Goal: Task Accomplishment & Management: Complete application form

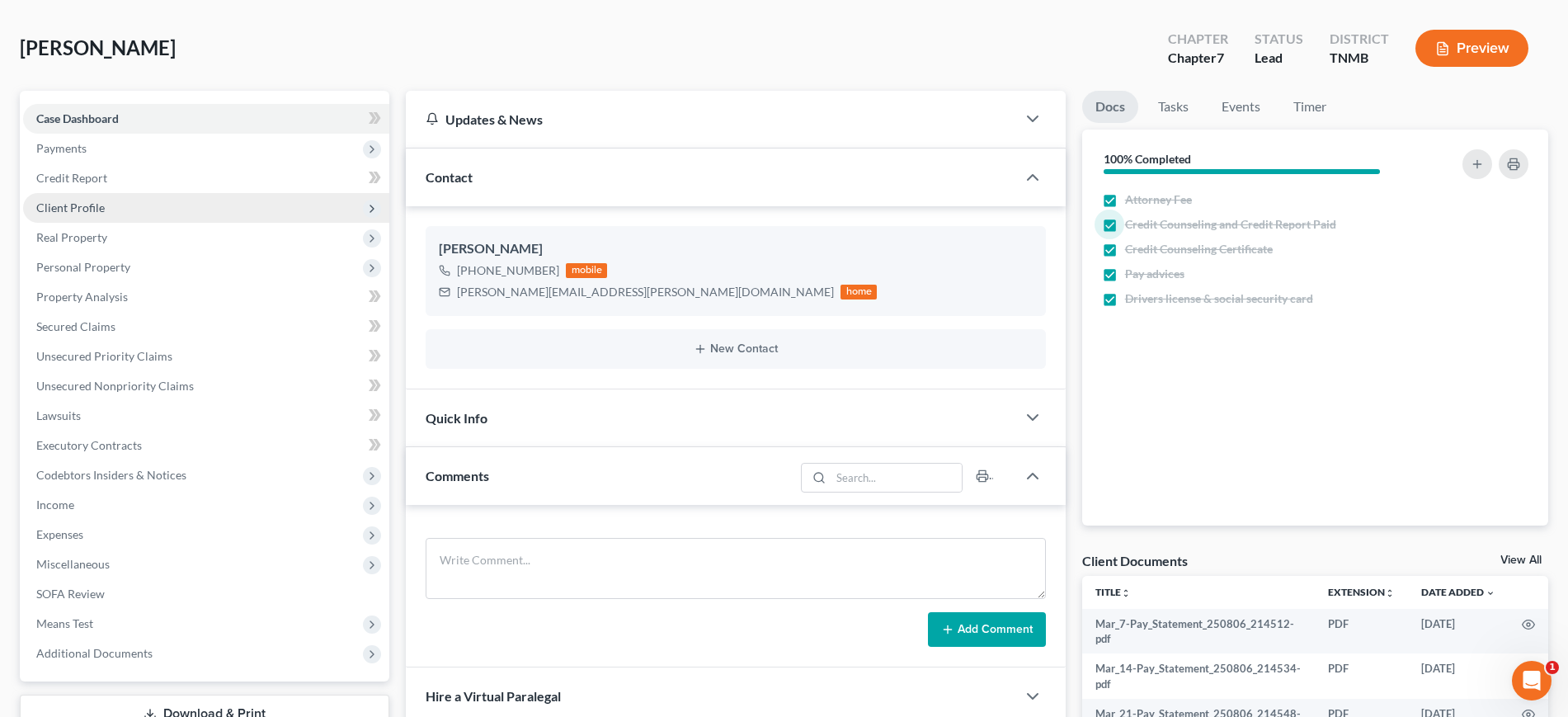
scroll to position [103, 0]
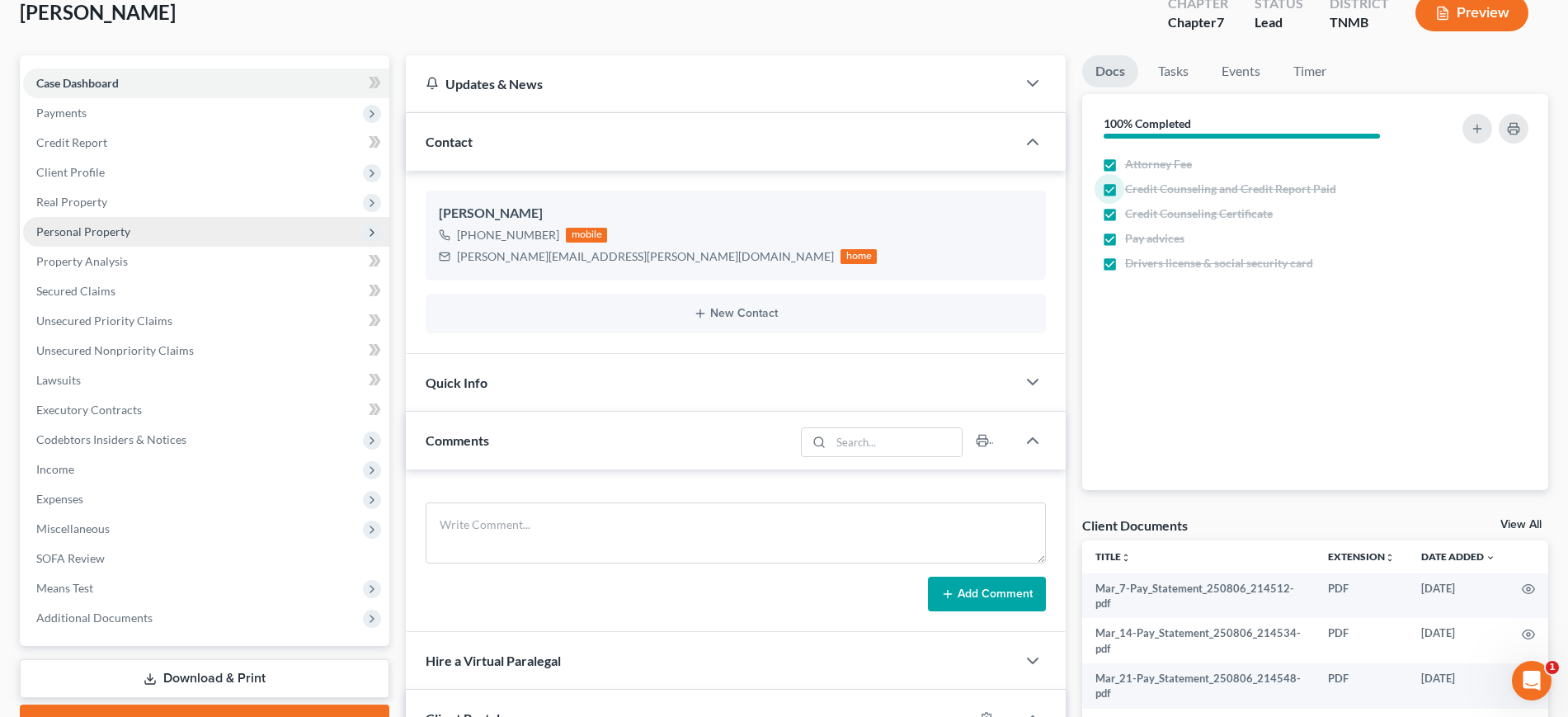
click at [130, 238] on span "Personal Property" at bounding box center [83, 231] width 94 height 14
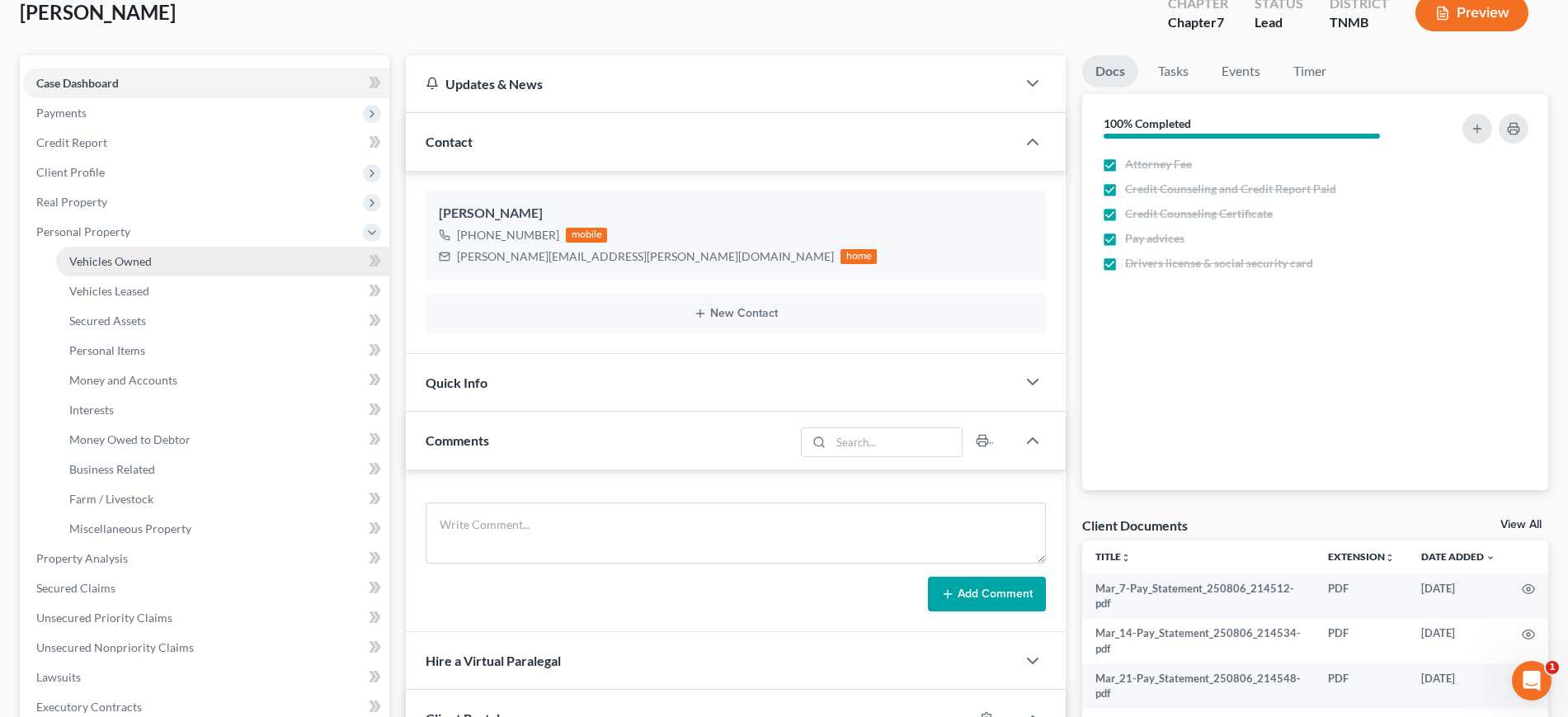
click at [151, 268] on span "Vehicles Owned" at bounding box center [110, 261] width 82 height 14
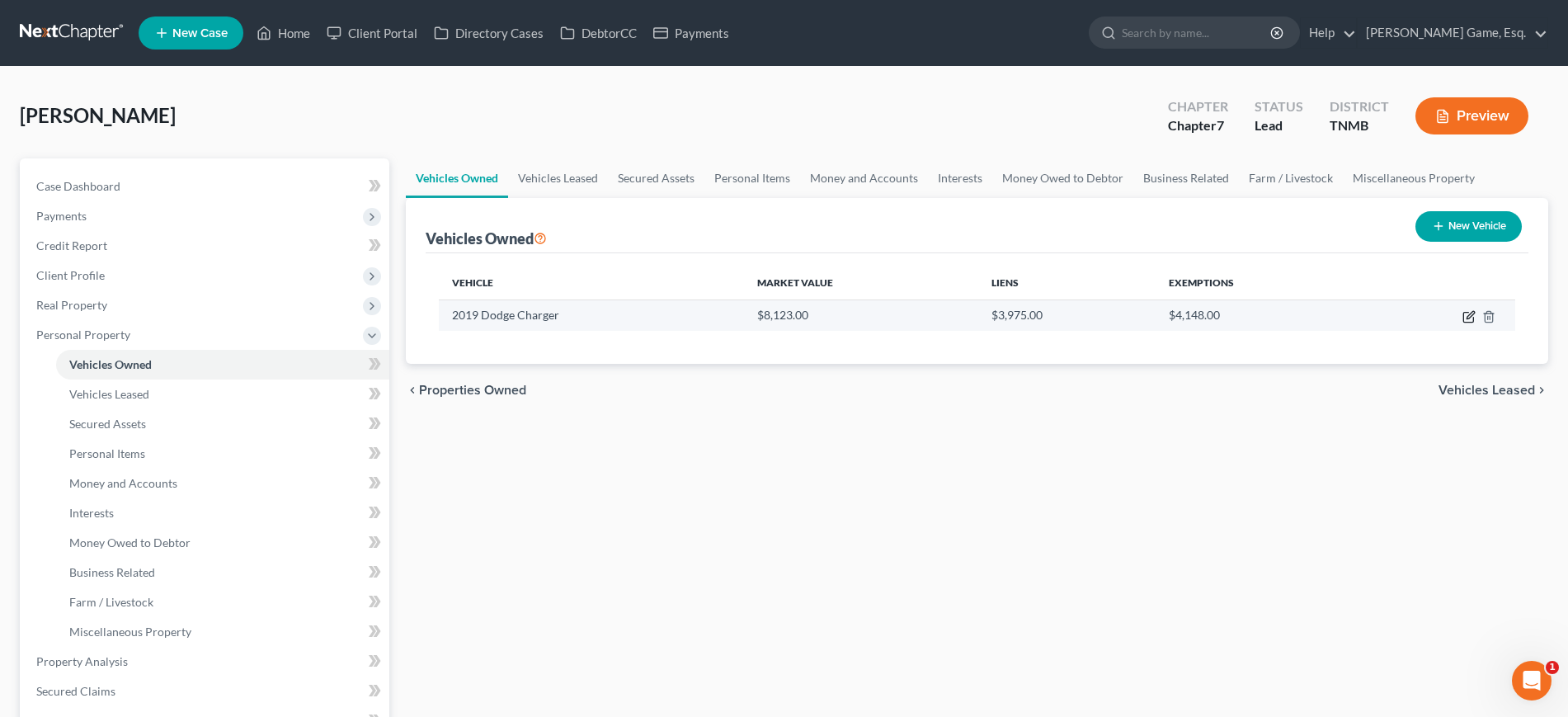
click at [1463, 323] on icon "button" at bounding box center [1469, 317] width 13 height 13
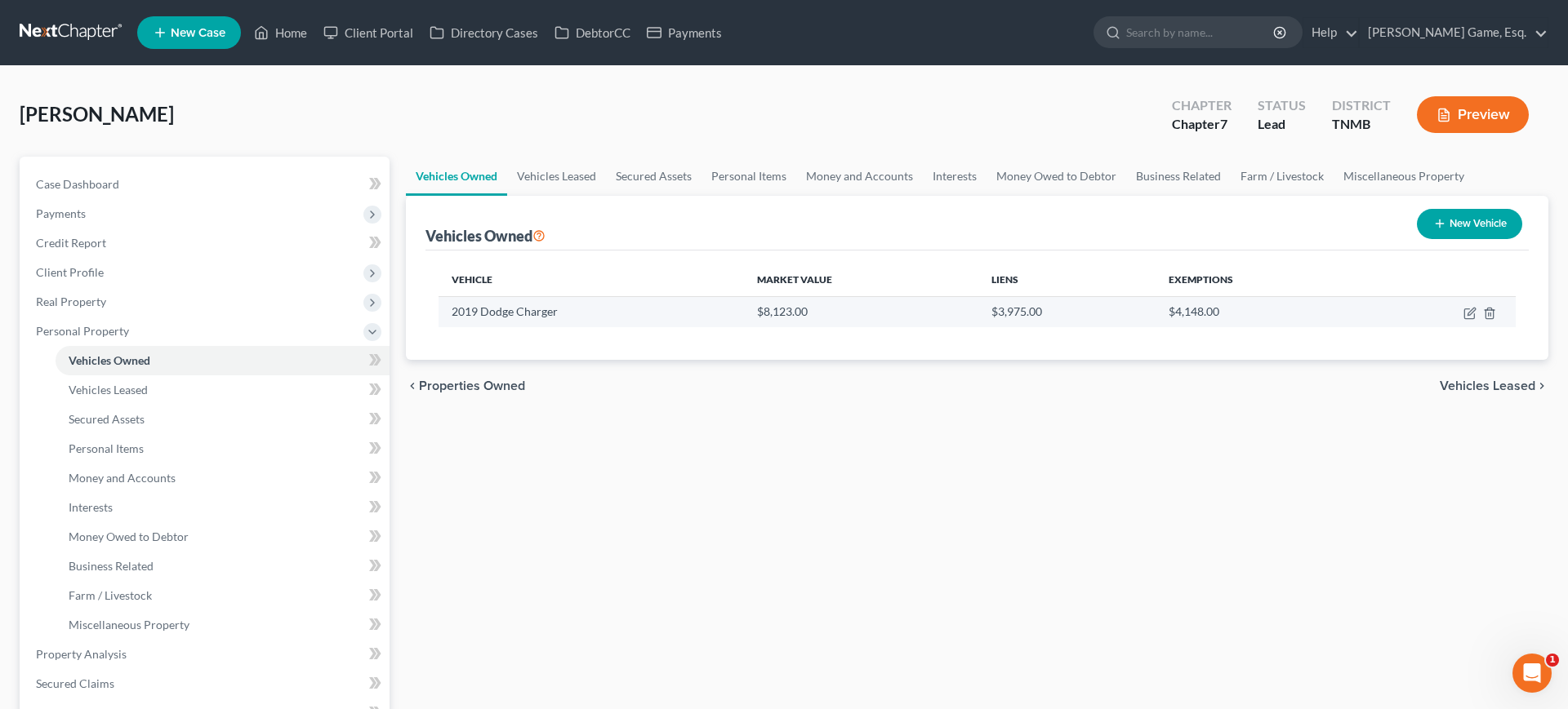
select select "0"
select select "7"
select select "2"
select select "0"
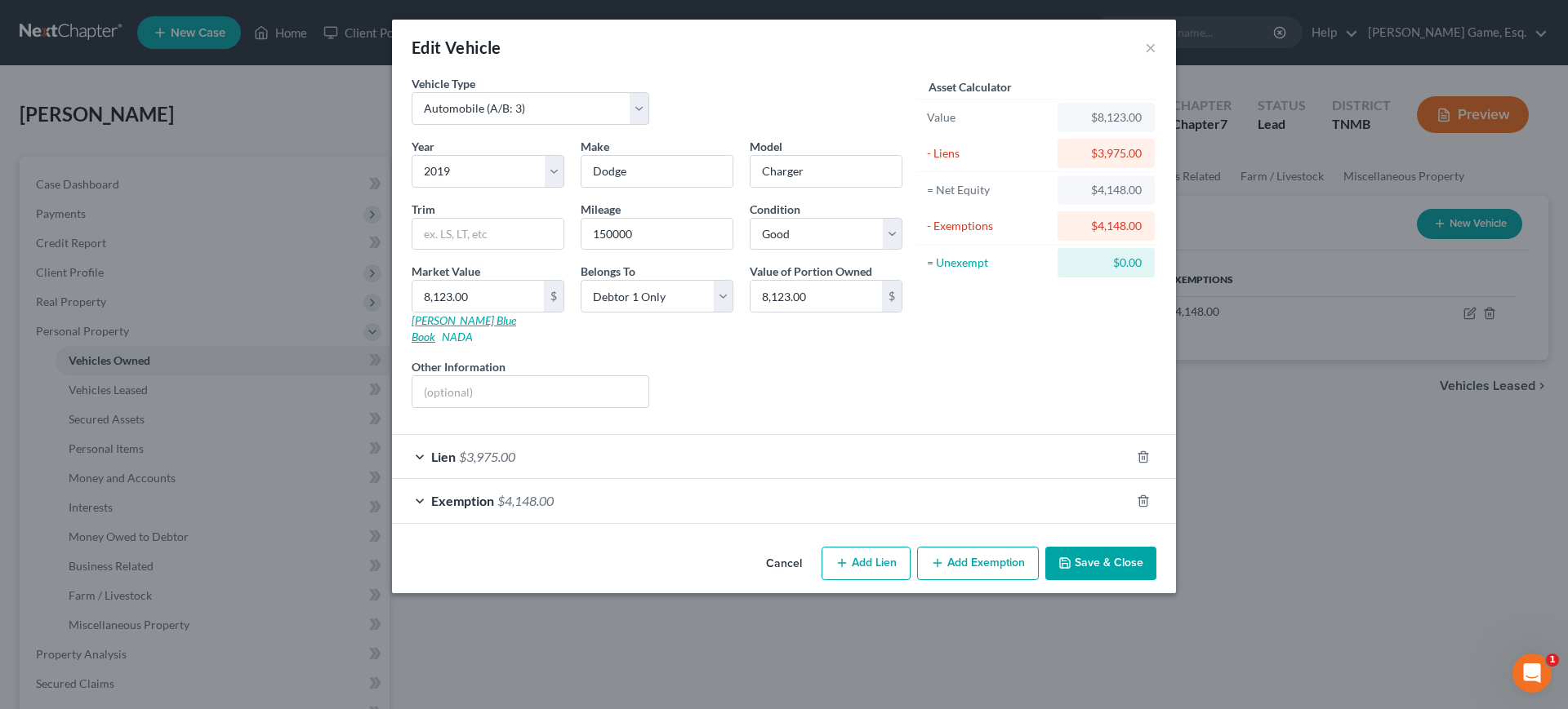
click at [411, 344] on link "Kelly Blue Book" at bounding box center [464, 328] width 104 height 30
click at [1157, 58] on button "×" at bounding box center [1150, 47] width 12 height 19
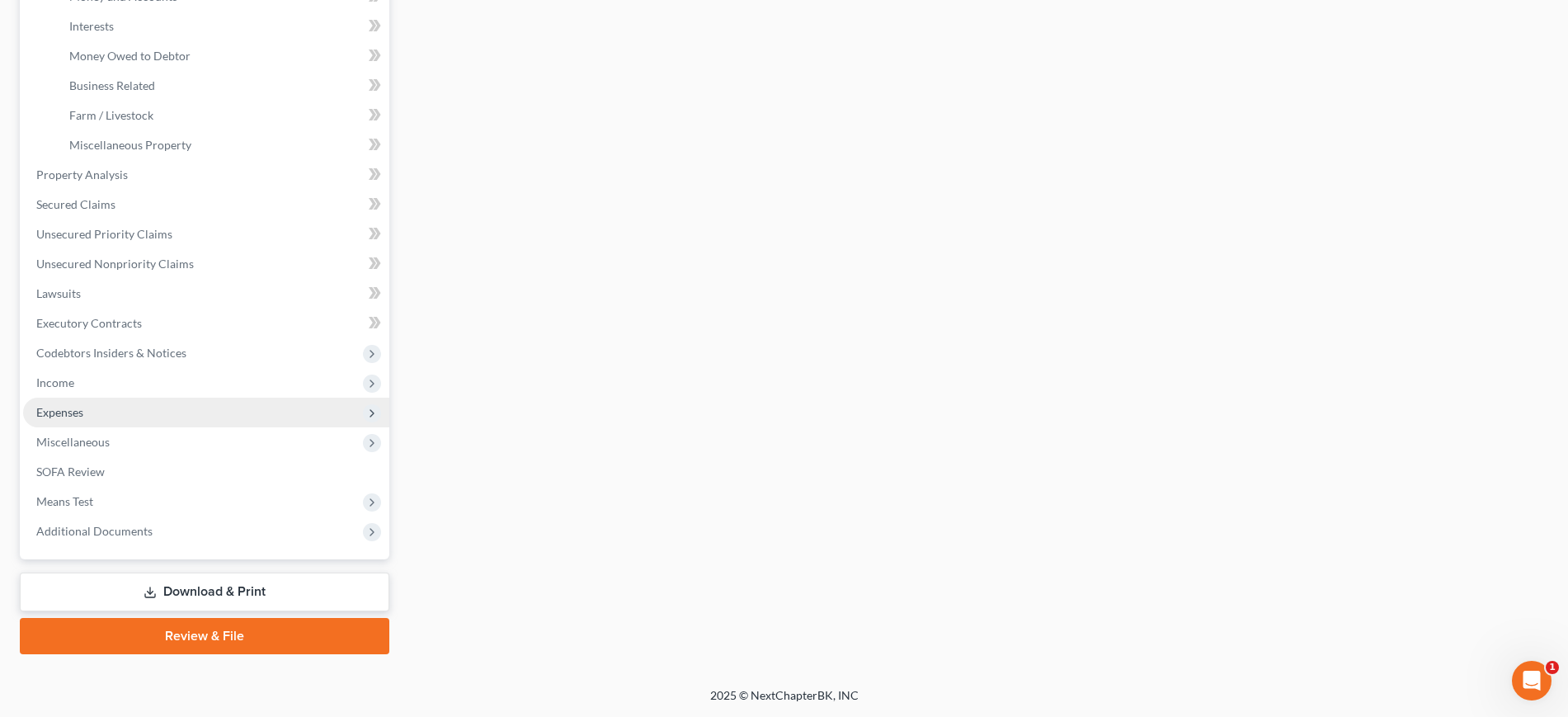
scroll to position [784, 0]
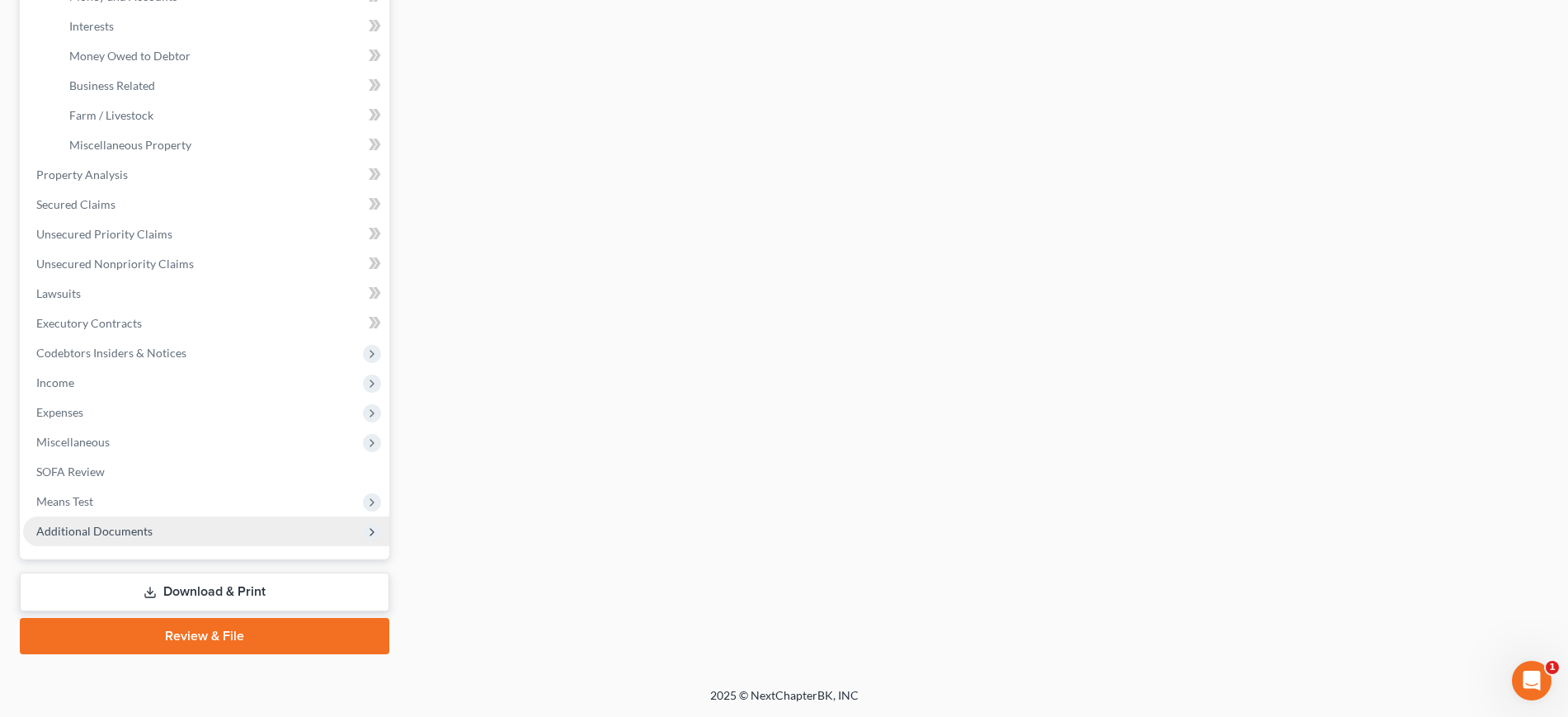
click at [151, 524] on span "Additional Documents" at bounding box center [94, 530] width 116 height 14
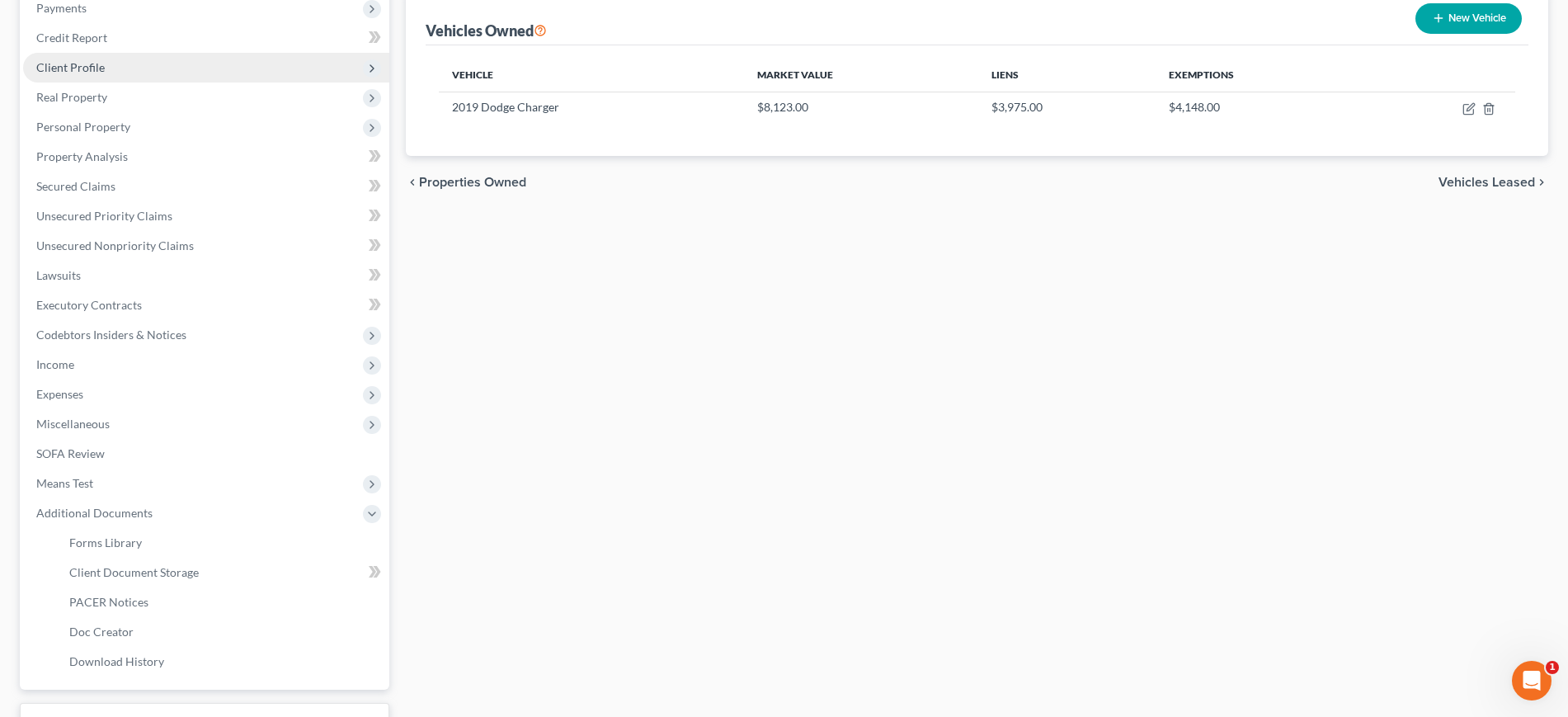
scroll to position [0, 0]
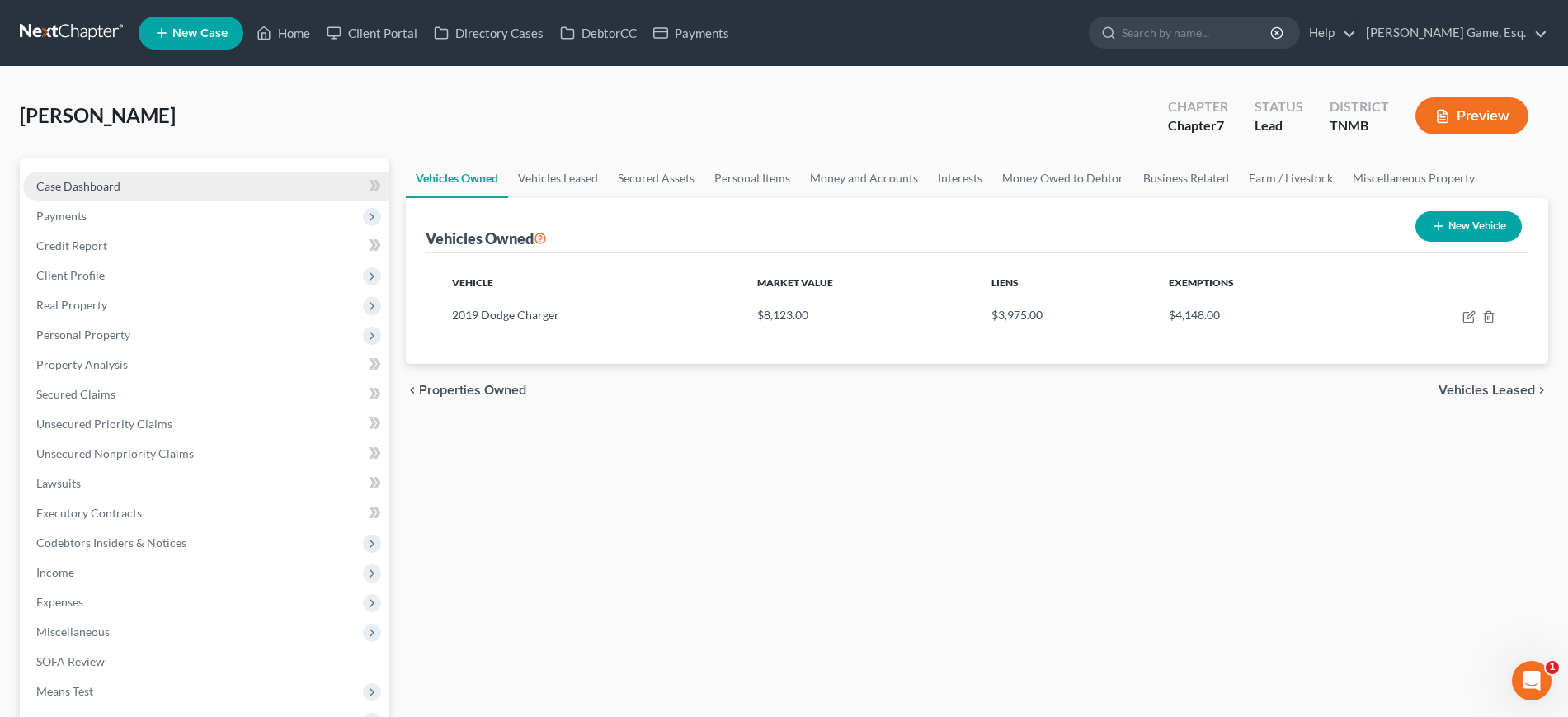
click at [161, 201] on link "Case Dashboard" at bounding box center [206, 187] width 367 height 30
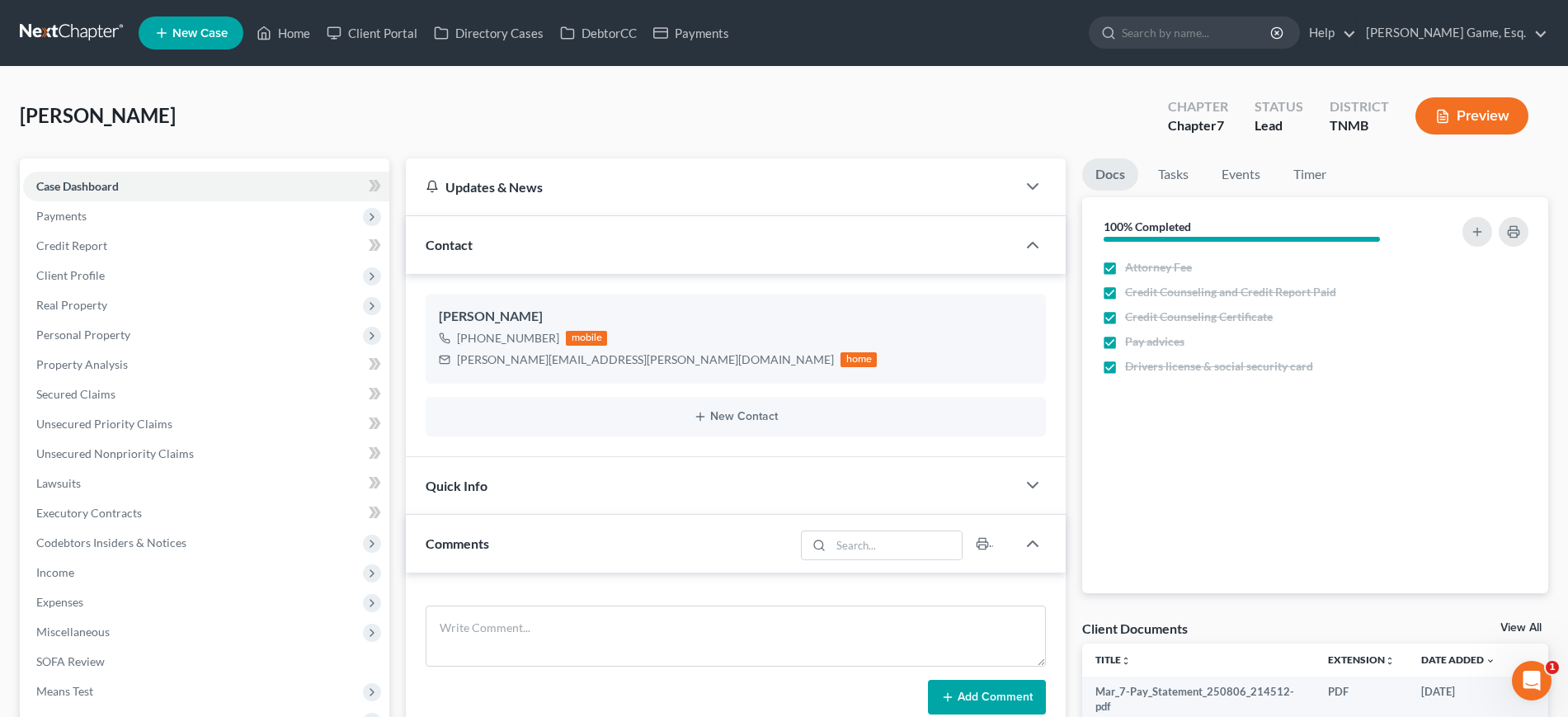
drag, startPoint x: 715, startPoint y: 128, endPoint x: 499, endPoint y: 310, distance: 282.5
click at [713, 128] on div "McVay, Zackary Upgraded Chapter Chapter 7 Status Lead District TNMB Preview" at bounding box center [783, 123] width 1528 height 72
click at [280, 261] on link "Credit Report" at bounding box center [206, 246] width 367 height 30
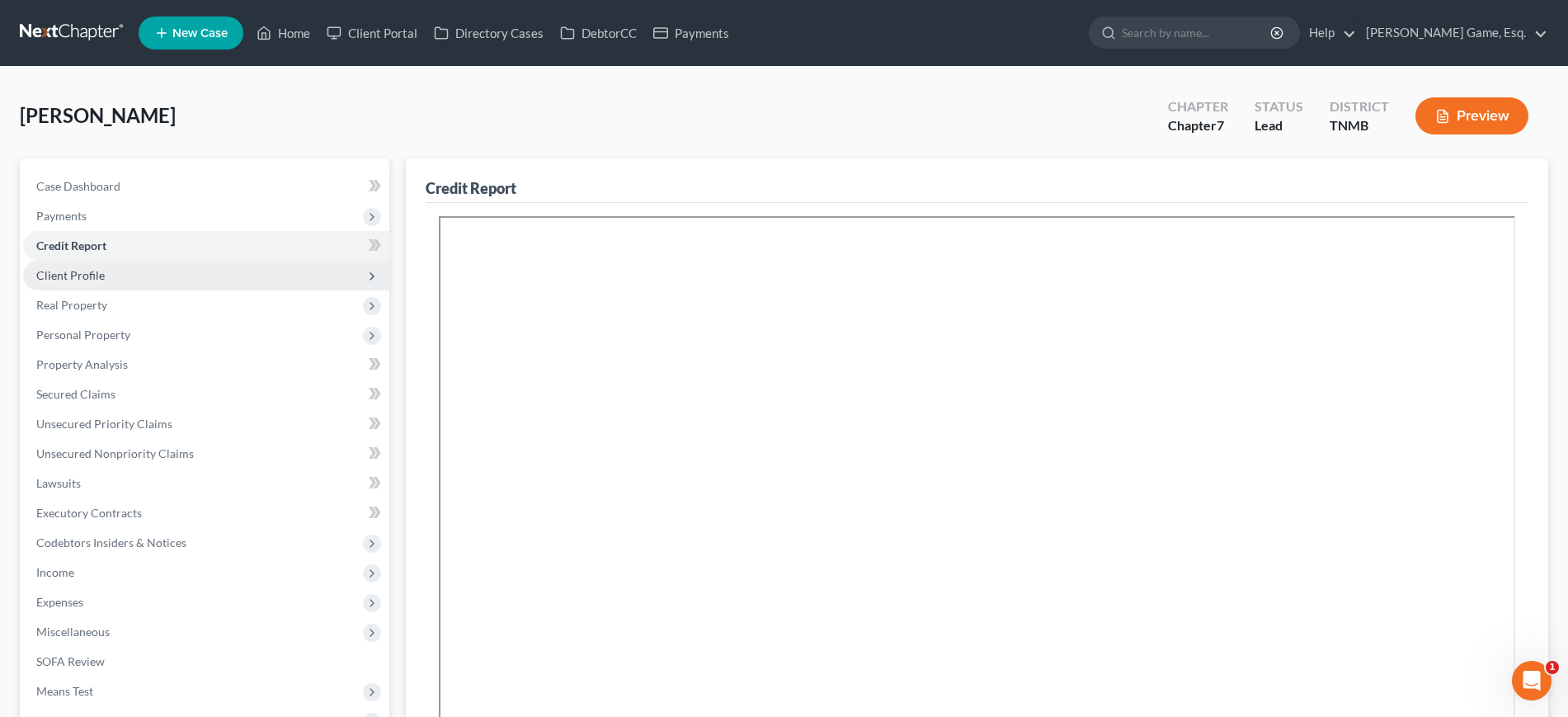
click at [264, 290] on span "Client Profile" at bounding box center [206, 275] width 367 height 30
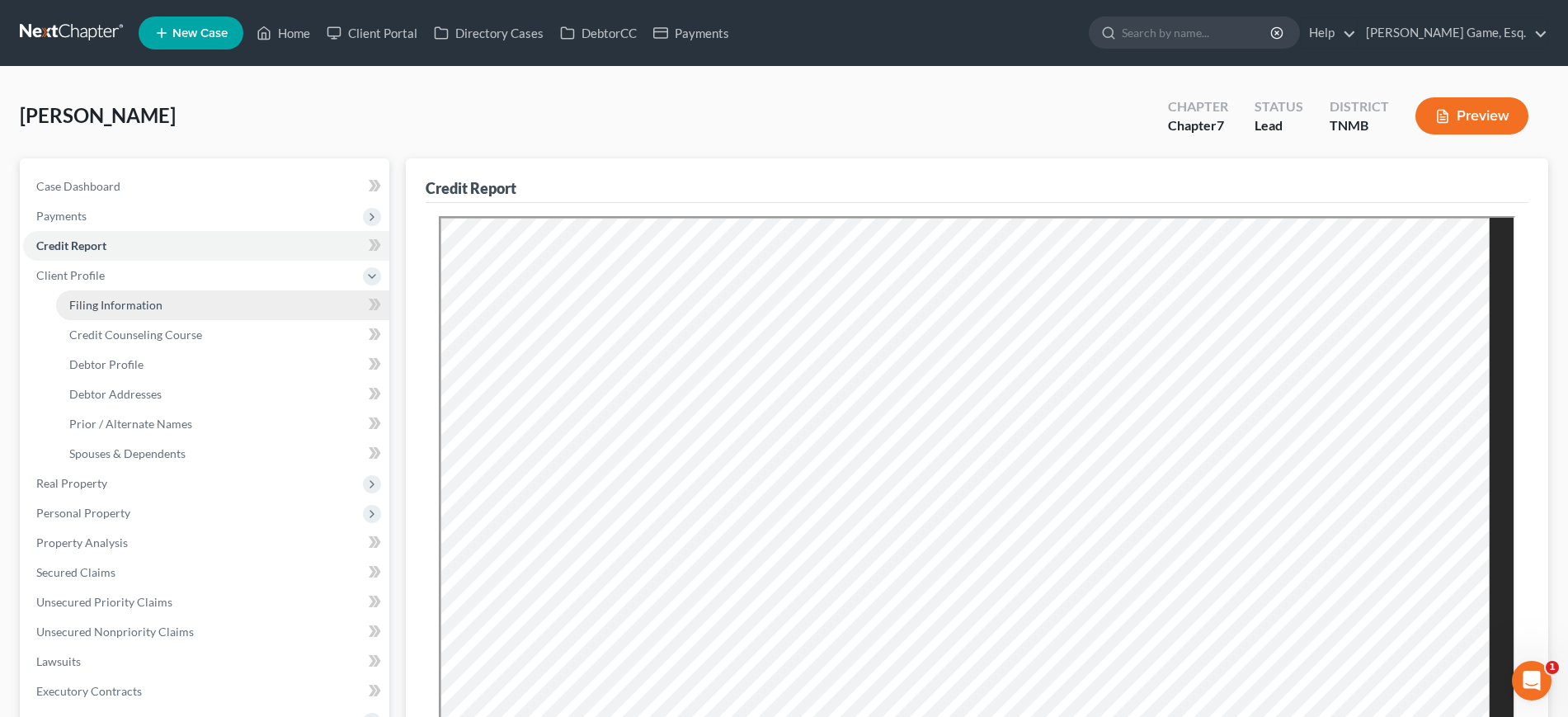
click at [241, 321] on link "Filing Information" at bounding box center [223, 305] width 333 height 30
select select "1"
select select "0"
select select "75"
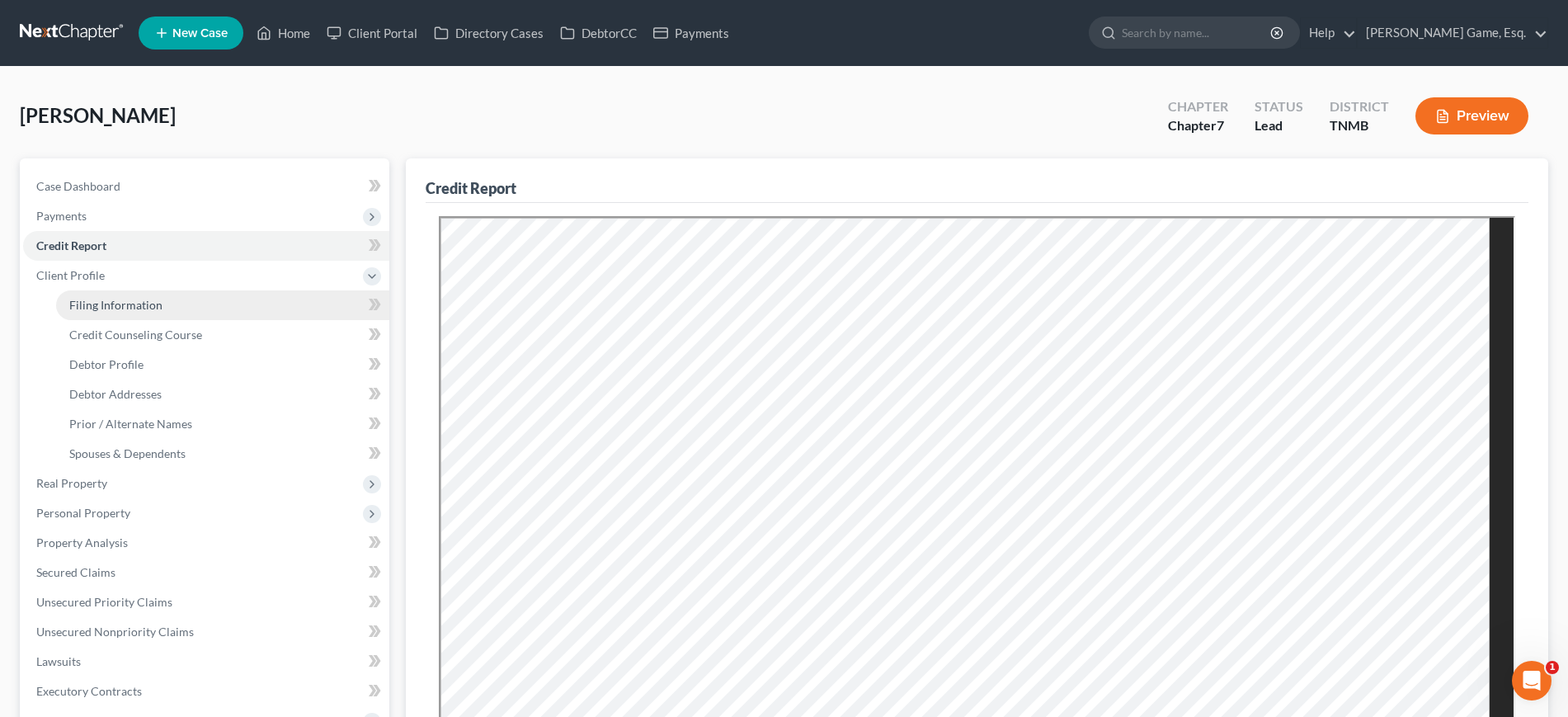
select select "0"
select select "44"
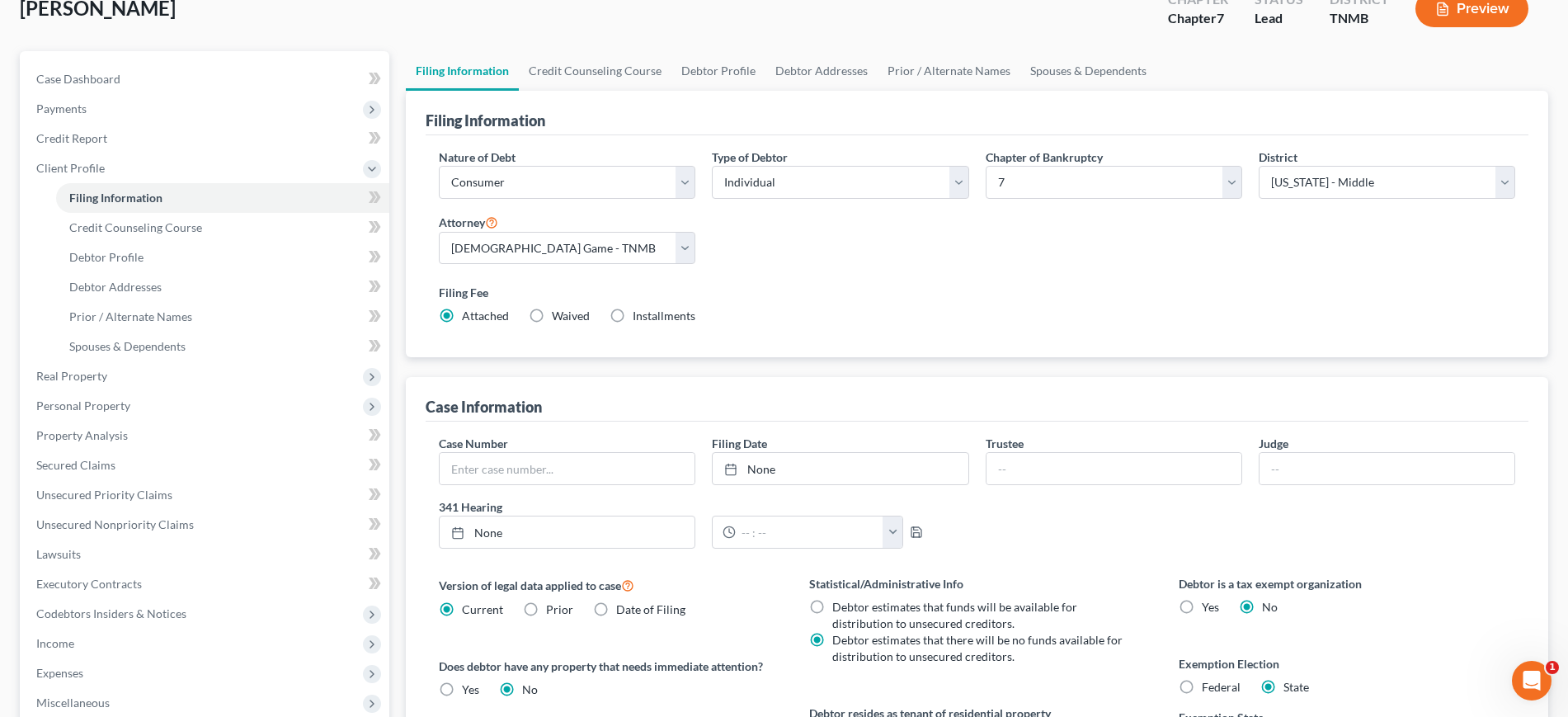
scroll to position [103, 0]
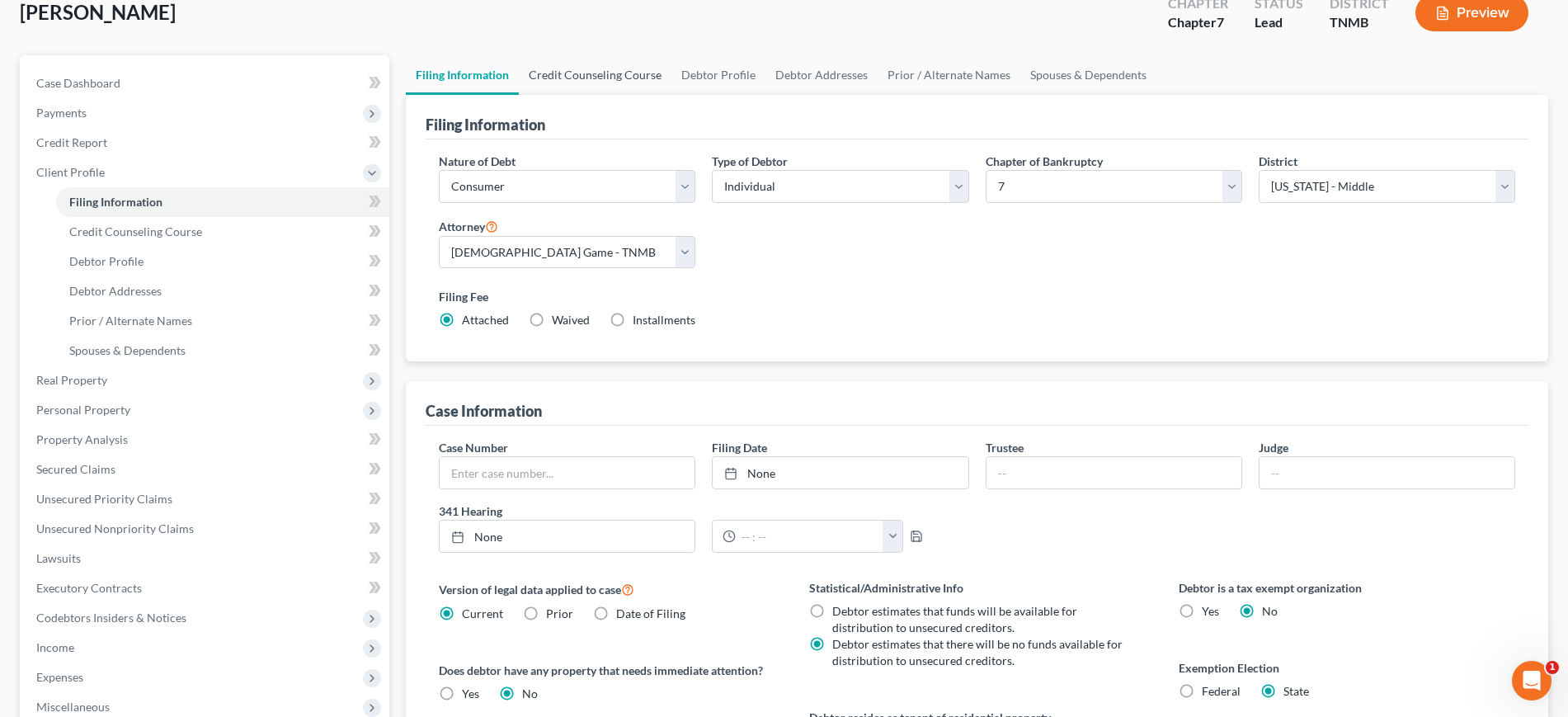
click at [660, 95] on link "Credit Counseling Course" at bounding box center [595, 75] width 152 height 40
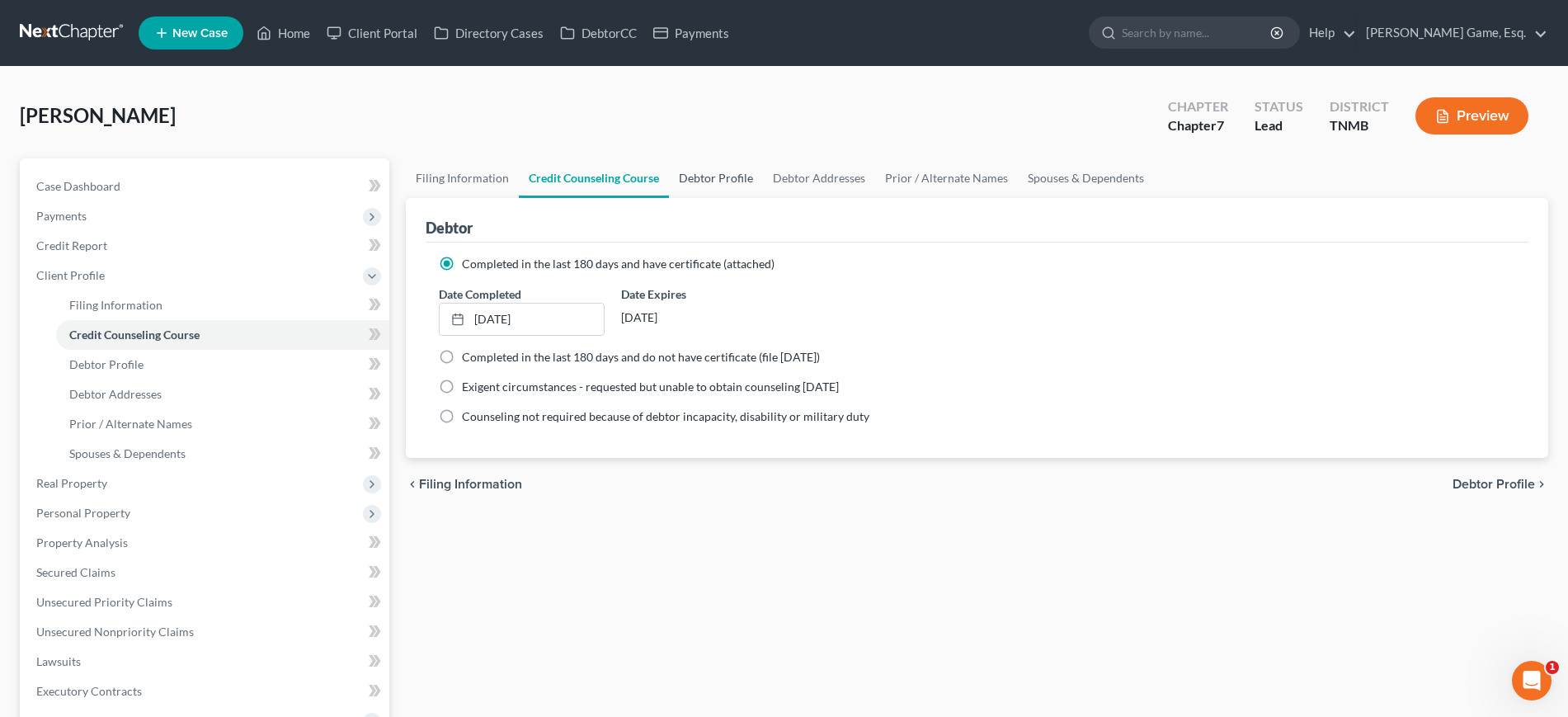
click at [763, 198] on link "Debtor Profile" at bounding box center [717, 178] width 94 height 40
select select "0"
select select "1"
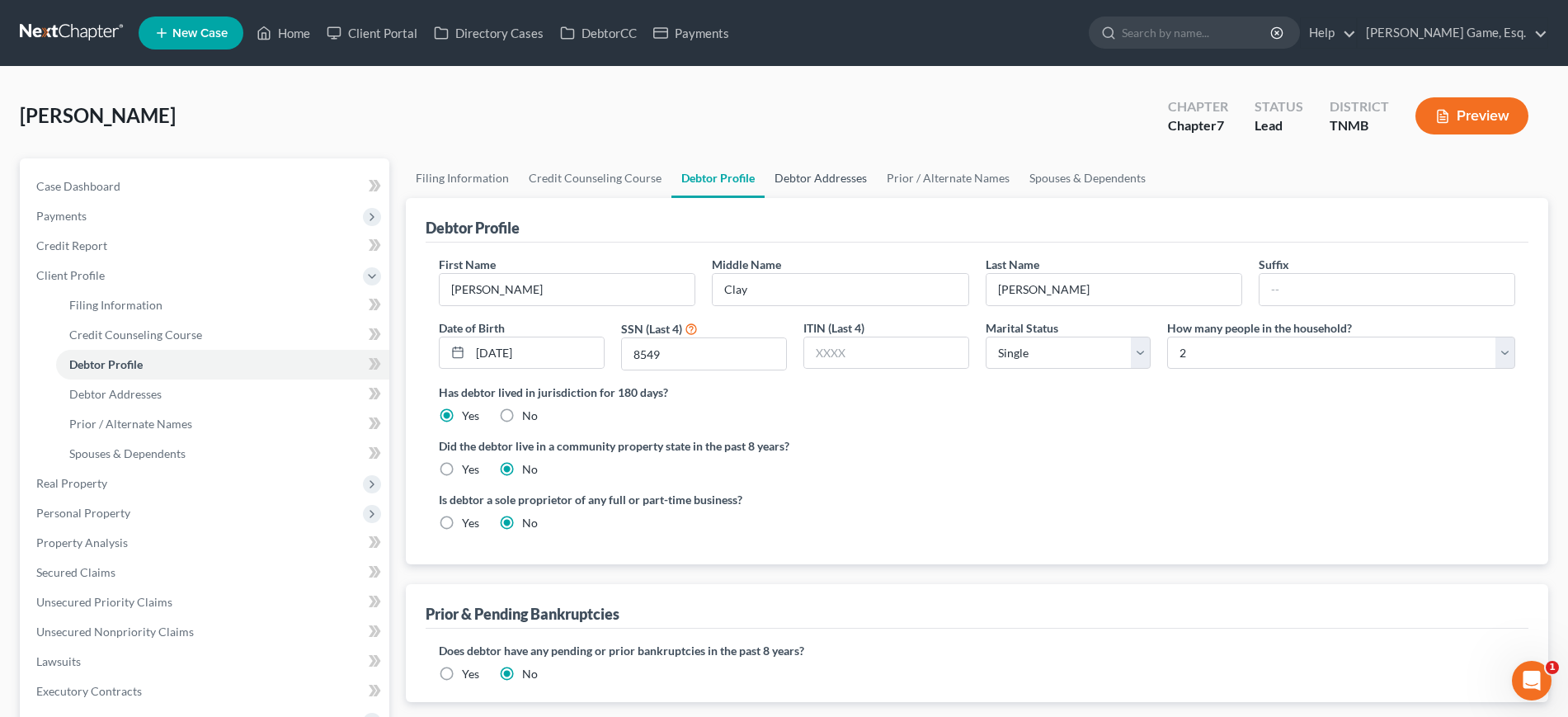
click at [877, 198] on link "Debtor Addresses" at bounding box center [820, 178] width 112 height 40
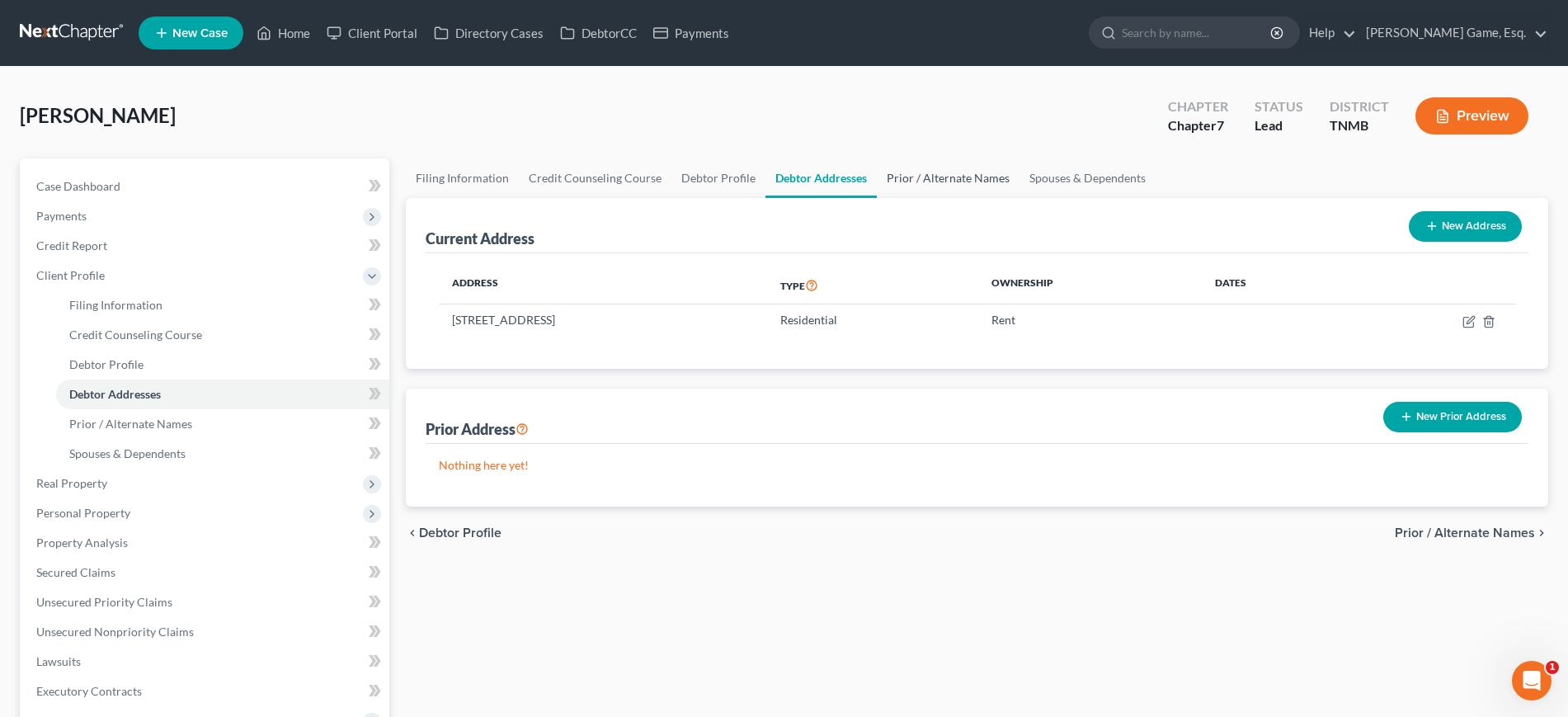
click at [1019, 198] on link "Prior / Alternate Names" at bounding box center [948, 178] width 143 height 40
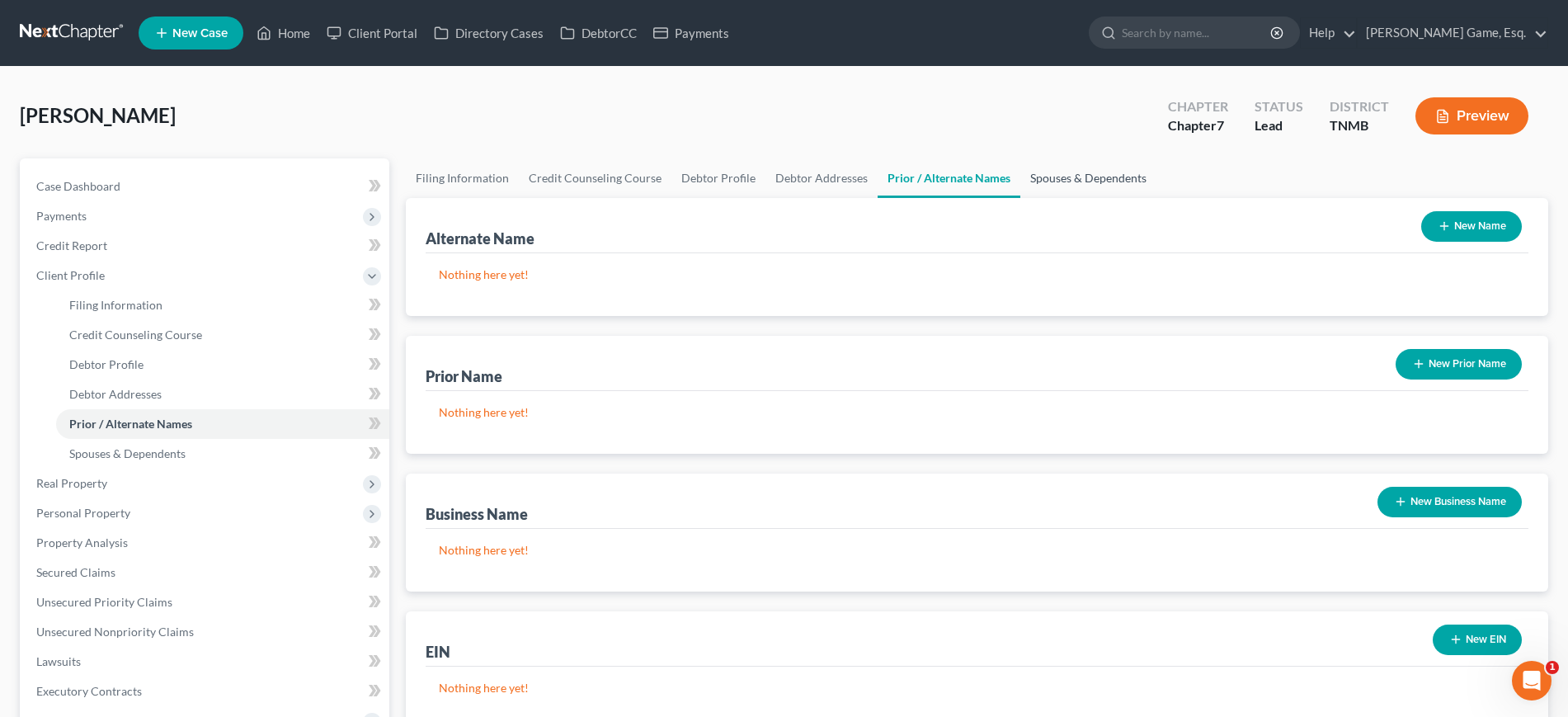
click at [1156, 198] on link "Spouses & Dependents" at bounding box center [1088, 178] width 136 height 40
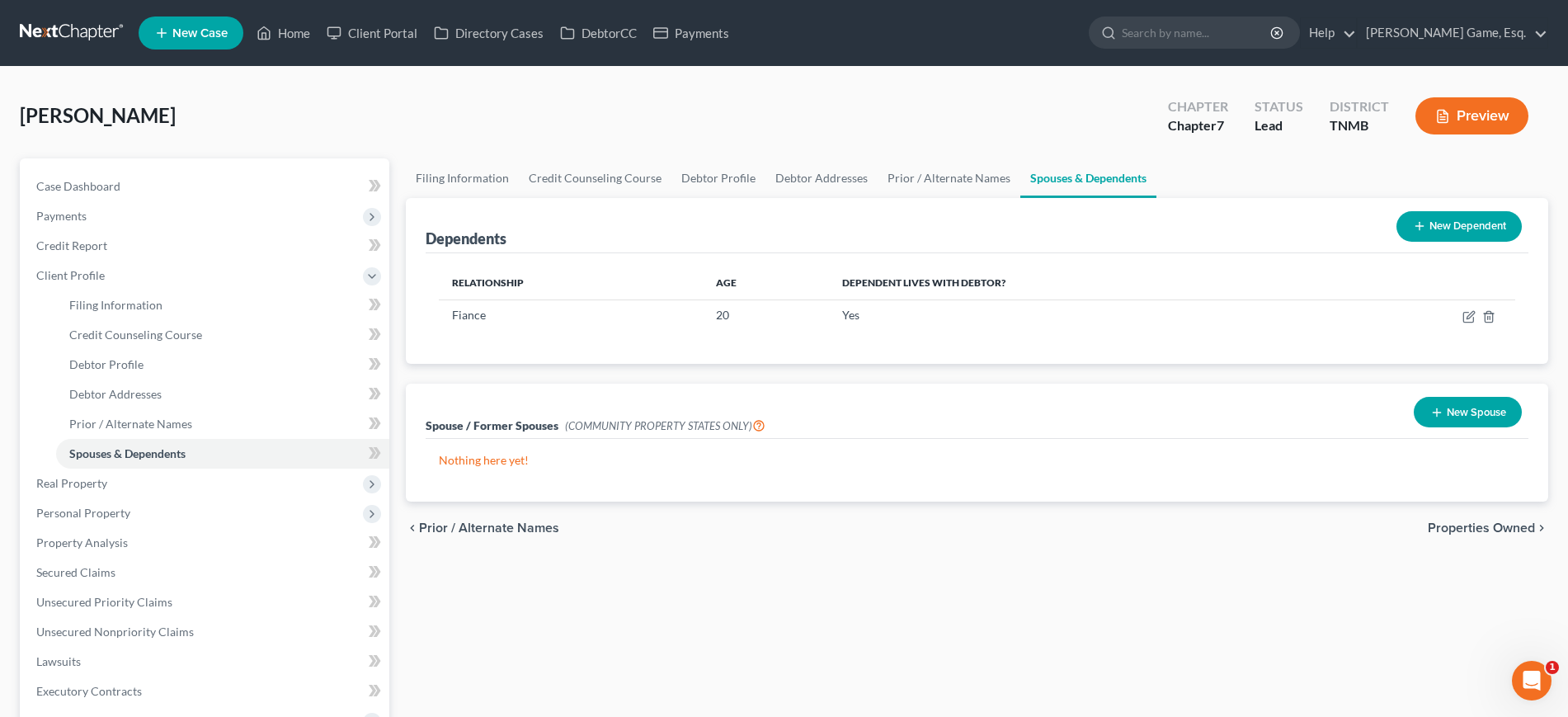
scroll to position [206, 0]
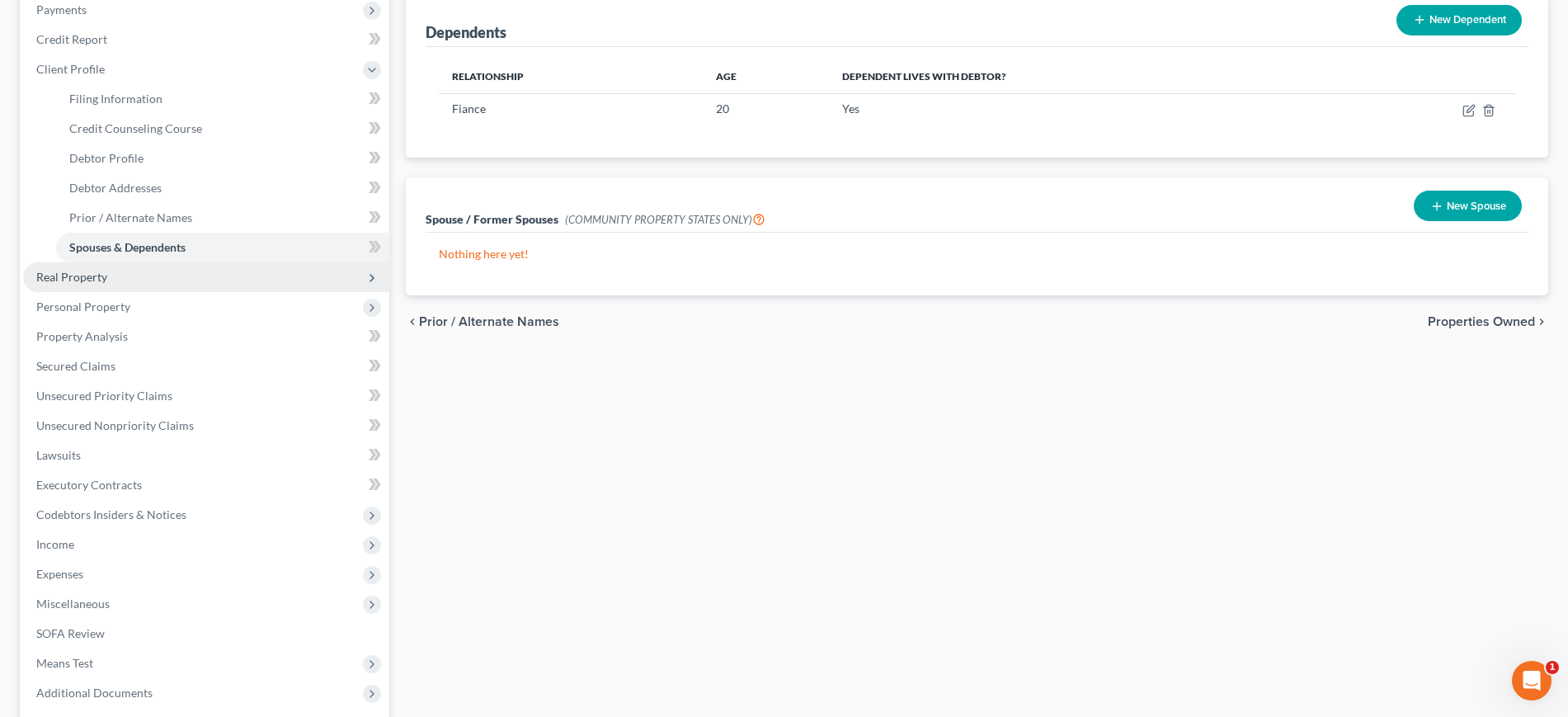
click at [107, 284] on span "Real Property" at bounding box center [71, 276] width 71 height 14
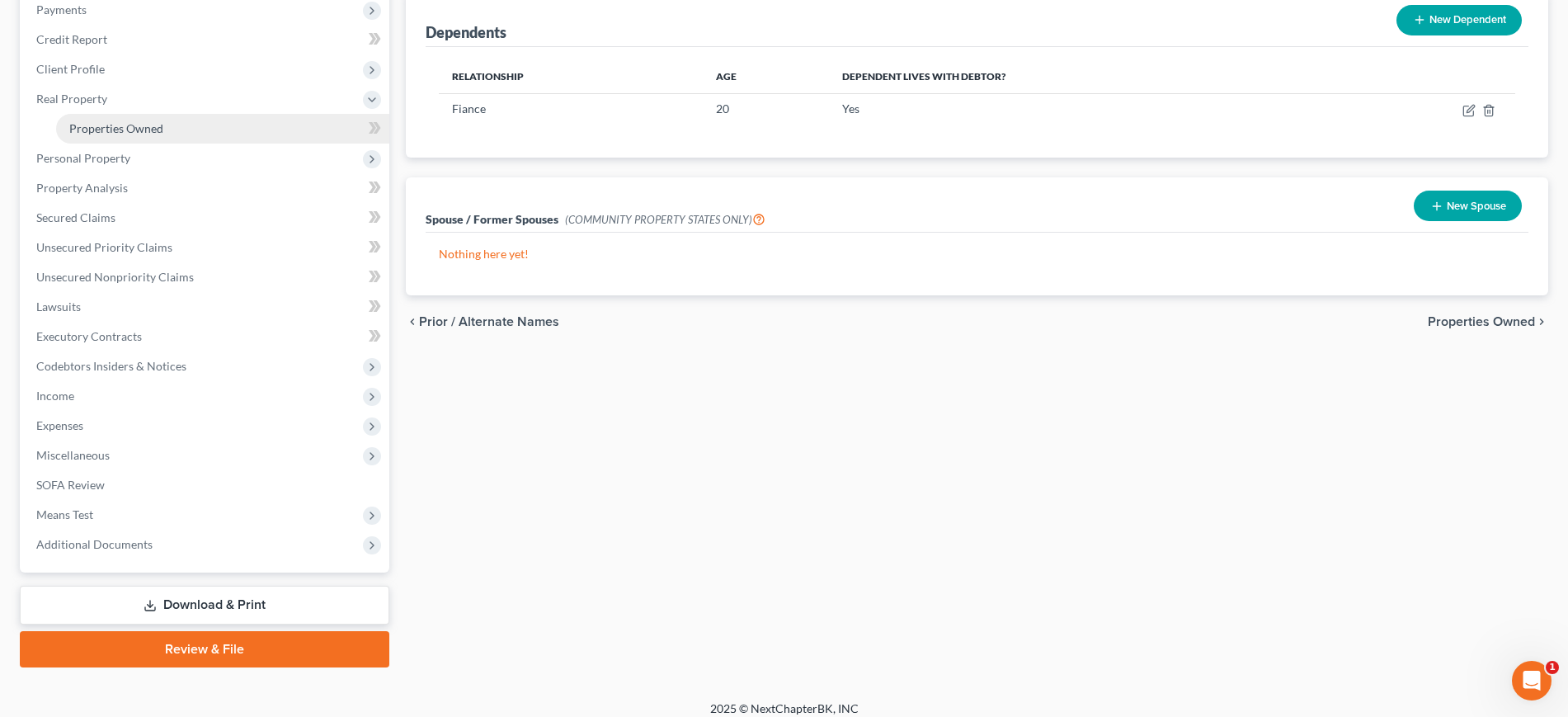
click at [143, 136] on span "Properties Owned" at bounding box center [116, 128] width 94 height 14
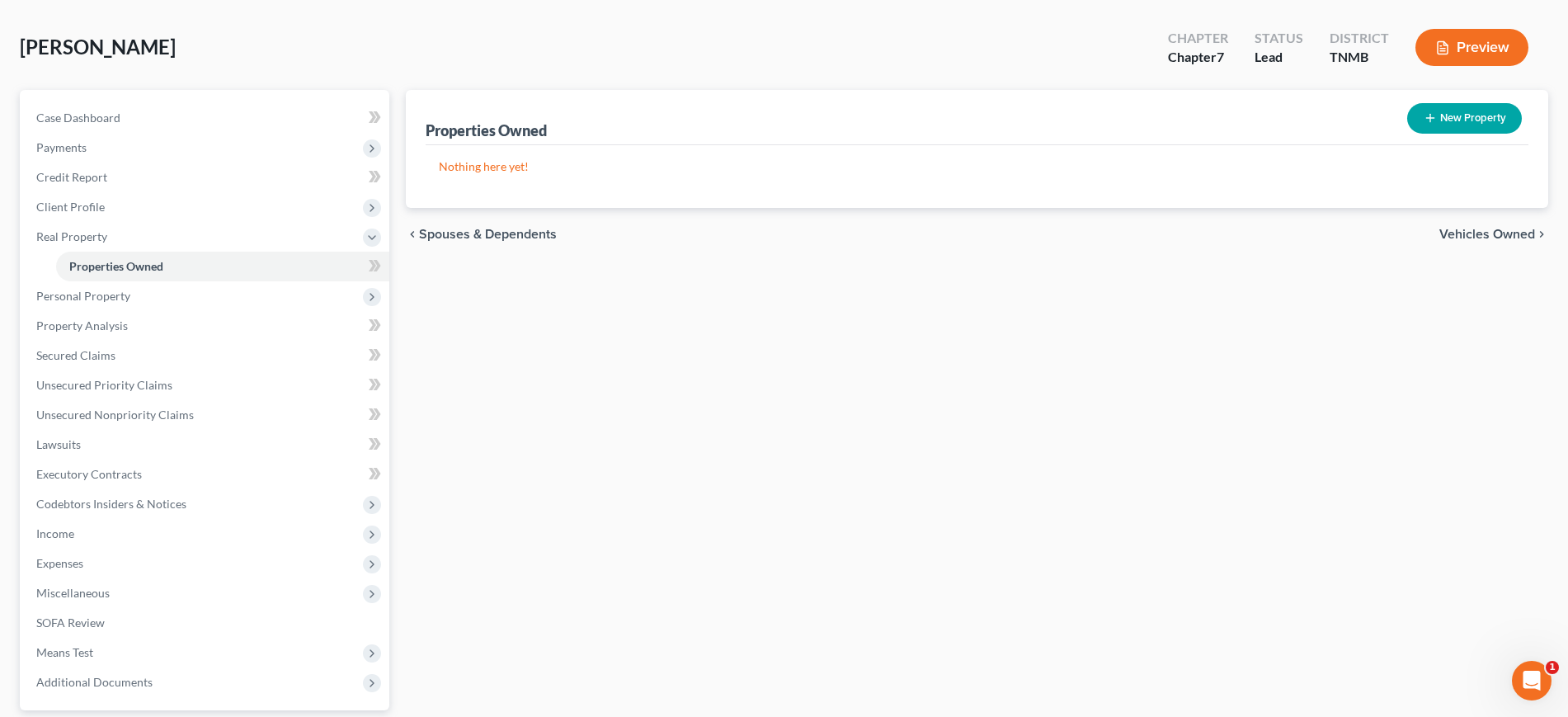
scroll to position [103, 0]
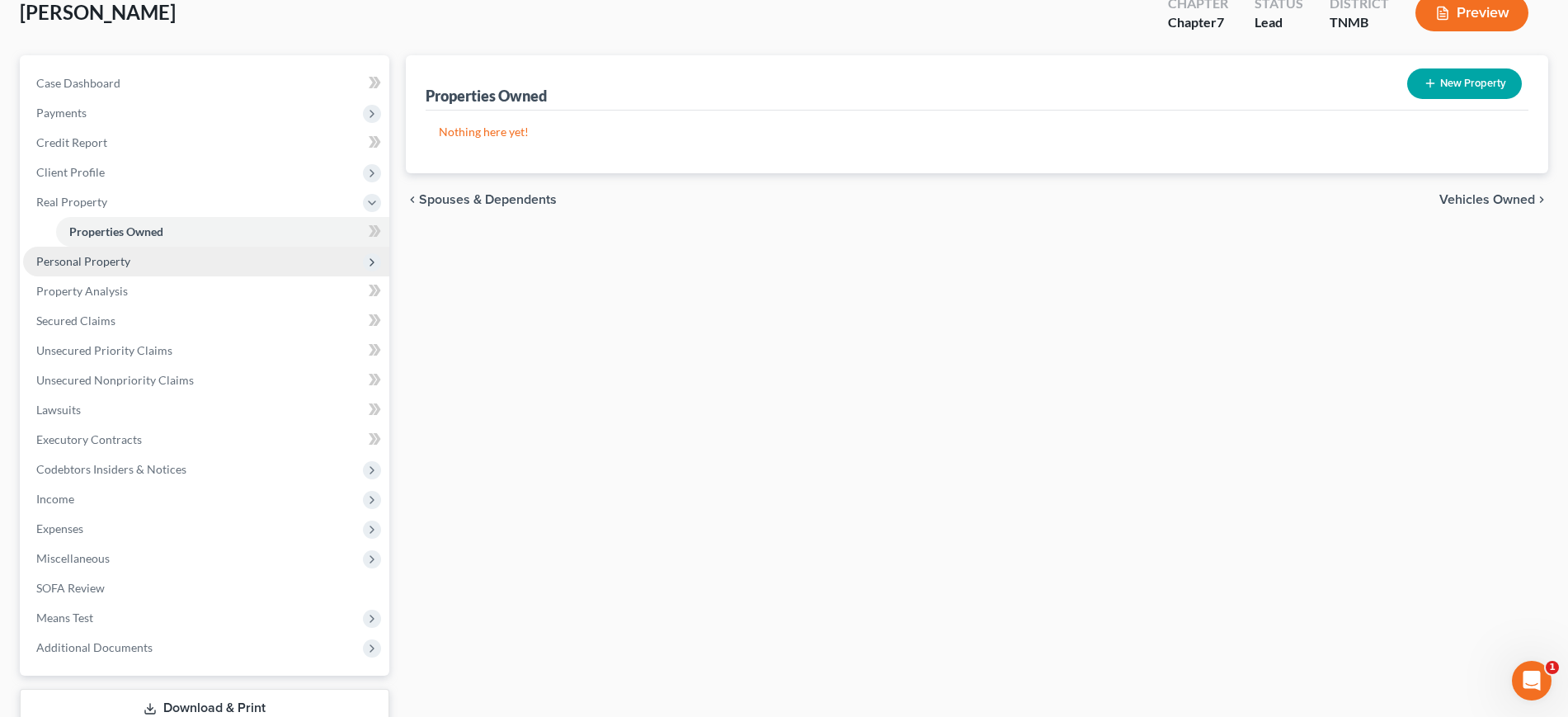
click at [197, 276] on span "Personal Property" at bounding box center [206, 261] width 367 height 30
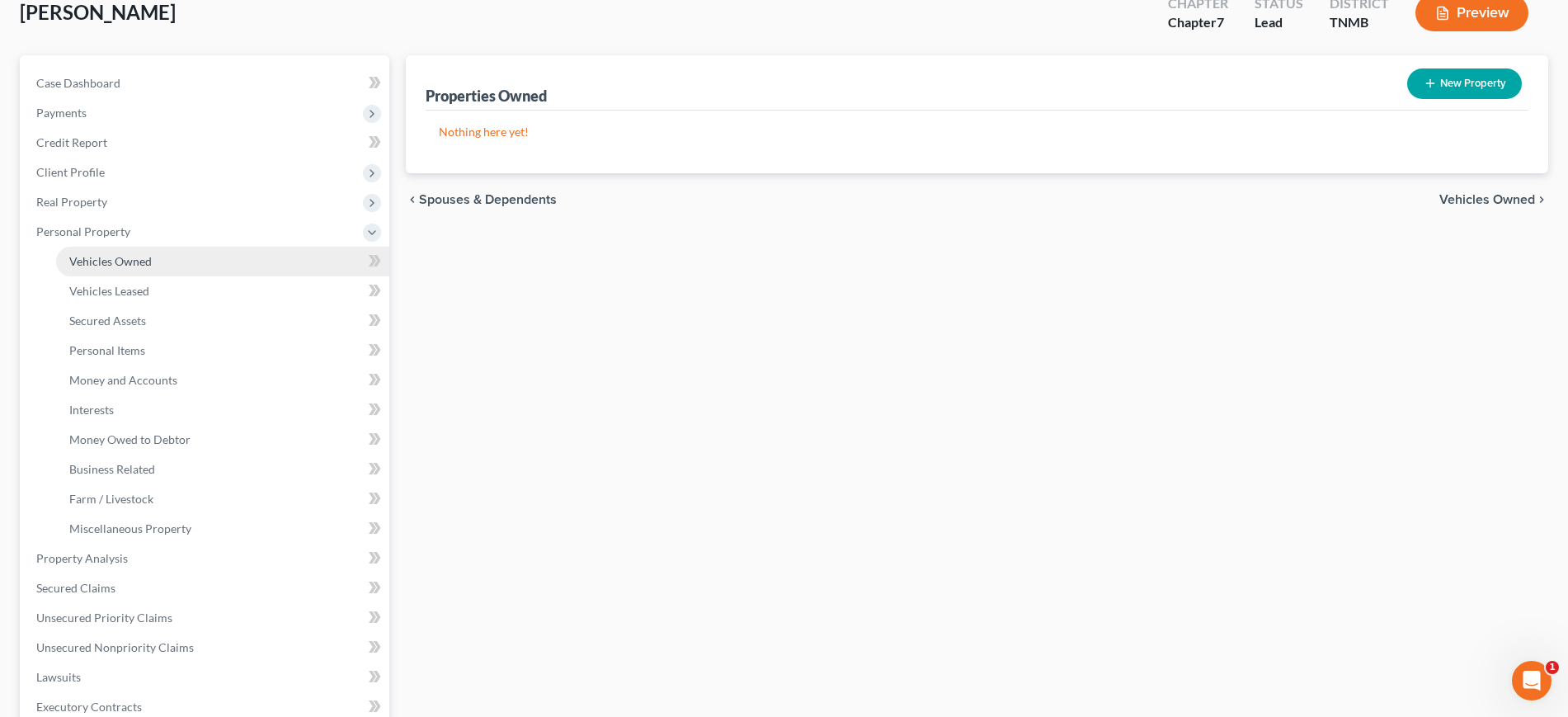
click at [214, 276] on link "Vehicles Owned" at bounding box center [223, 261] width 333 height 30
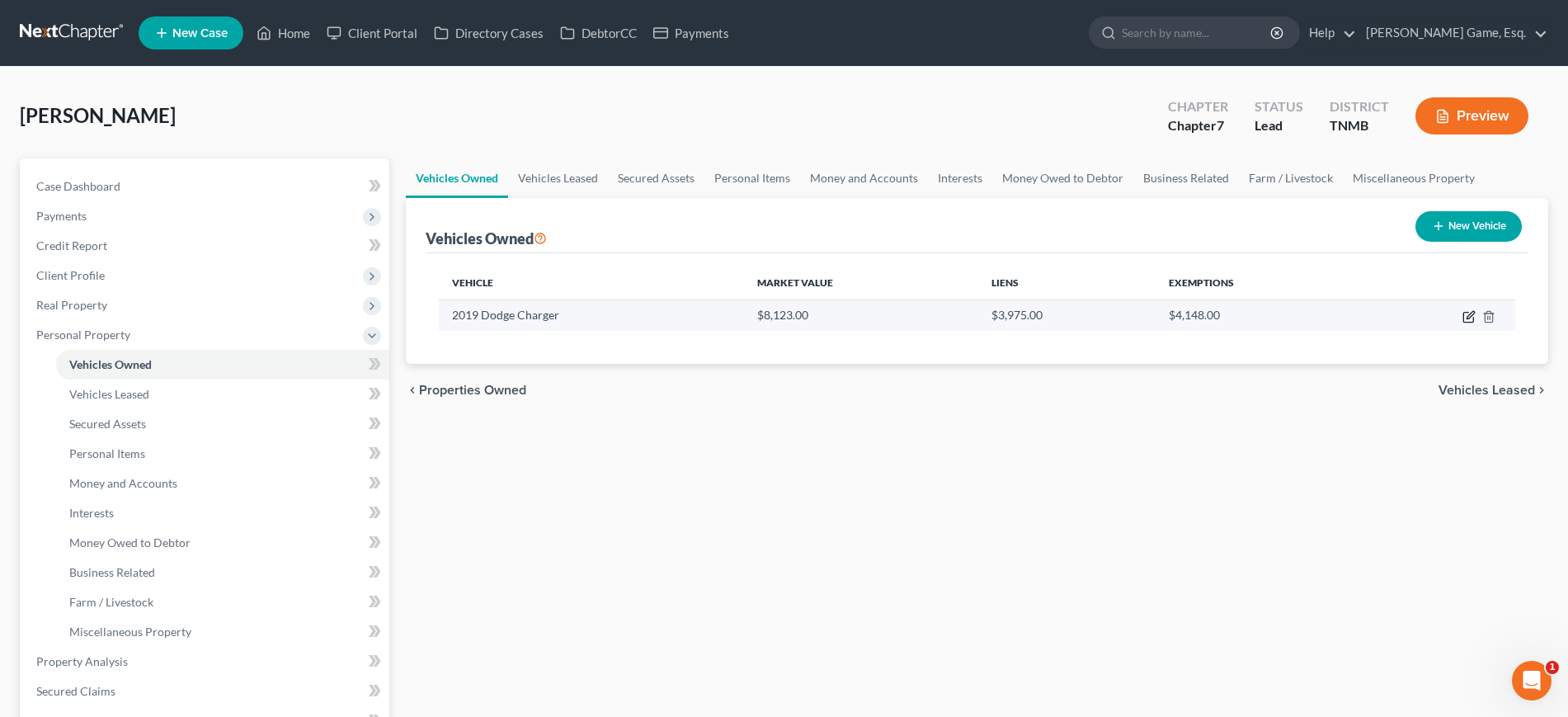
click at [1463, 323] on icon "button" at bounding box center [1469, 317] width 13 height 13
select select "0"
select select "7"
select select "2"
select select "0"
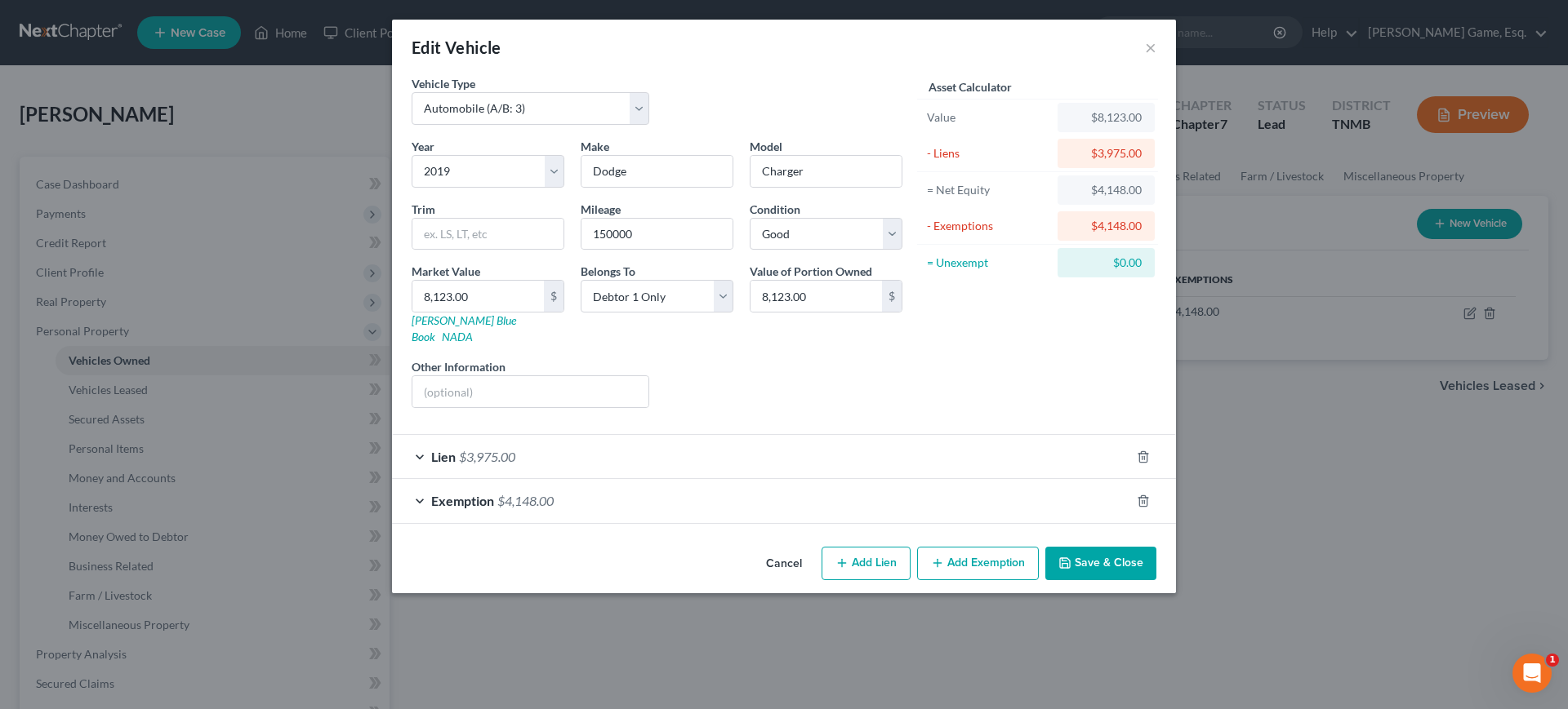
scroll to position [33, 0]
click at [764, 478] on div "Lien $3,975.00" at bounding box center [762, 456] width 739 height 43
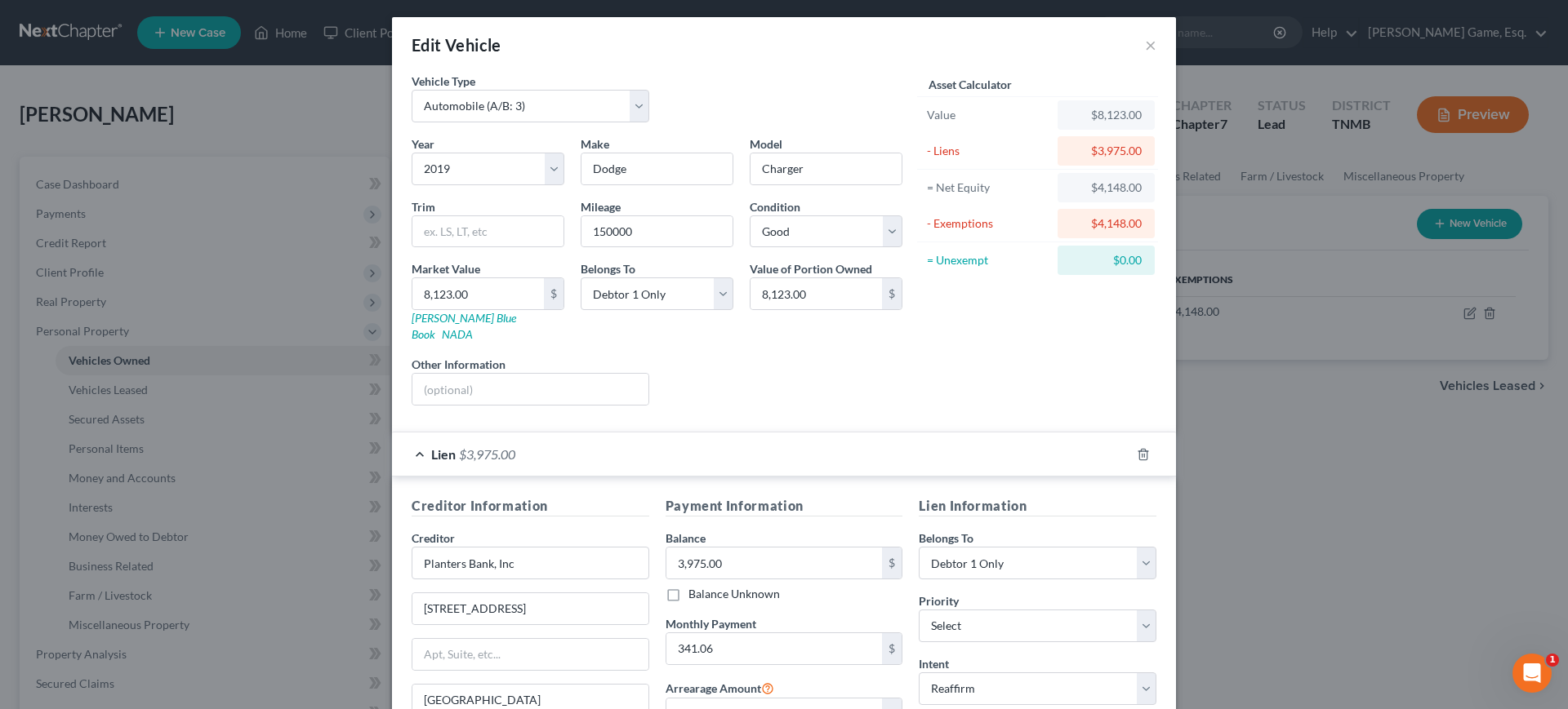
scroll to position [0, 0]
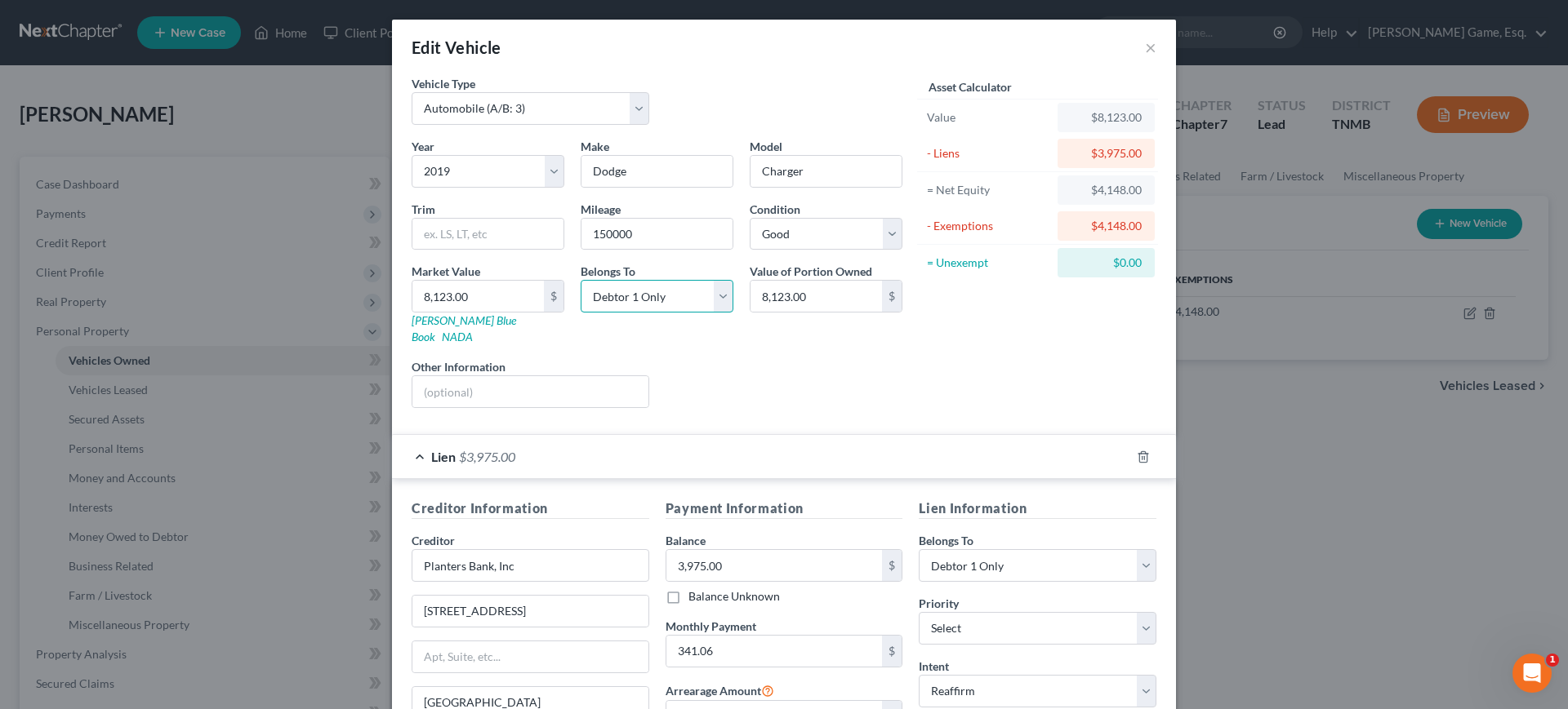
click at [634, 312] on select "Select Debtor 1 Only Debtor 2 Only Debtor 1 And Debtor 2 Only At Least One Of T…" at bounding box center [656, 296] width 153 height 33
click at [1021, 421] on div "Asset Calculator Value $8,123.00 - Liens $3,975.00 = Net Equity $4,148.00 - Exe…" at bounding box center [1038, 248] width 254 height 346
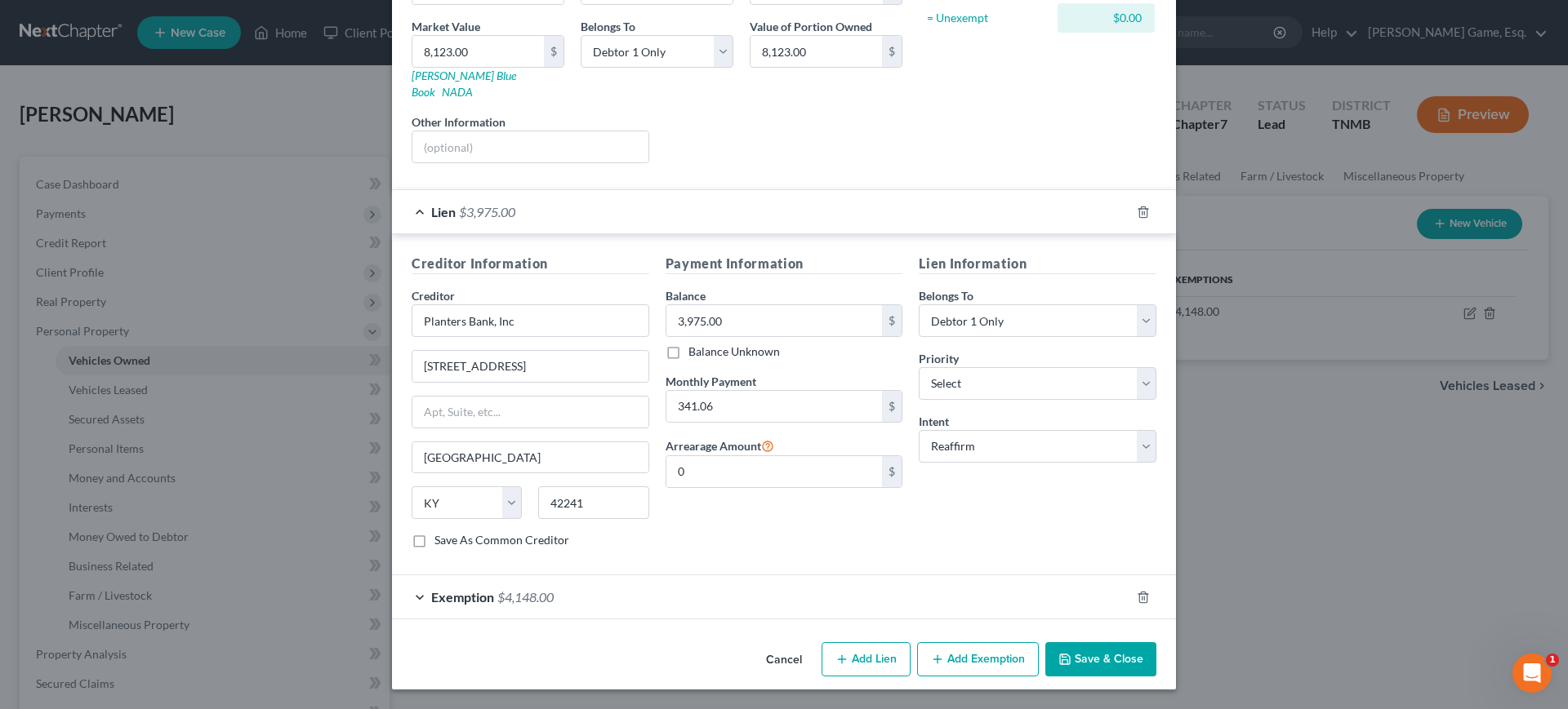
scroll to position [457, 0]
click at [881, 576] on div "Exemption $4,148.00" at bounding box center [762, 597] width 739 height 43
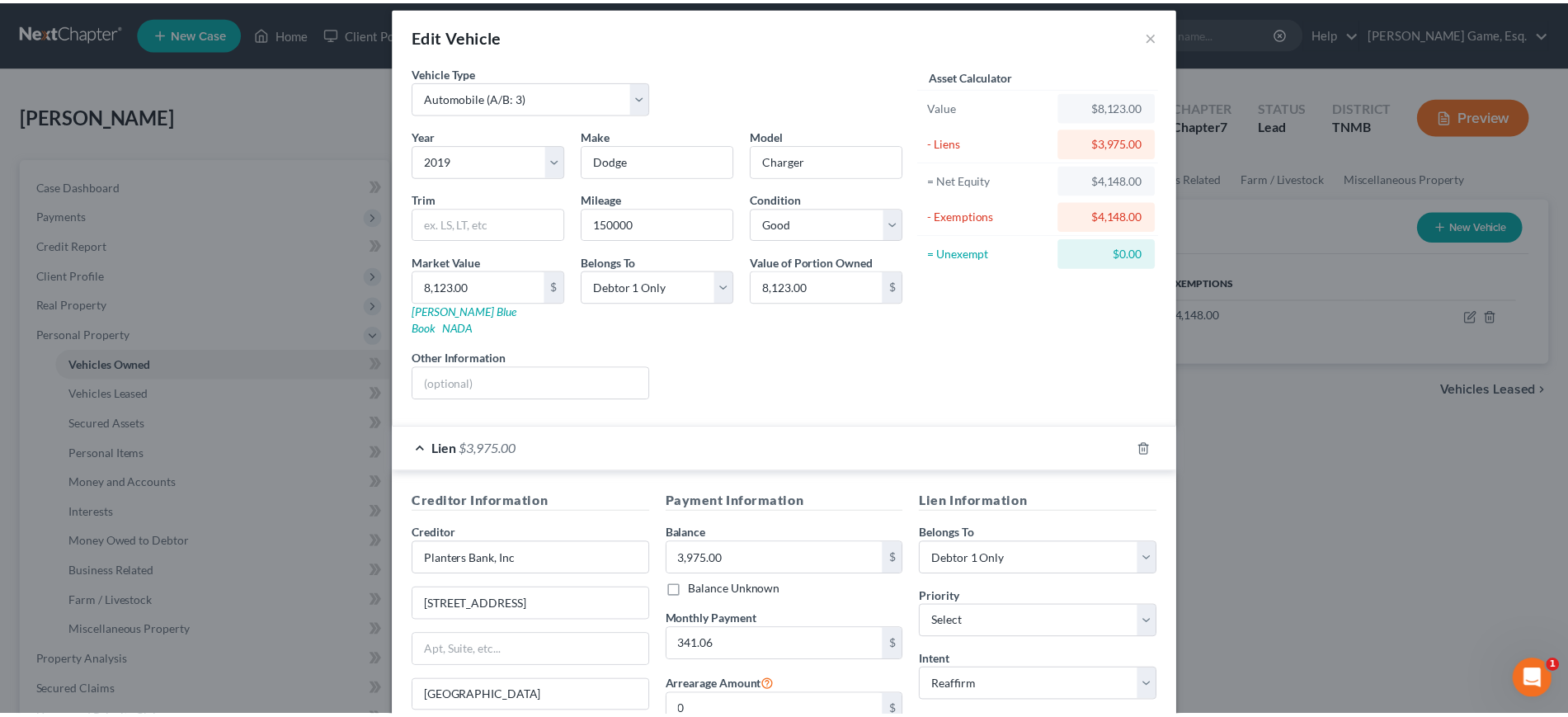
scroll to position [0, 0]
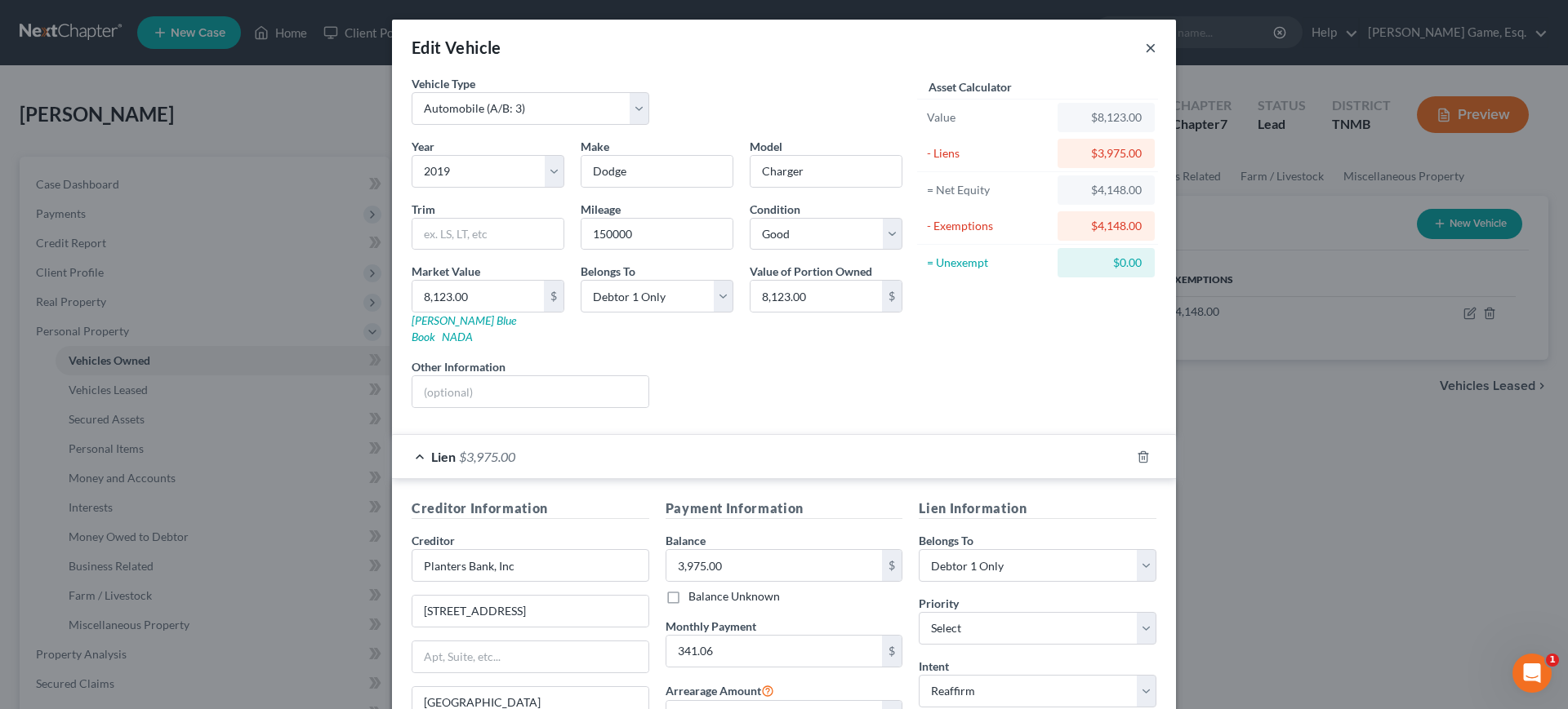
click at [1157, 58] on button "×" at bounding box center [1150, 47] width 12 height 19
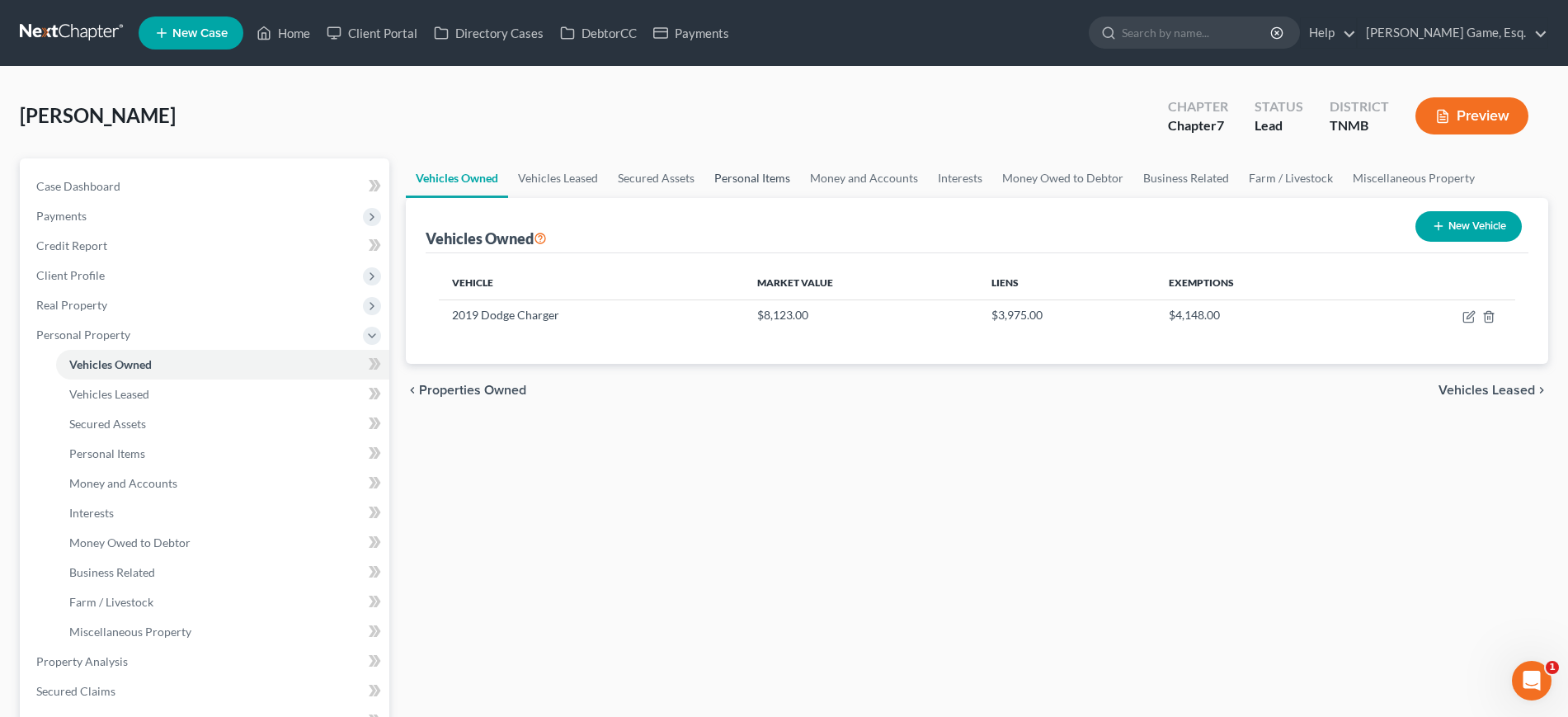
click at [801, 198] on link "Personal Items" at bounding box center [753, 178] width 96 height 40
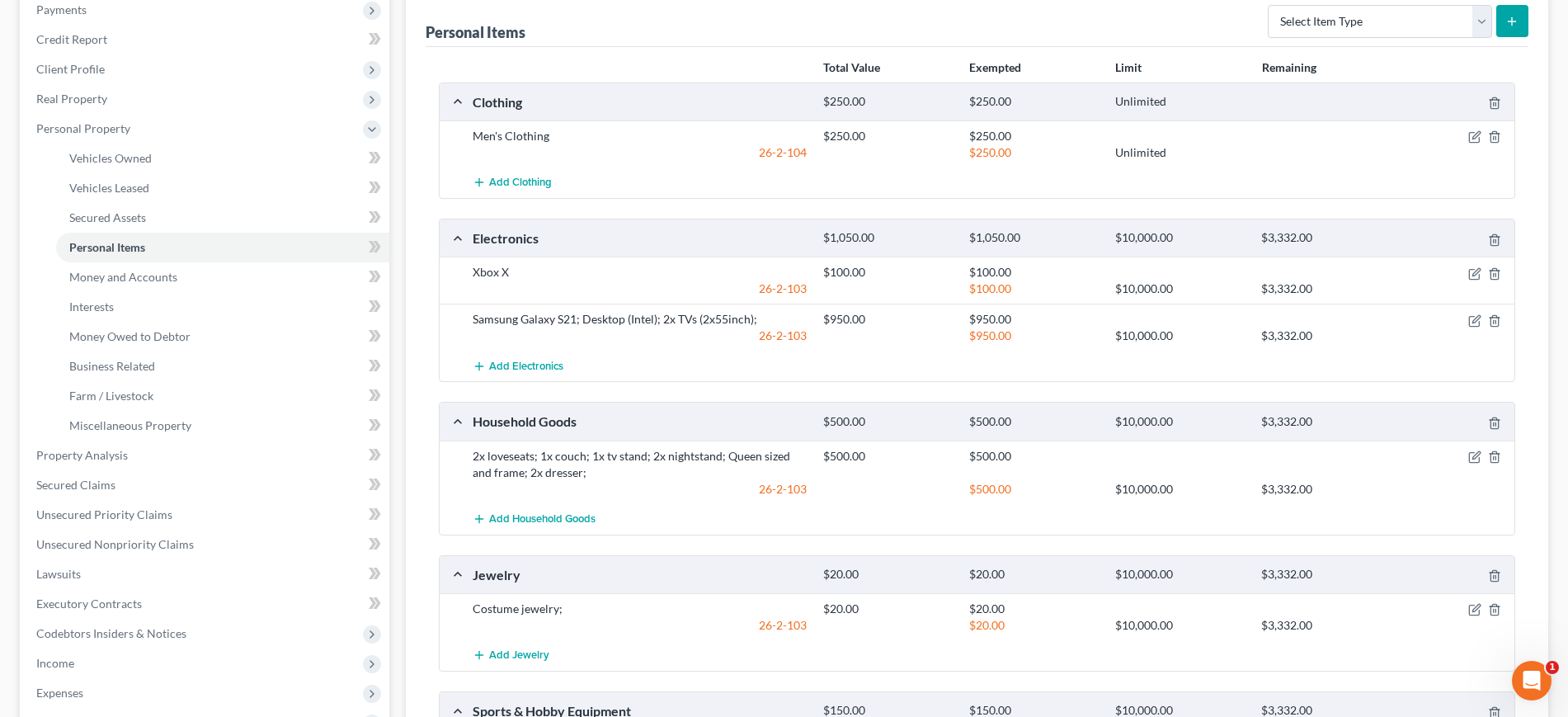
scroll to position [103, 0]
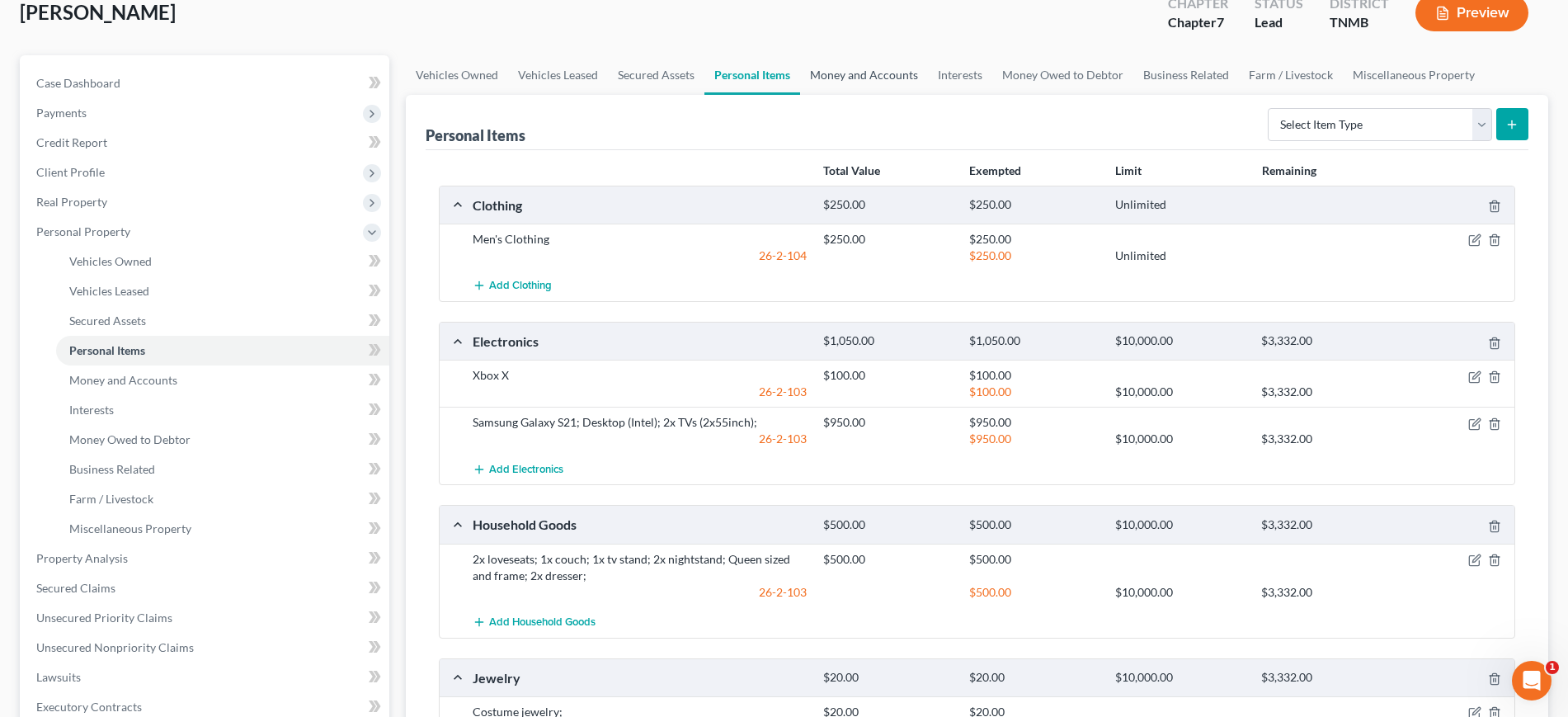
drag, startPoint x: 954, startPoint y: 115, endPoint x: 979, endPoint y: 241, distance: 128.5
click at [928, 95] on link "Money and Accounts" at bounding box center [864, 75] width 127 height 40
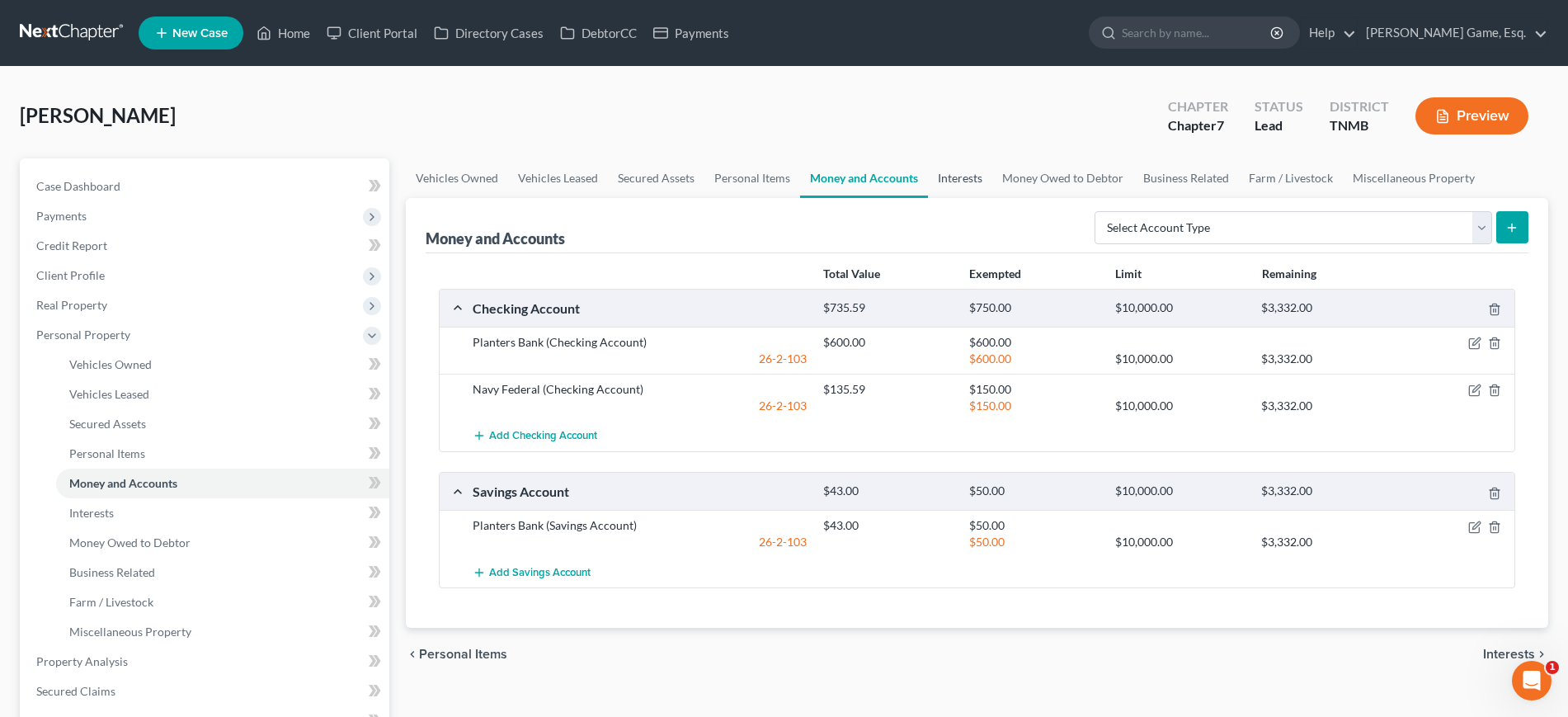
click at [993, 198] on link "Interests" at bounding box center [960, 178] width 65 height 40
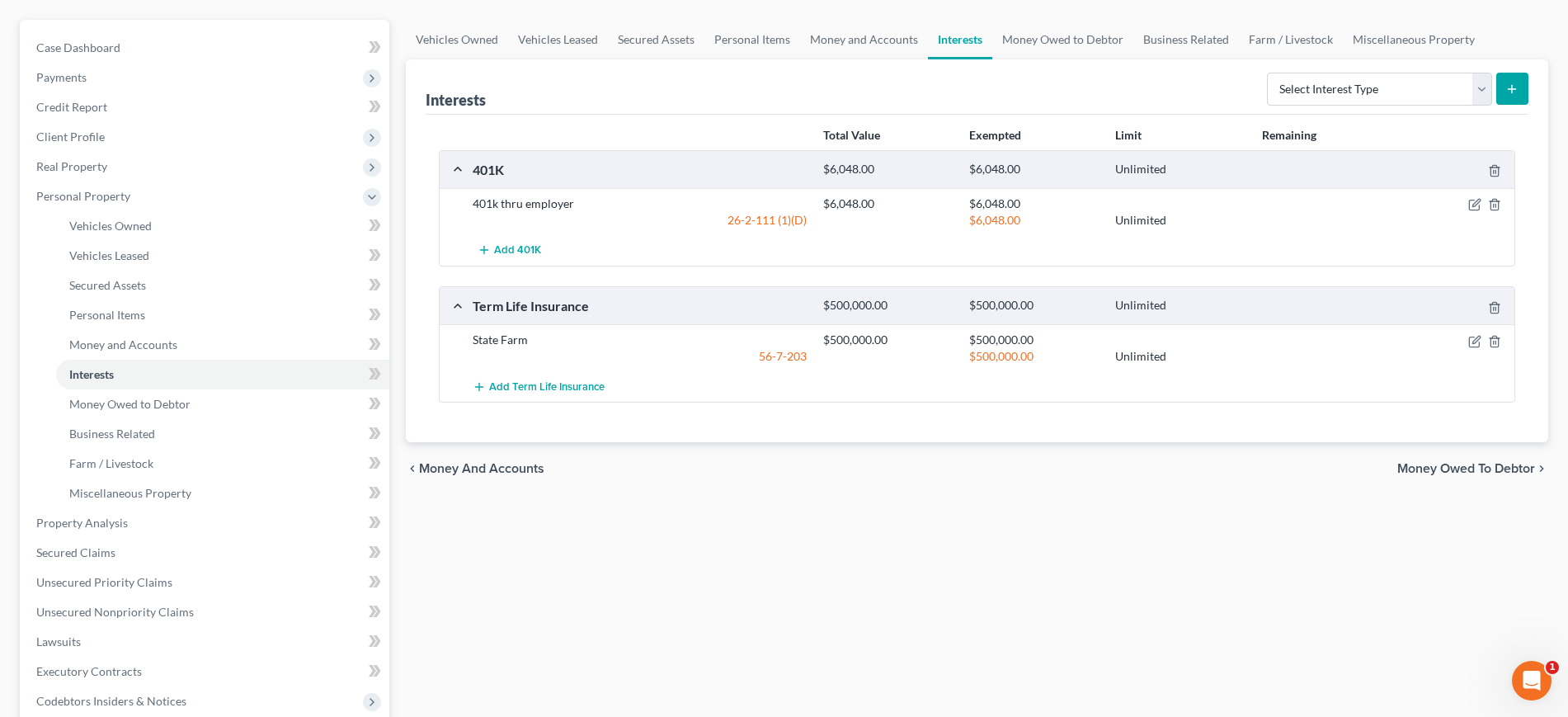
scroll to position [103, 0]
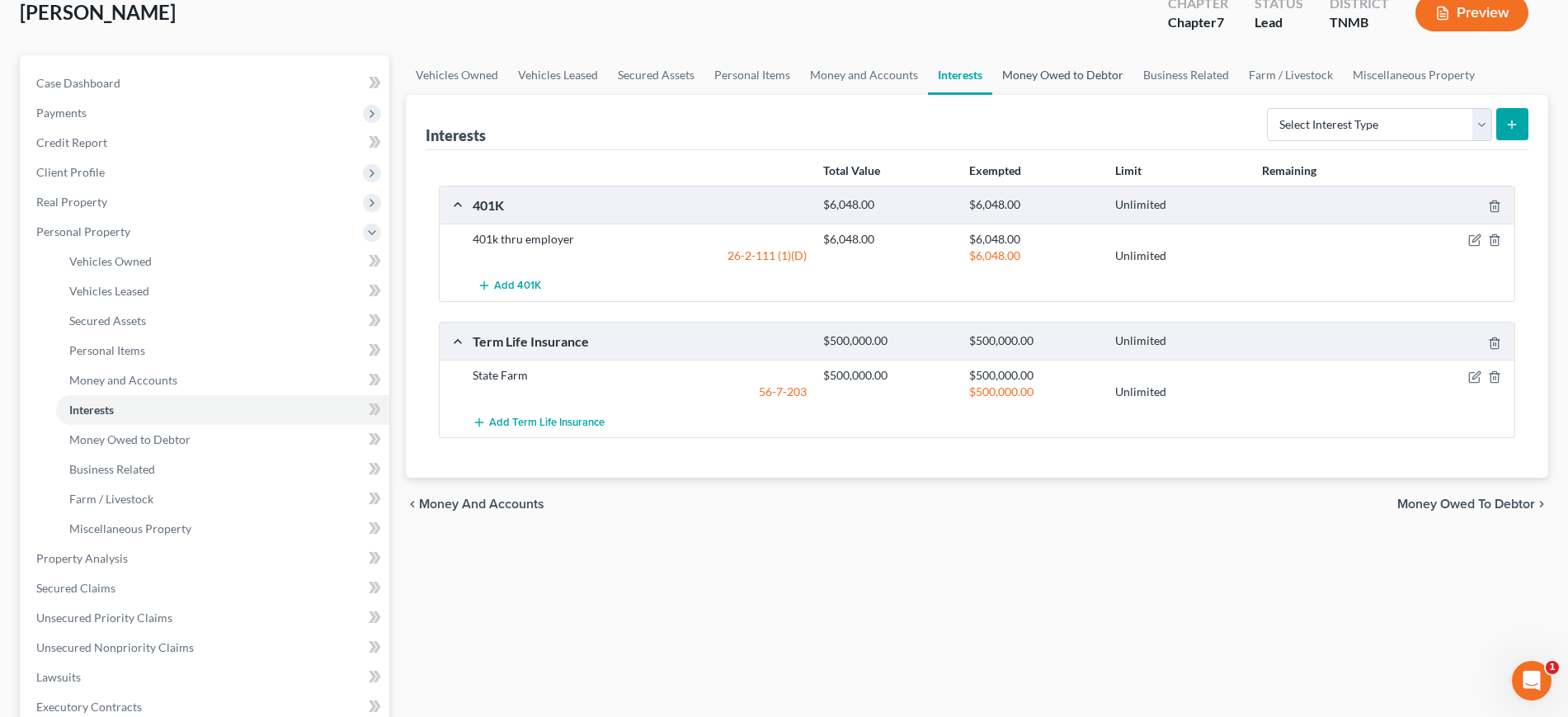
click at [1133, 95] on link "Money Owed to Debtor" at bounding box center [1063, 75] width 141 height 40
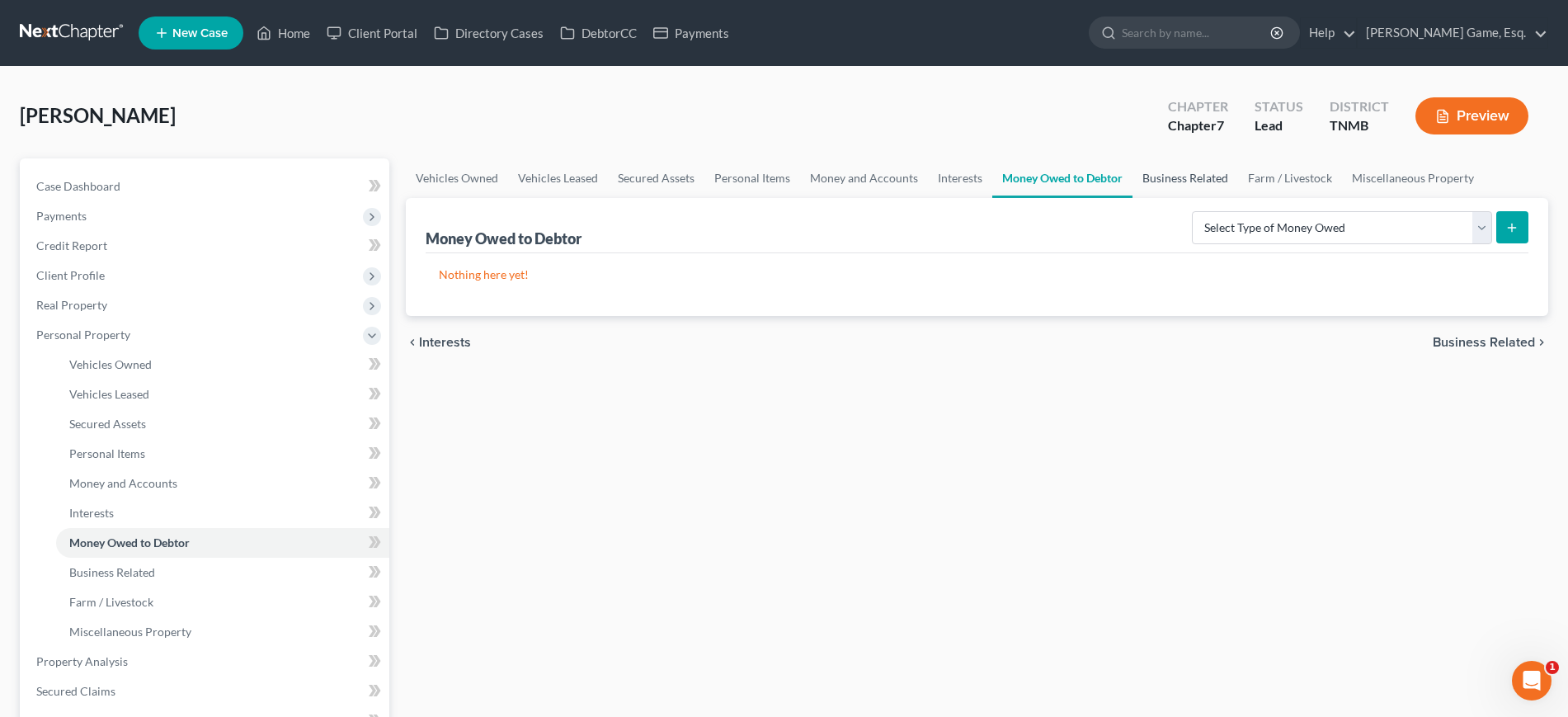
click at [1238, 198] on link "Business Related" at bounding box center [1186, 178] width 105 height 40
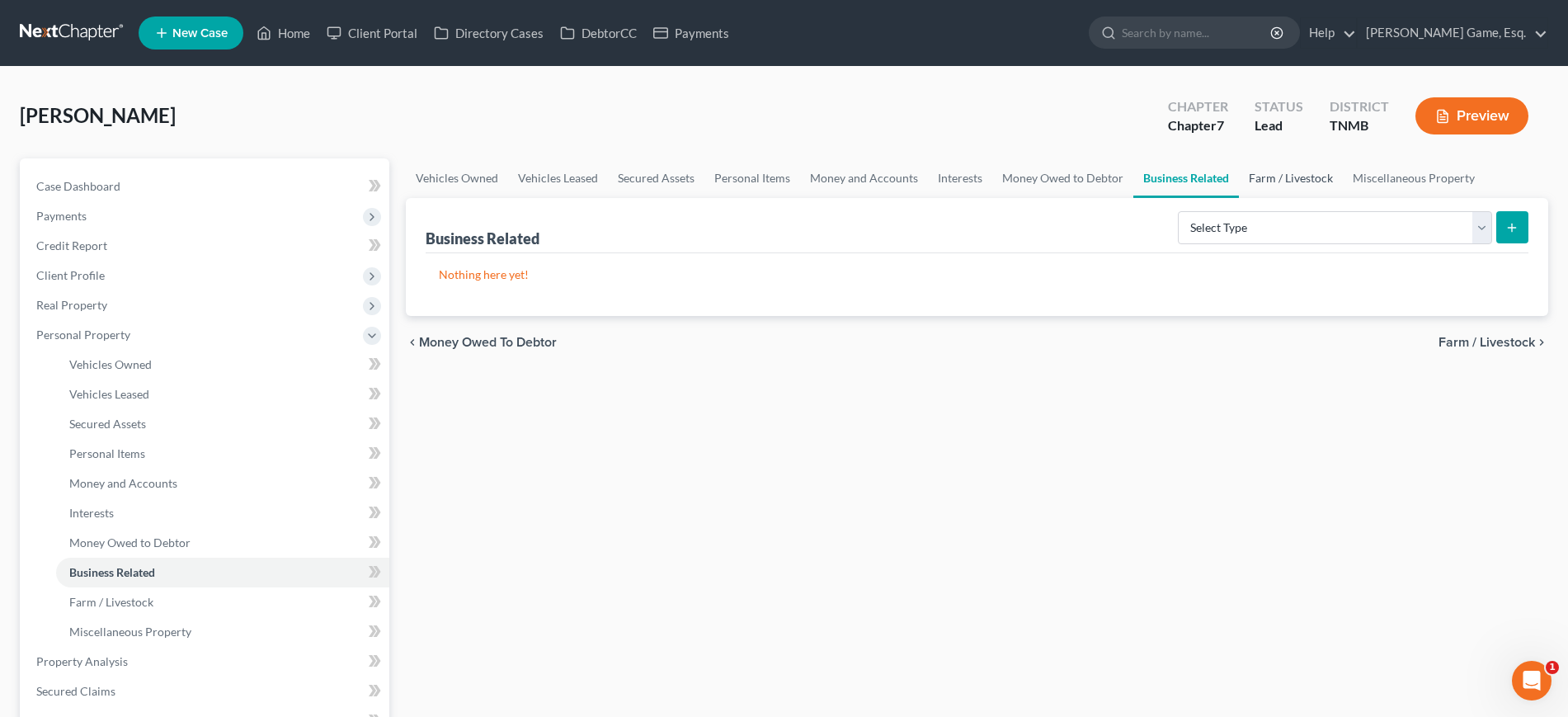
click at [1239, 198] on link "Farm / Livestock" at bounding box center [1291, 178] width 104 height 40
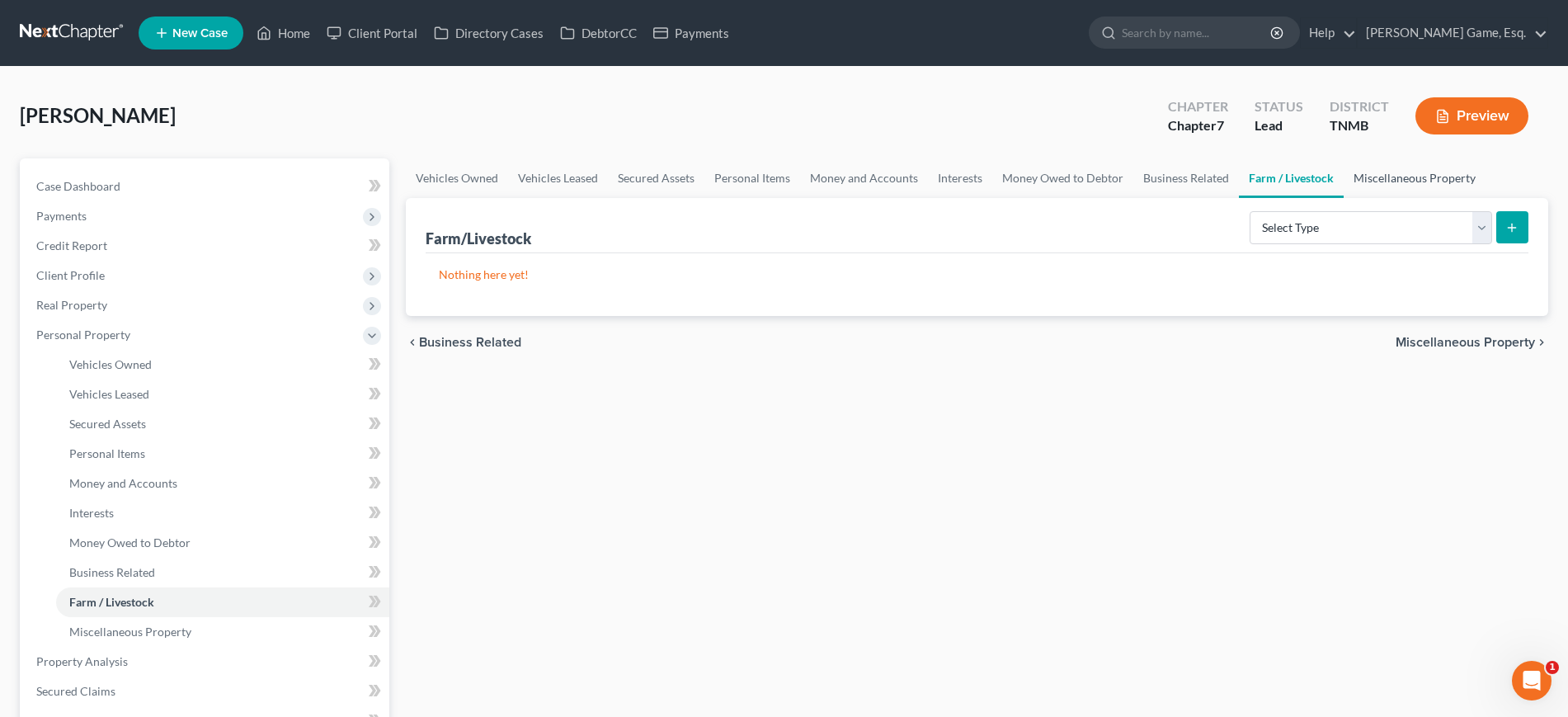
click at [1344, 198] on link "Miscellaneous Property" at bounding box center [1415, 178] width 142 height 40
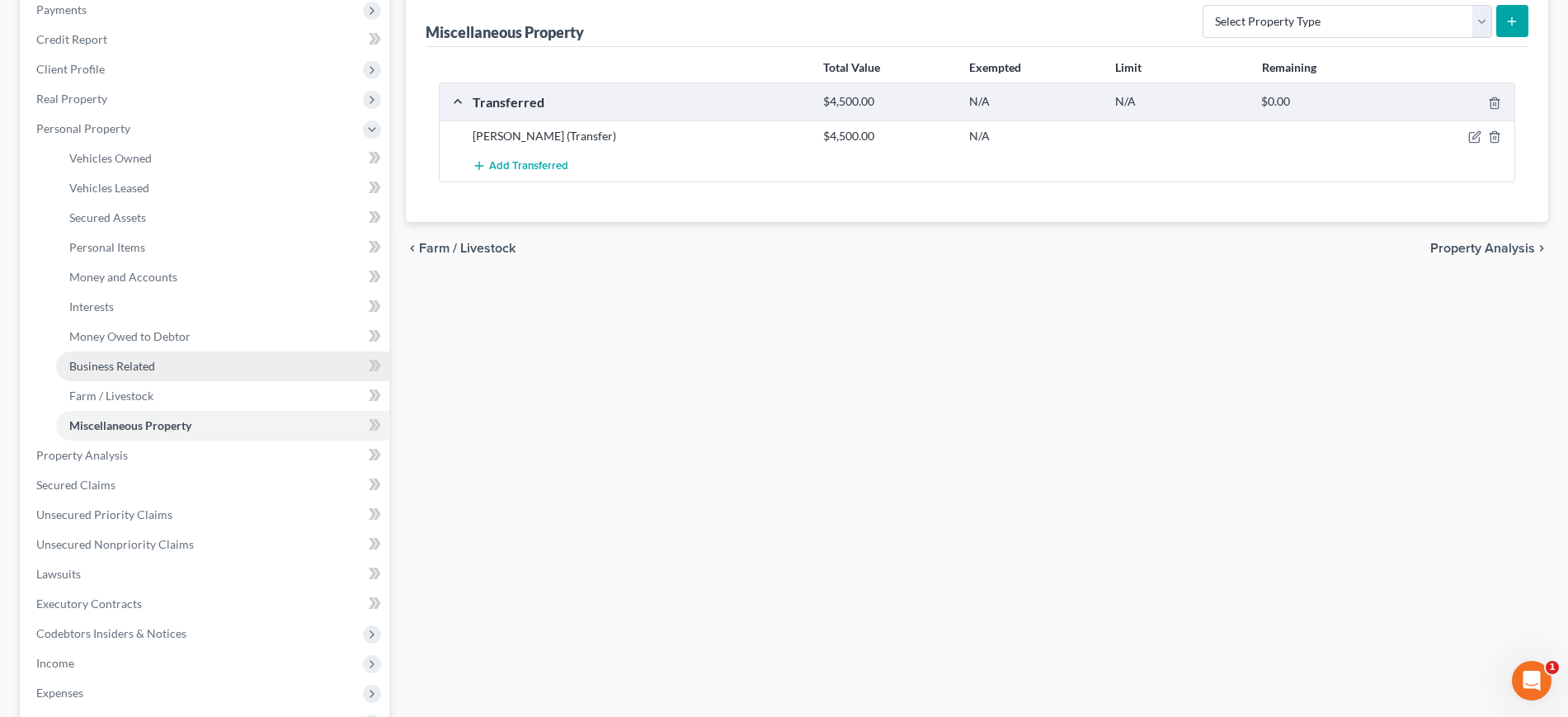
scroll to position [310, 0]
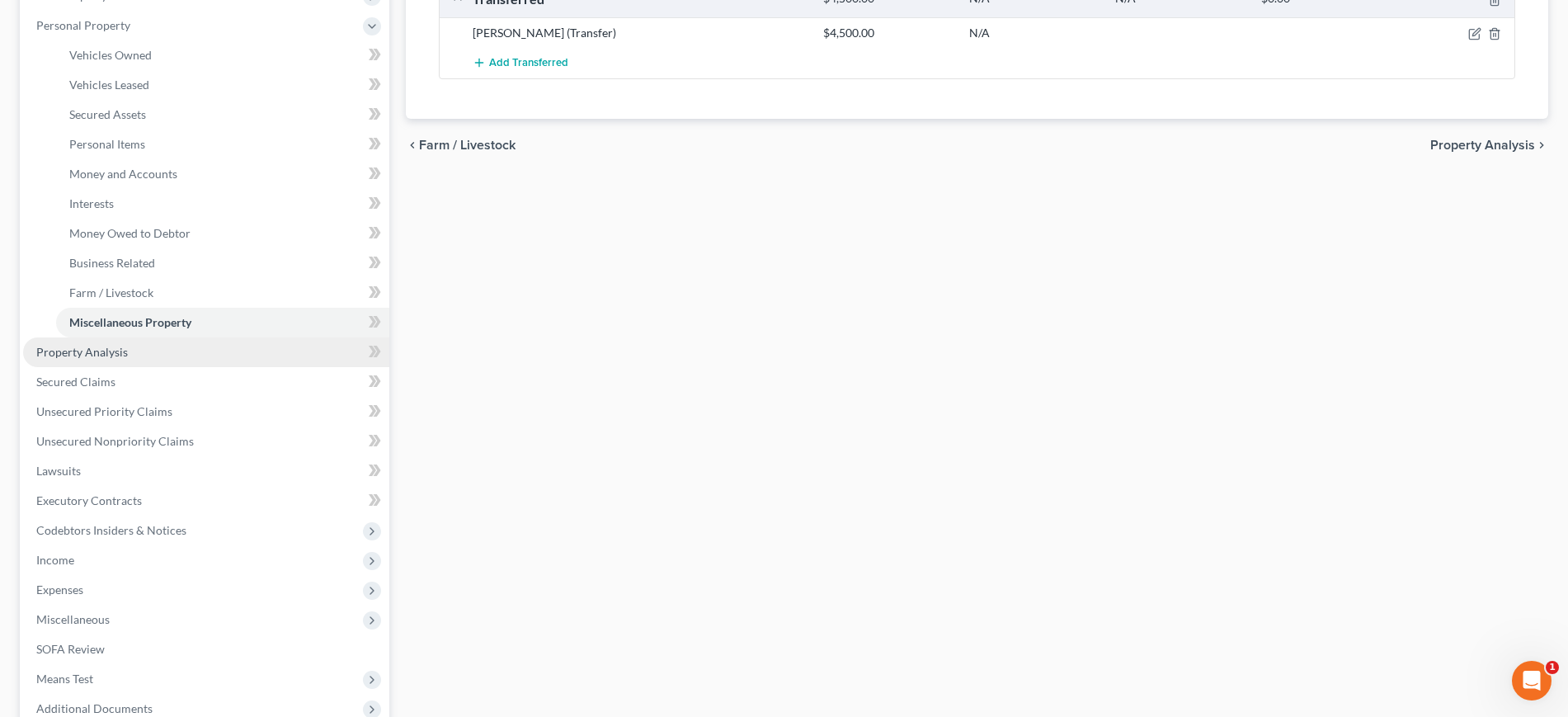
click at [163, 368] on link "Property Analysis" at bounding box center [206, 352] width 367 height 30
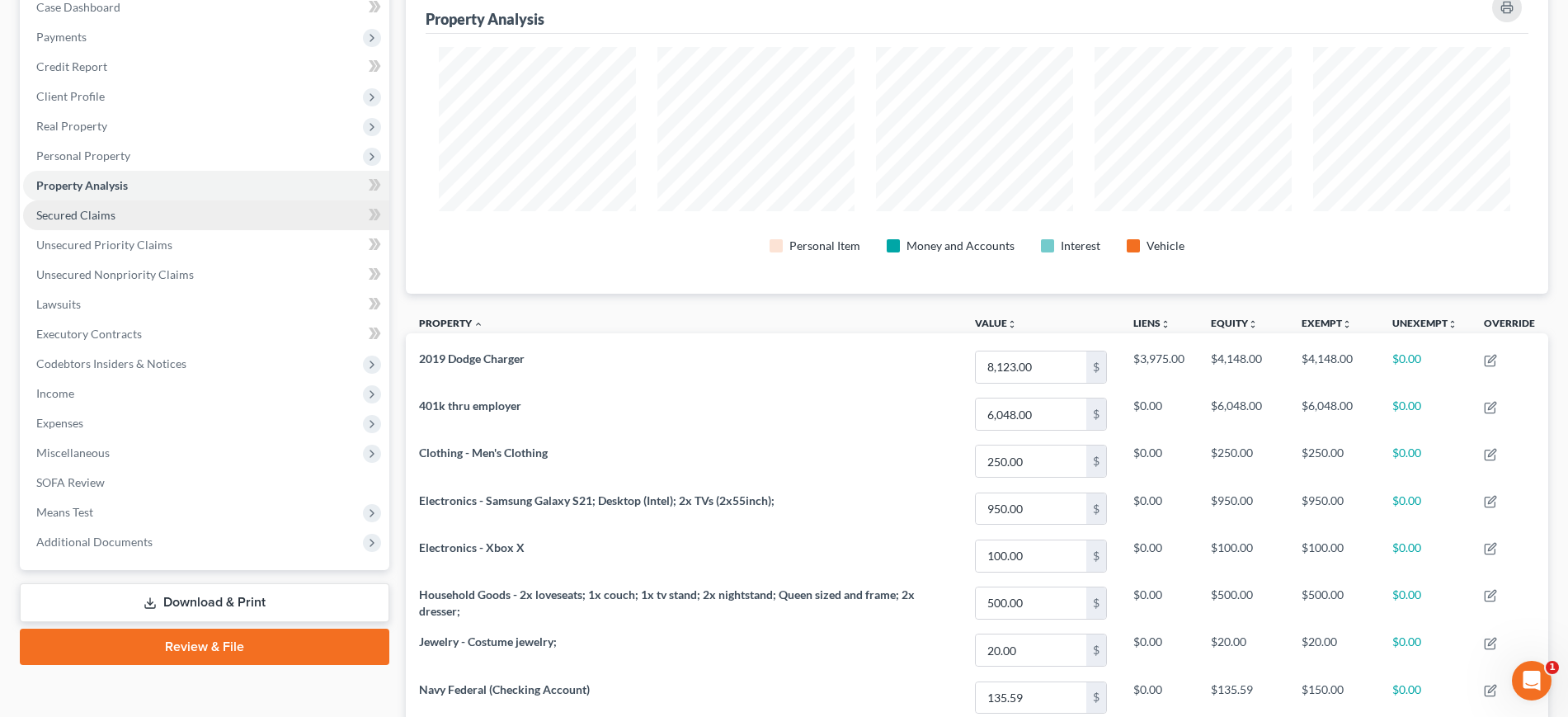
click at [208, 230] on link "Secured Claims" at bounding box center [206, 215] width 367 height 30
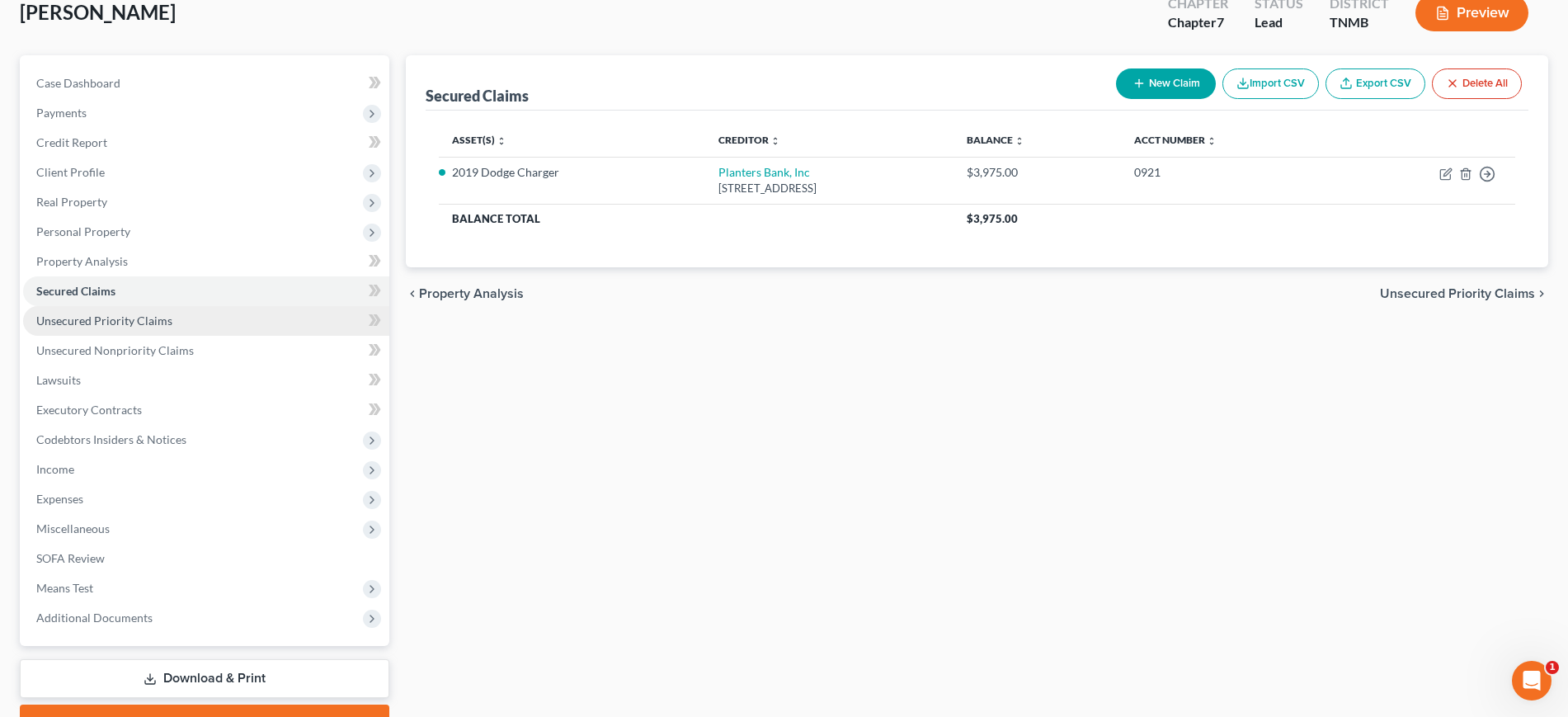
click at [173, 328] on span "Unsecured Priority Claims" at bounding box center [103, 320] width 136 height 14
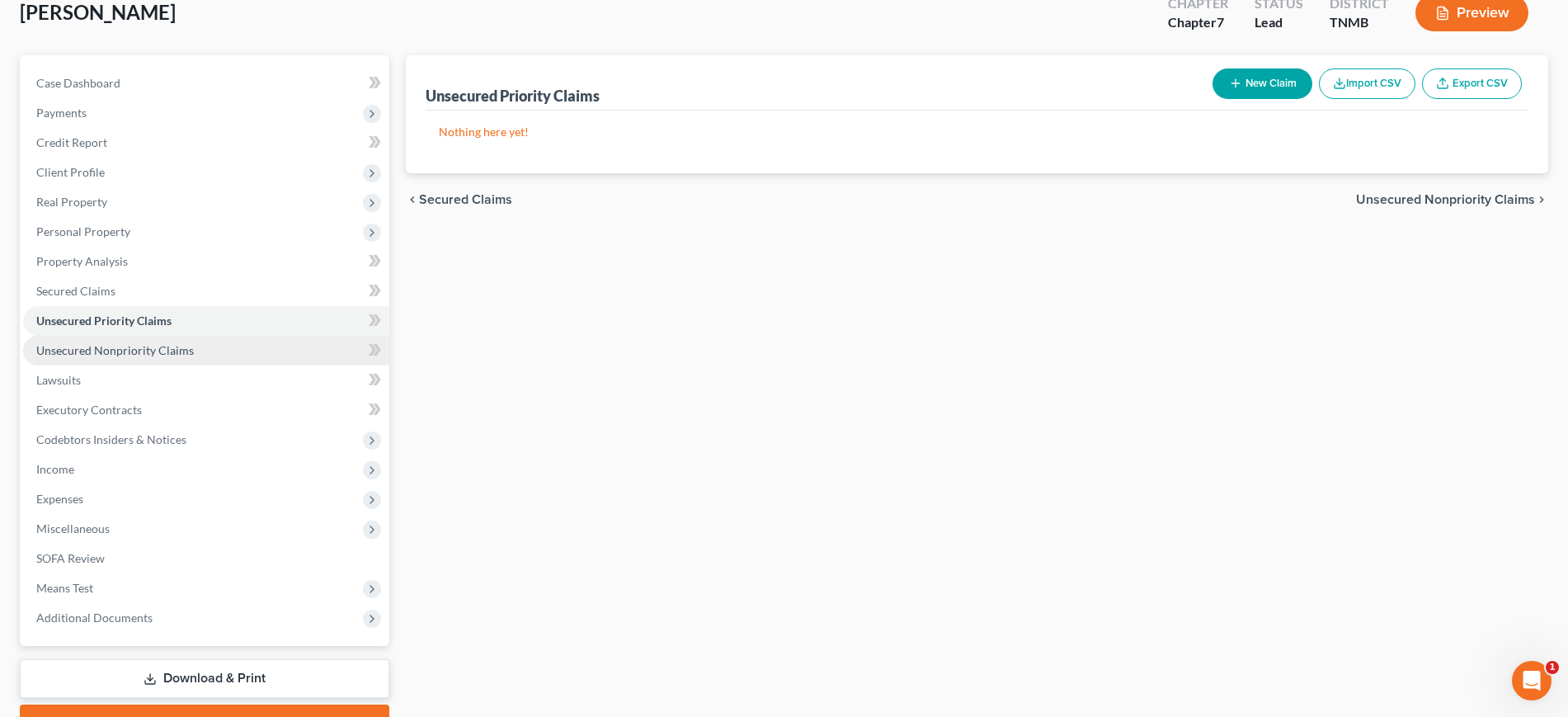
click at [194, 358] on span "Unsecured Nonpriority Claims" at bounding box center [115, 350] width 158 height 14
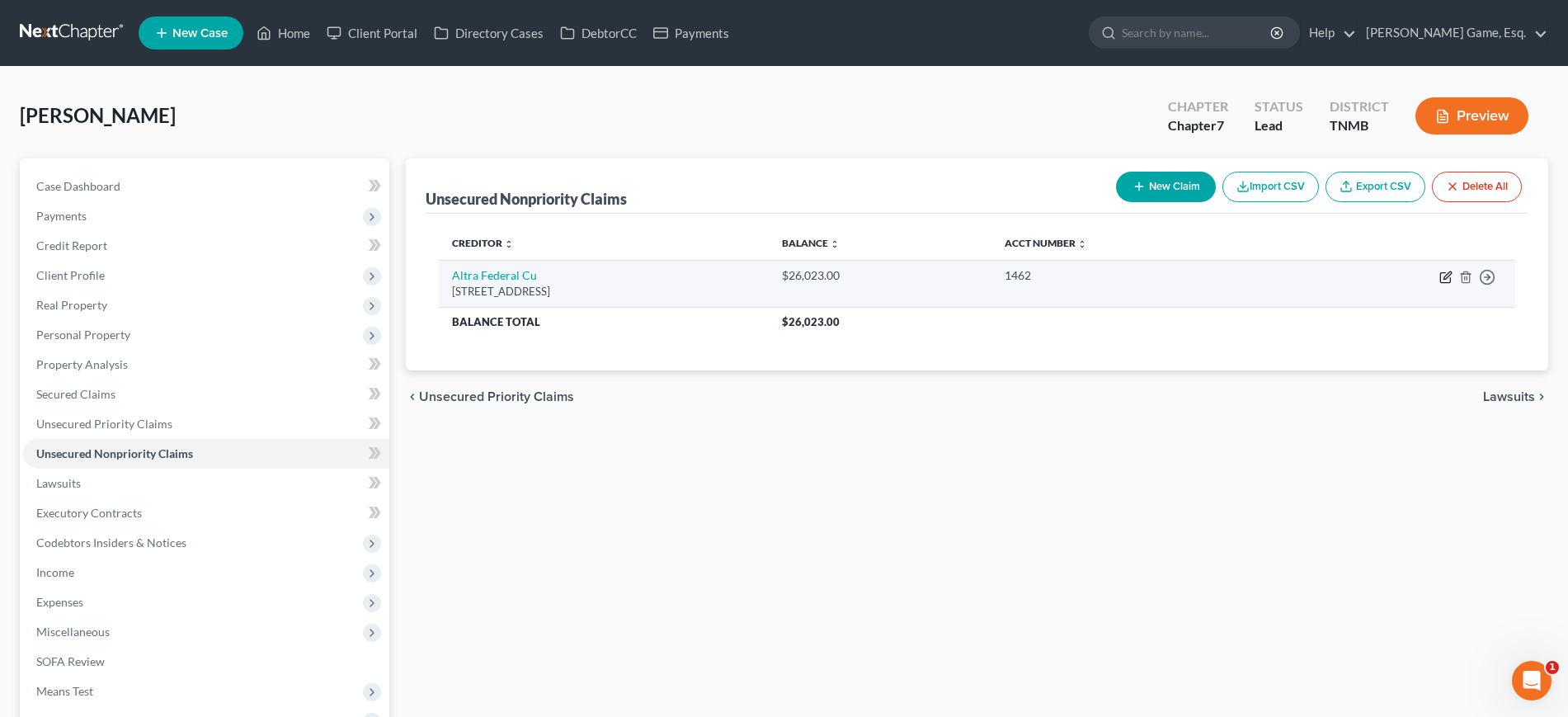
click at [1440, 284] on icon "button" at bounding box center [1446, 277] width 13 height 13
select select "52"
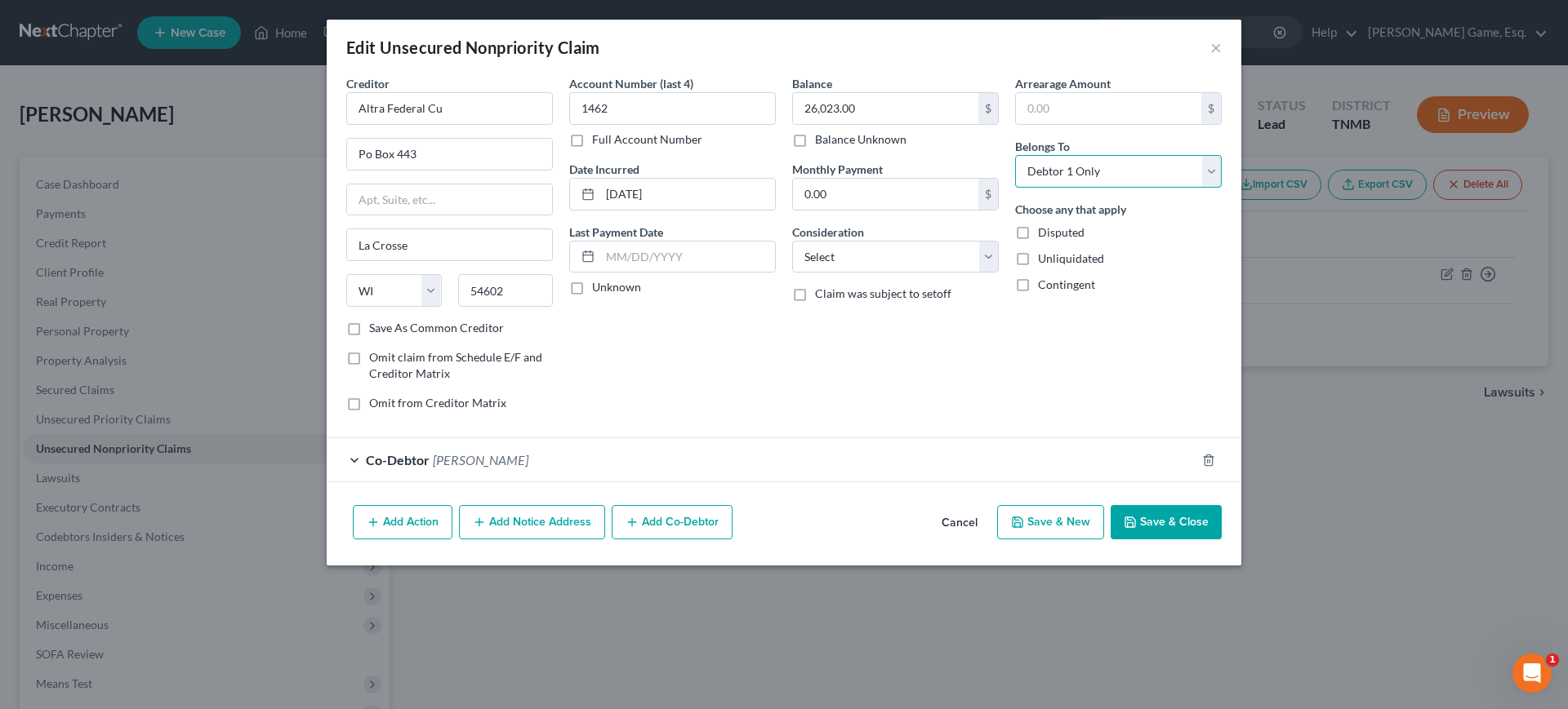
click at [1178, 187] on select "Select Debtor 1 Only Debtor 2 Only Debtor 1 And Debtor 2 Only At Least One Of T…" at bounding box center [1118, 172] width 207 height 33
select select "3"
click at [1061, 187] on select "Select Debtor 1 Only Debtor 2 Only Debtor 1 And Debtor 2 Only At Least One Of T…" at bounding box center [1118, 172] width 207 height 33
click at [891, 481] on div "Co-Debtor Margaret Maye Frailey" at bounding box center [761, 460] width 869 height 43
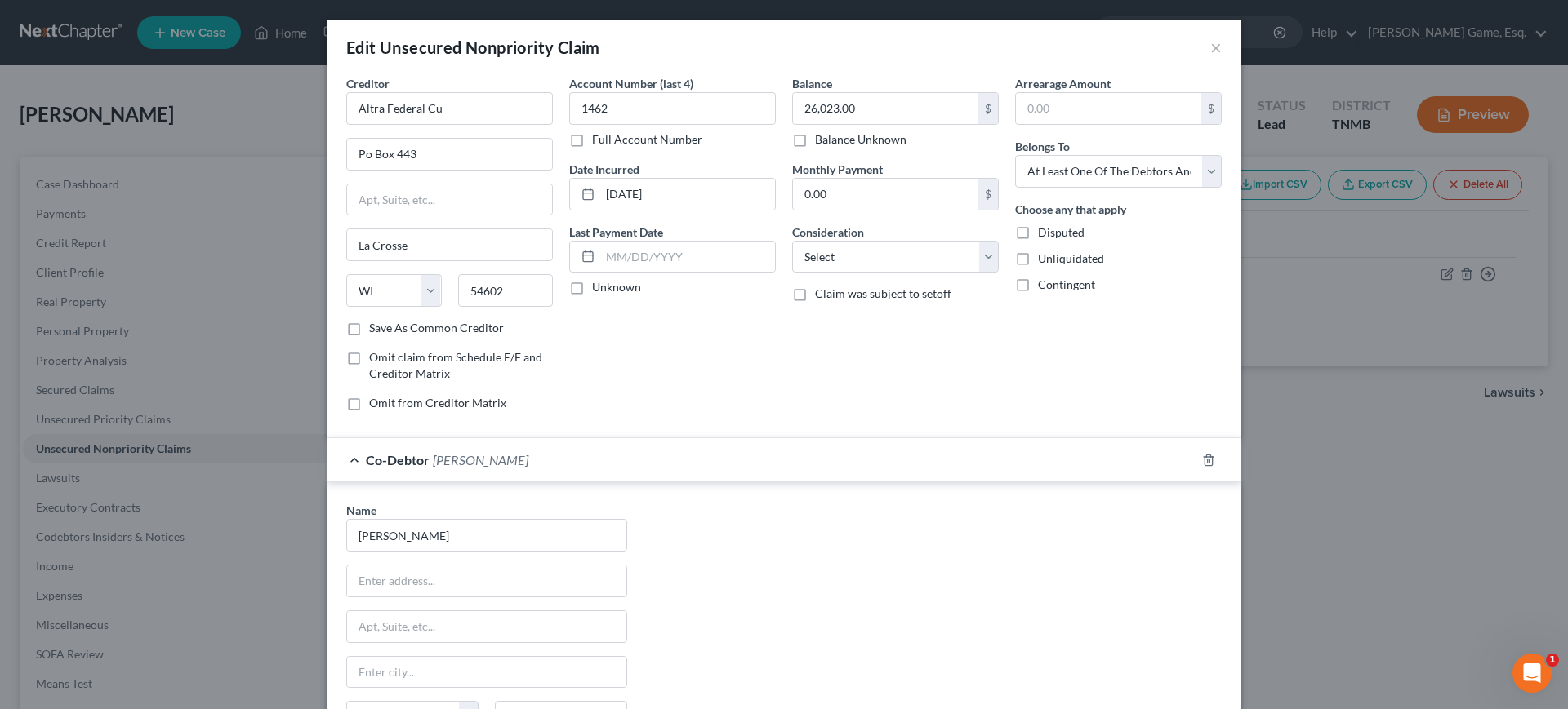
click at [892, 481] on div "Co-Debtor Margaret Maye Frailey" at bounding box center [761, 460] width 869 height 43
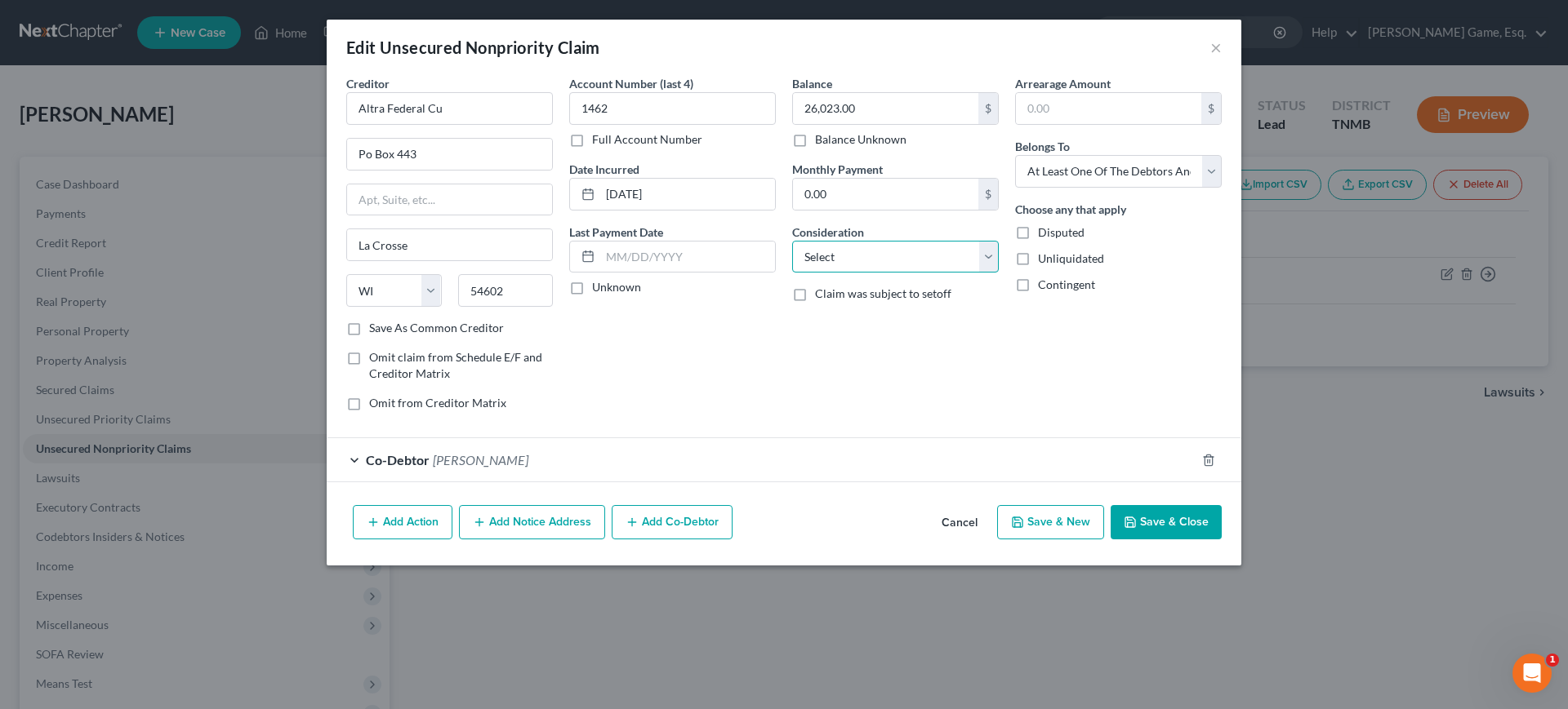
drag, startPoint x: 865, startPoint y: 312, endPoint x: 865, endPoint y: 301, distance: 11.0
click at [865, 273] on select "Select Cable / Satellite Services Collection Agency Credit Card Debt Debt Couns…" at bounding box center [896, 258] width 207 height 33
click at [1221, 540] on button "Save & Close" at bounding box center [1166, 523] width 111 height 35
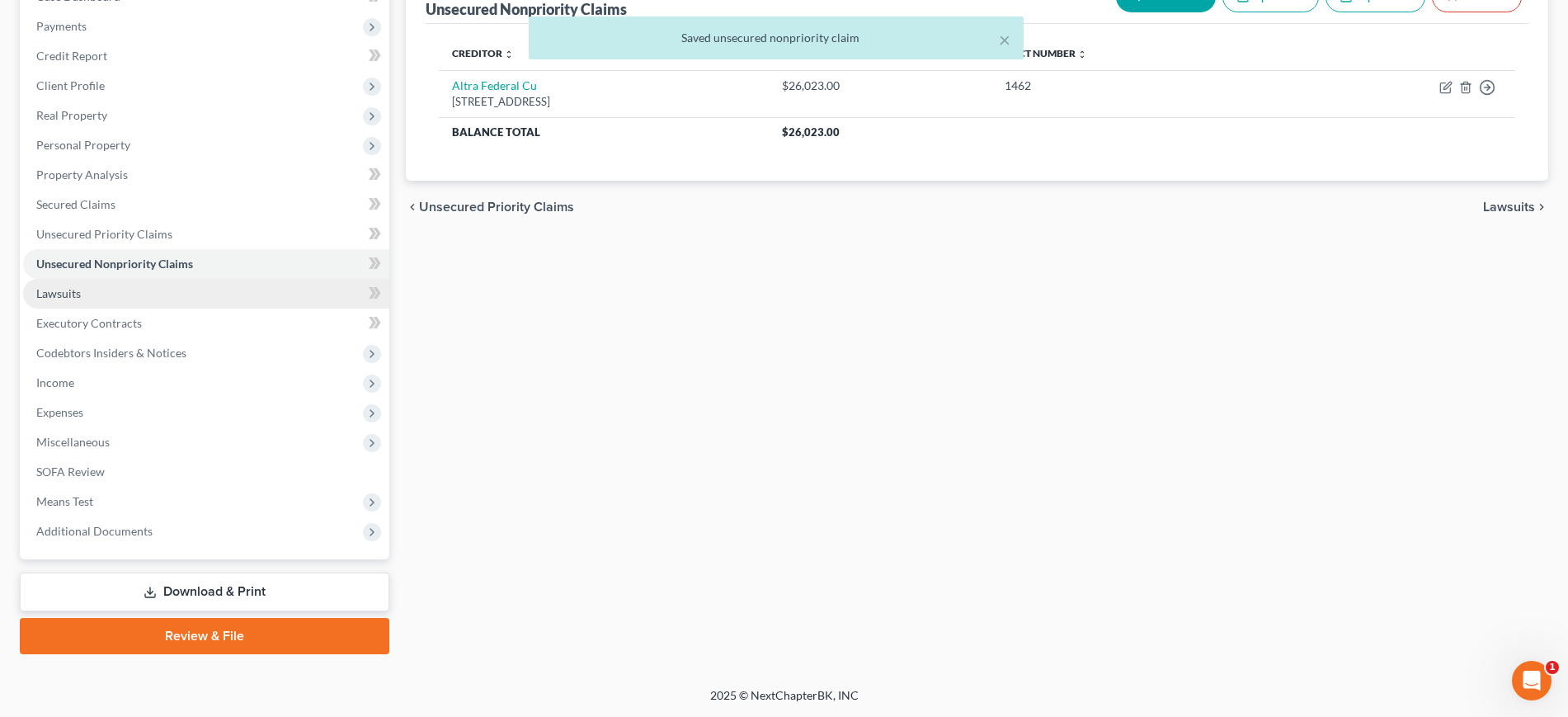
click at [144, 298] on link "Lawsuits" at bounding box center [206, 294] width 367 height 30
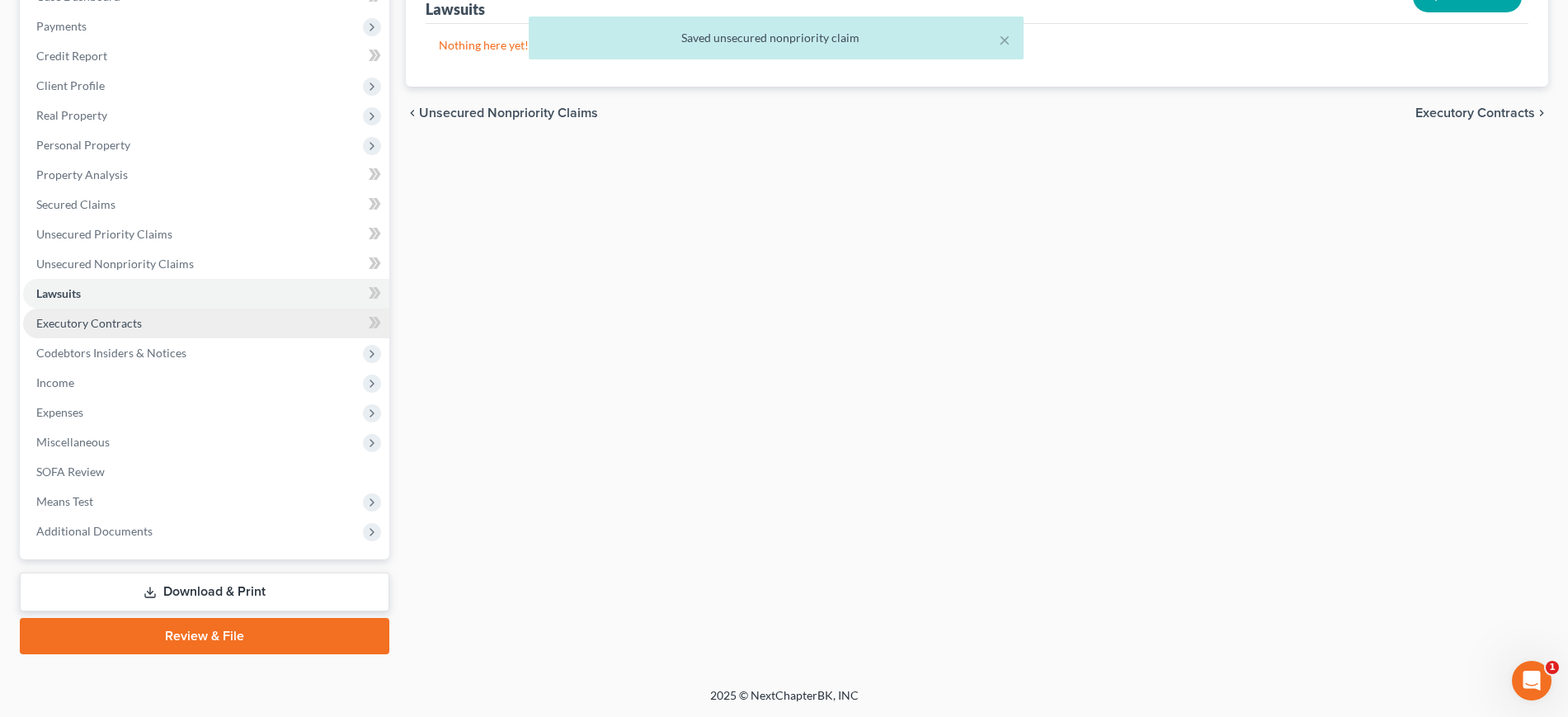
click at [142, 322] on span "Executory Contracts" at bounding box center [89, 322] width 105 height 14
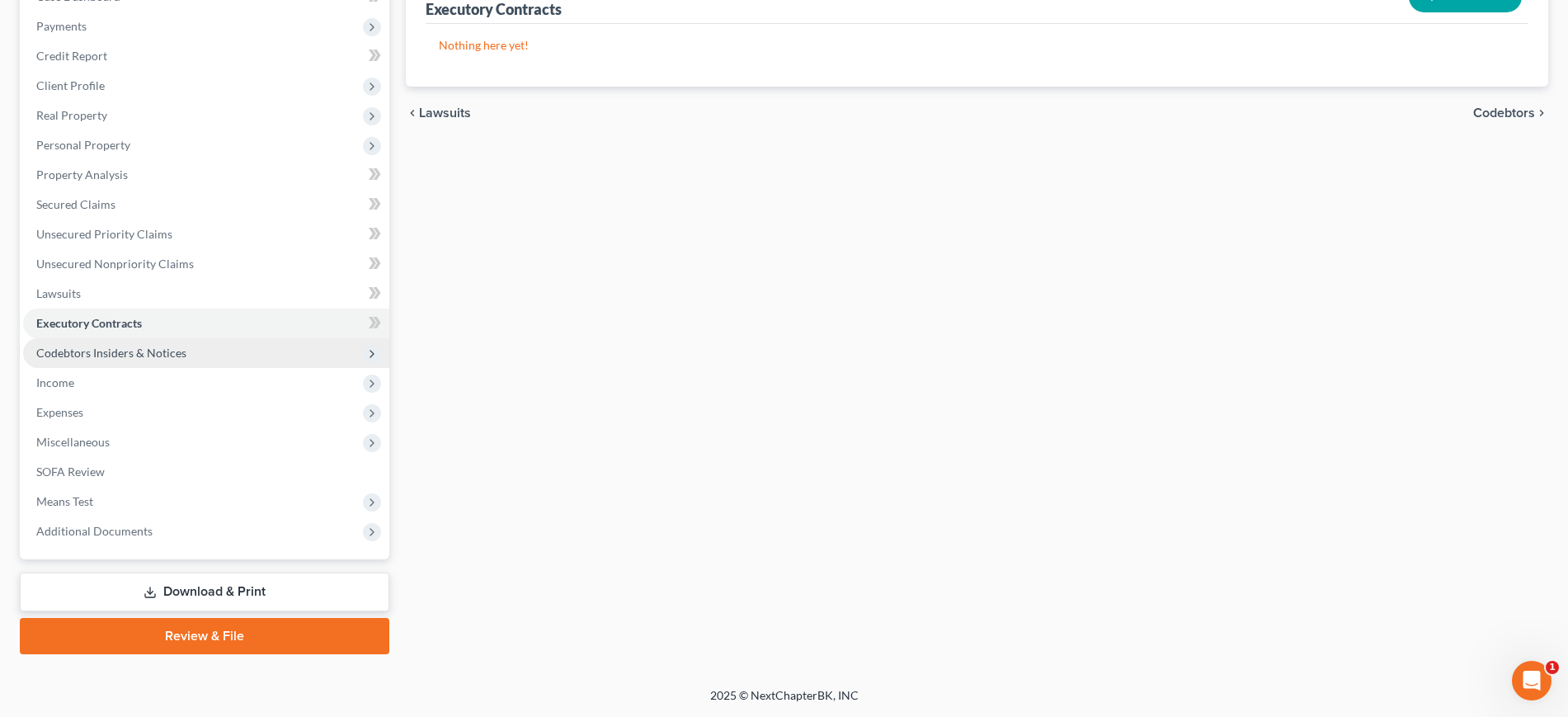
click at [187, 346] on span "Codebtors Insiders & Notices" at bounding box center [111, 352] width 151 height 14
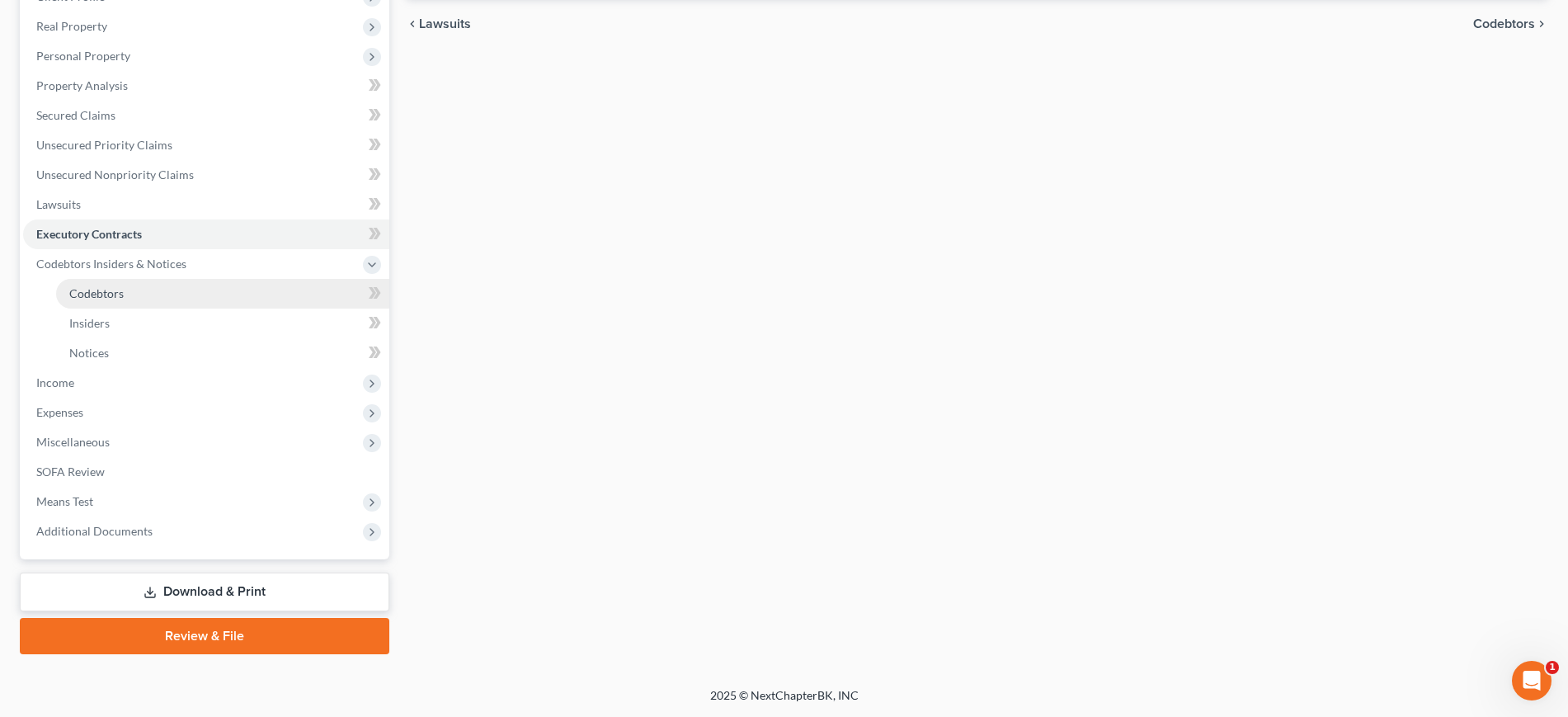
click at [191, 298] on link "Codebtors" at bounding box center [223, 294] width 333 height 30
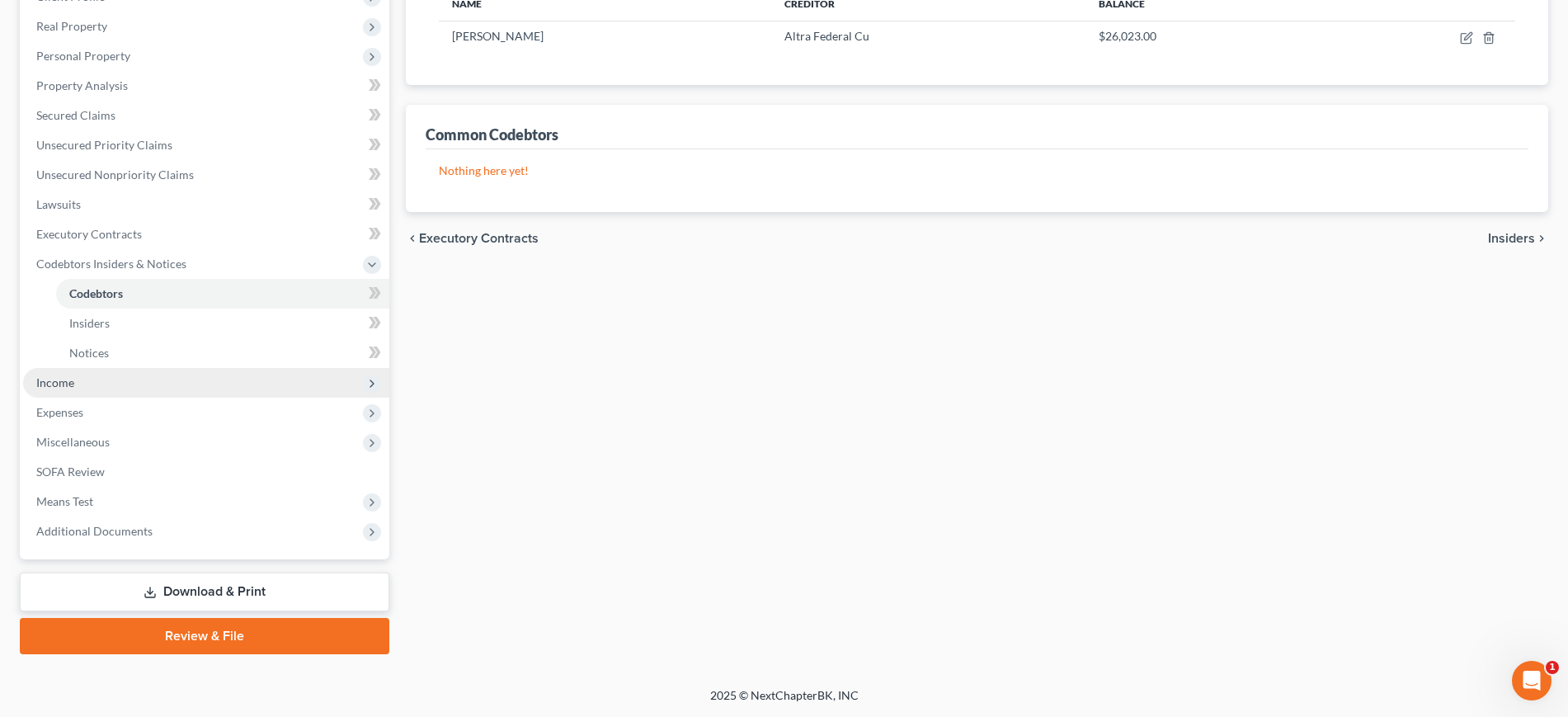
click at [147, 368] on span "Income" at bounding box center [206, 383] width 367 height 30
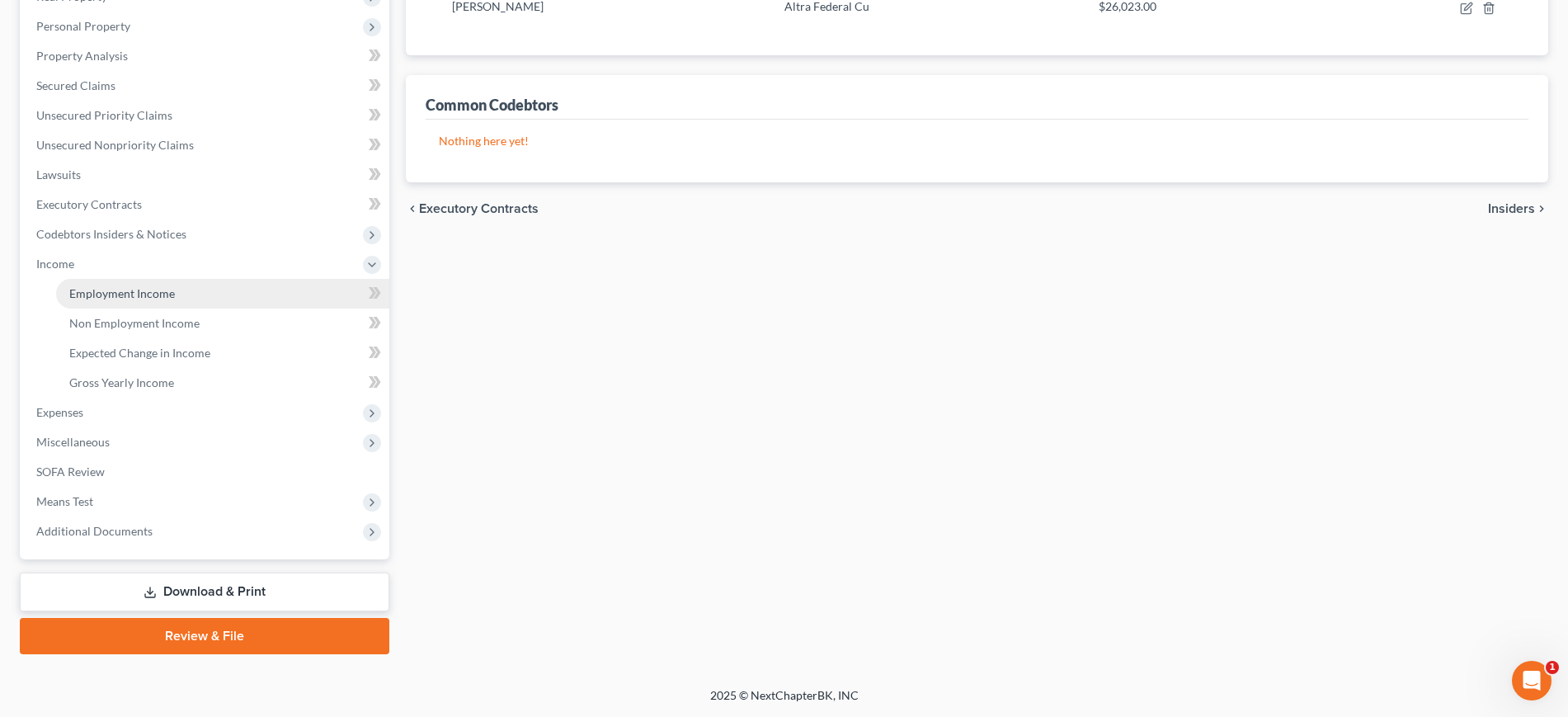
click at [174, 286] on span "Employment Income" at bounding box center [122, 293] width 105 height 14
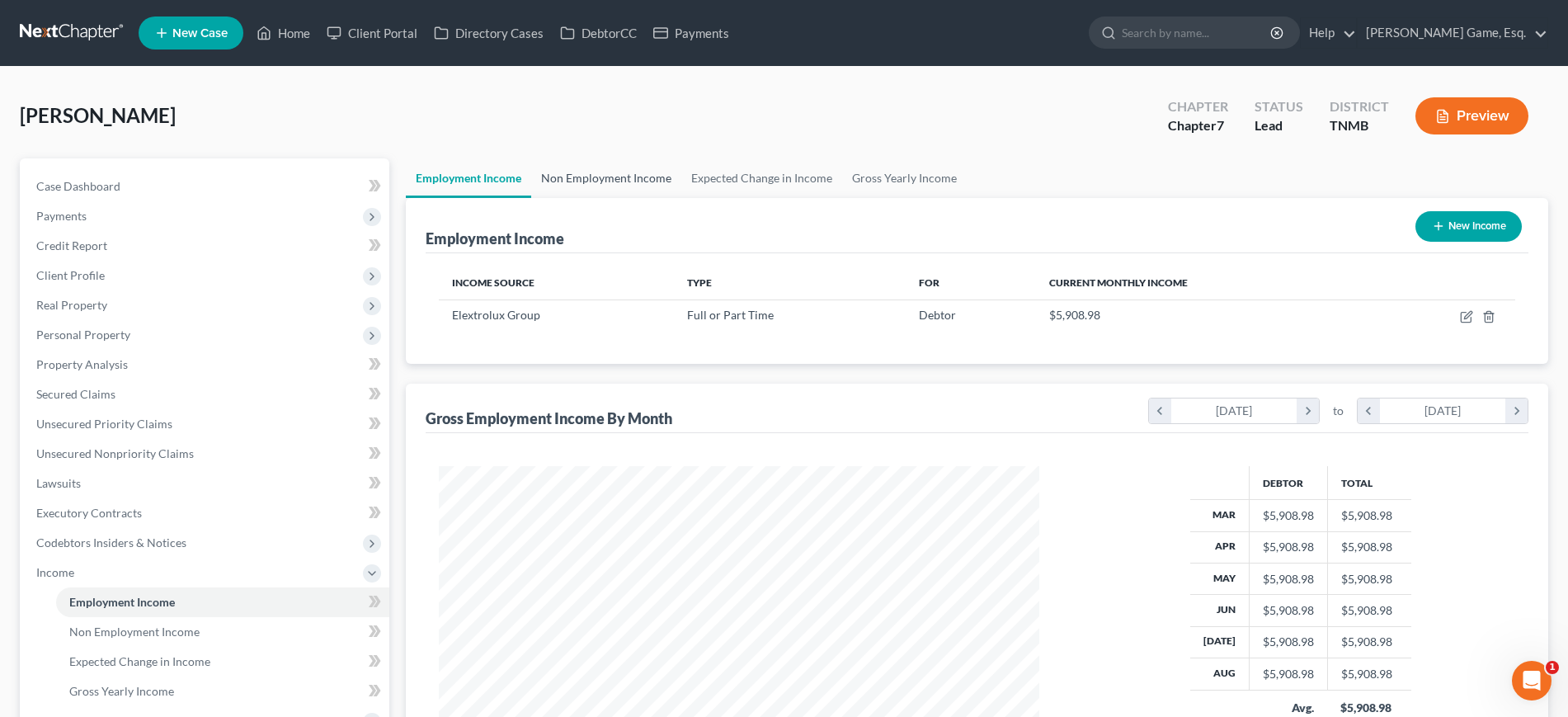
click at [681, 198] on link "Non Employment Income" at bounding box center [606, 178] width 151 height 40
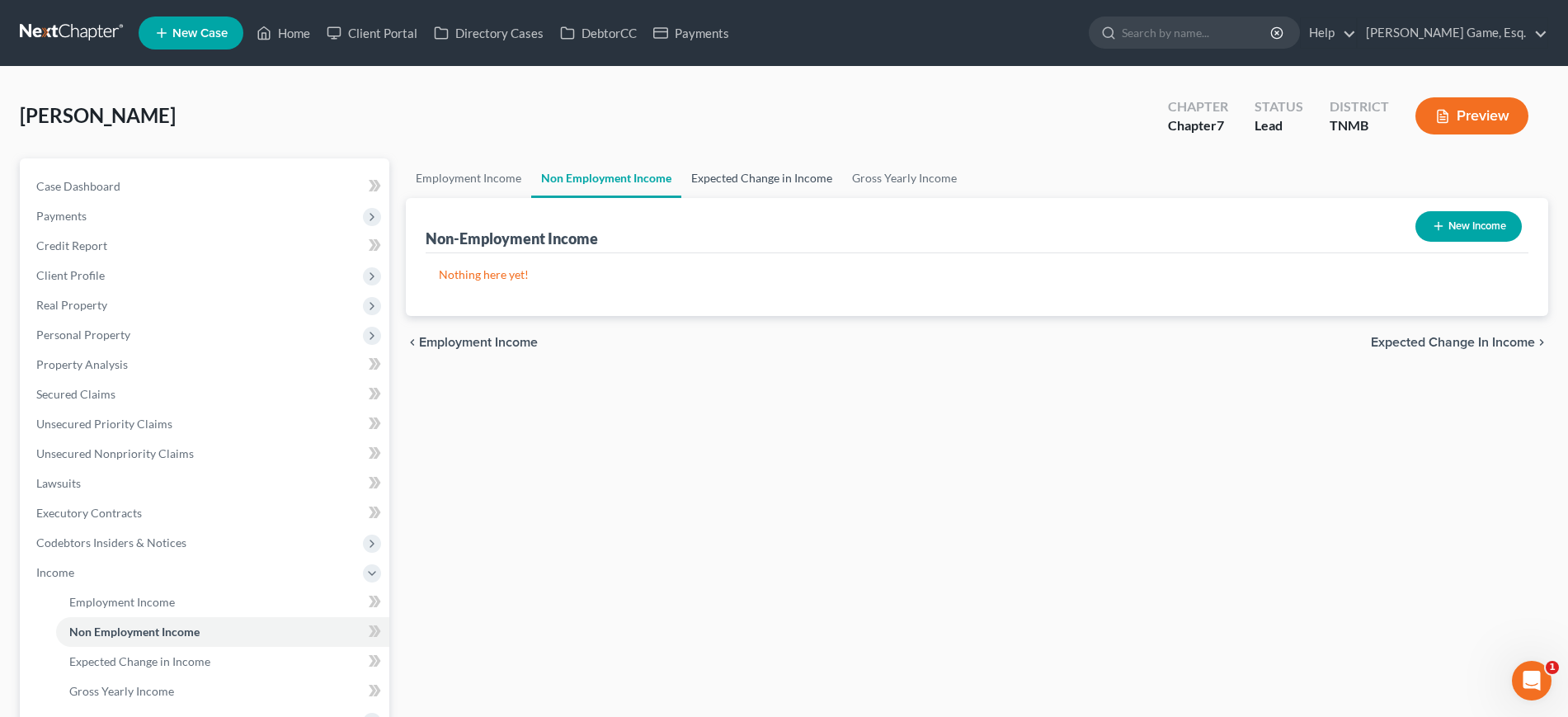
click at [817, 198] on link "Expected Change in Income" at bounding box center [762, 178] width 161 height 40
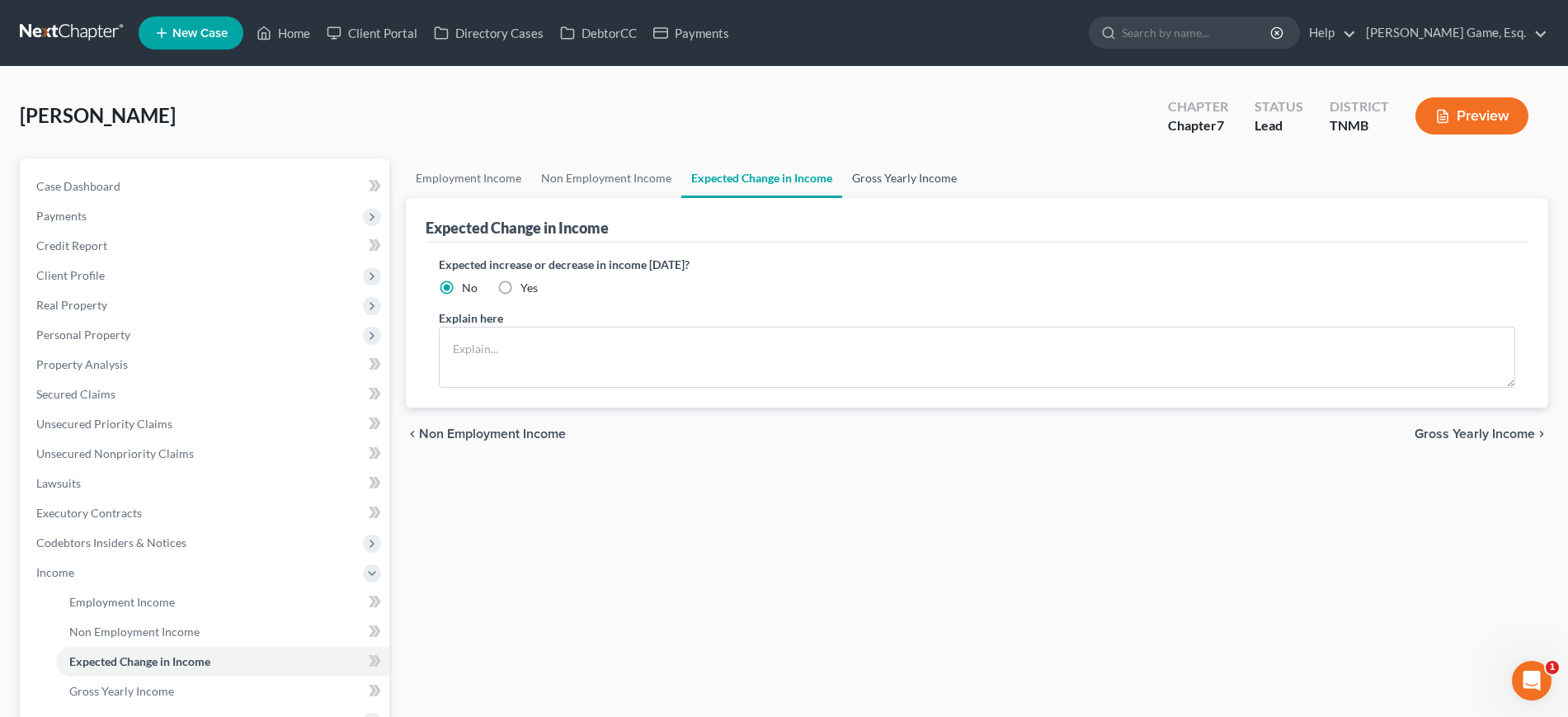
click at [967, 198] on link "Gross Yearly Income" at bounding box center [904, 178] width 125 height 40
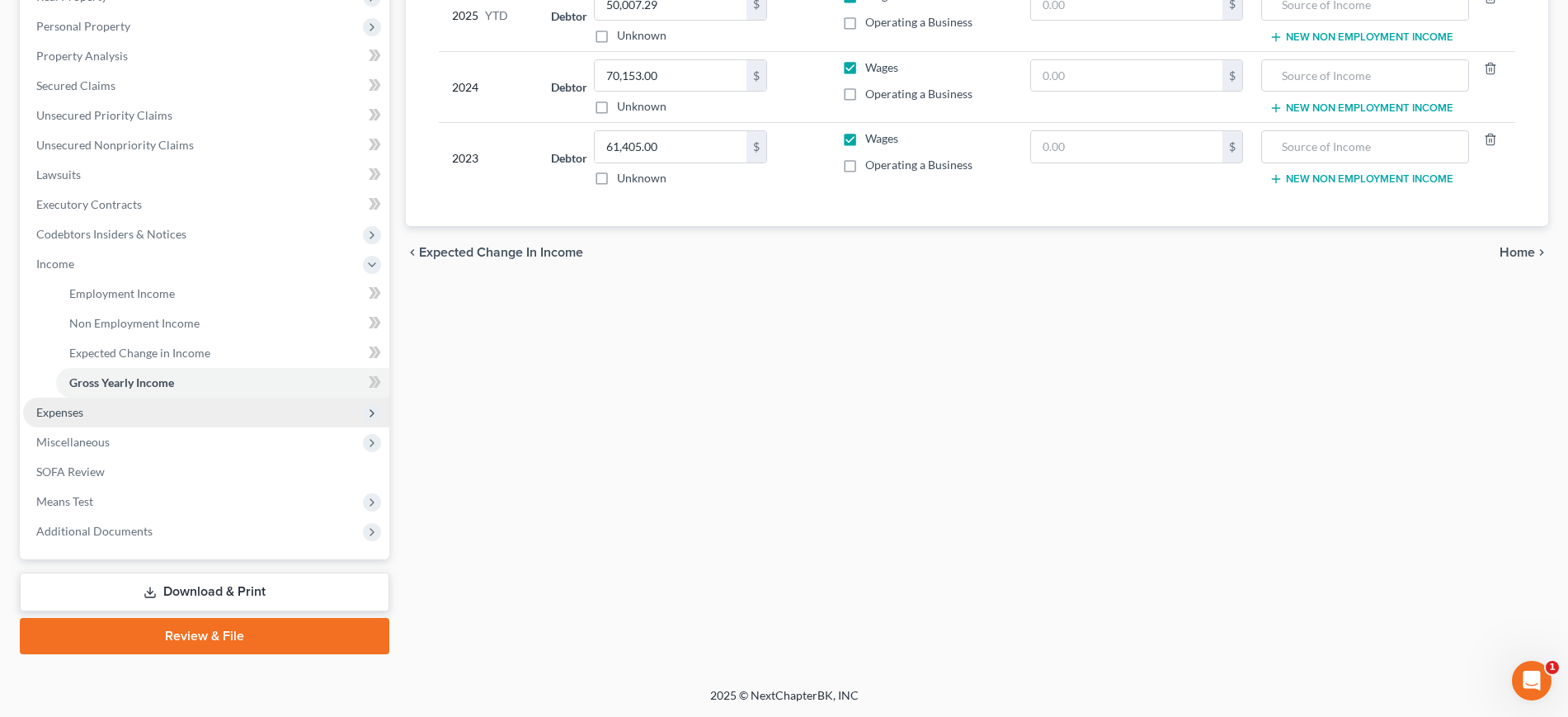
click at [184, 428] on span "Expenses" at bounding box center [206, 413] width 367 height 30
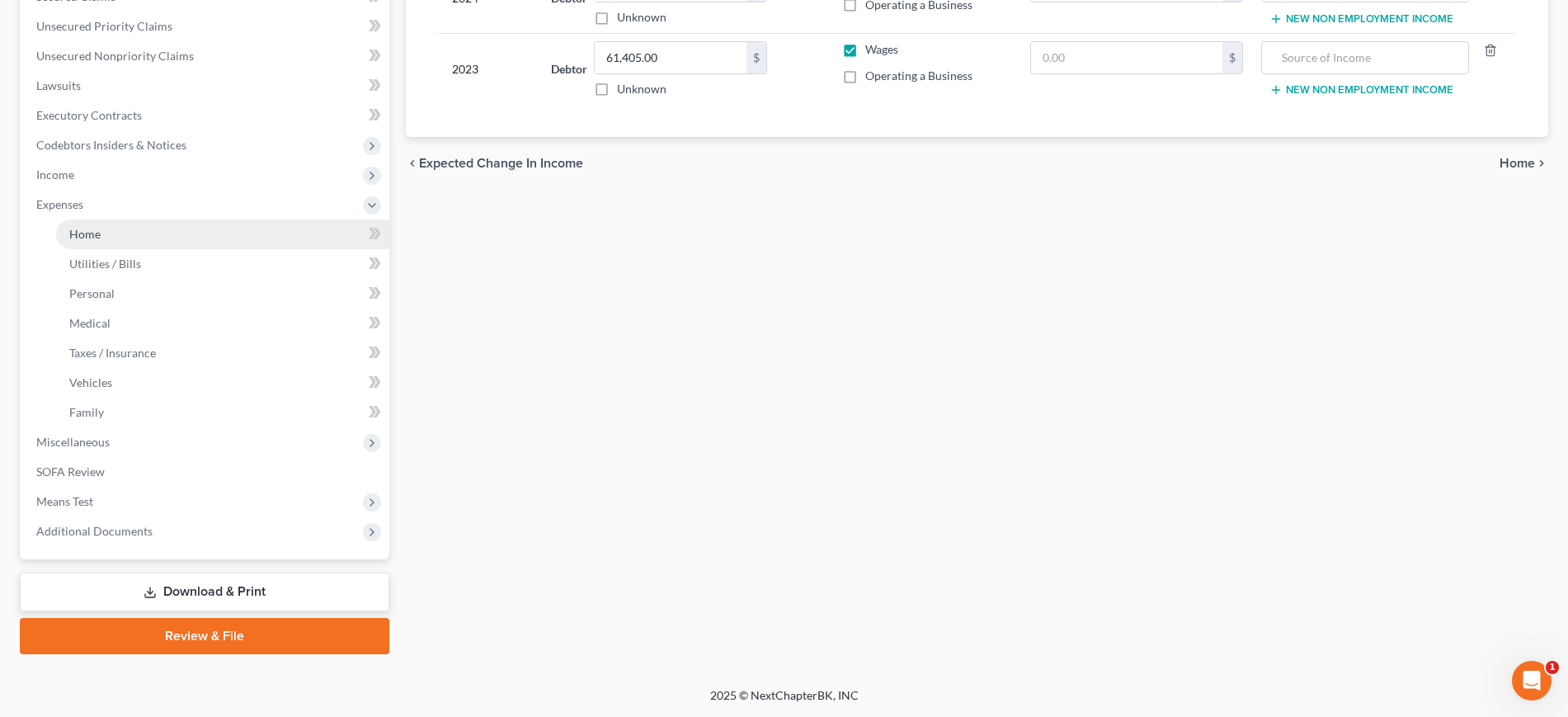
click at [174, 249] on link "Home" at bounding box center [223, 235] width 333 height 30
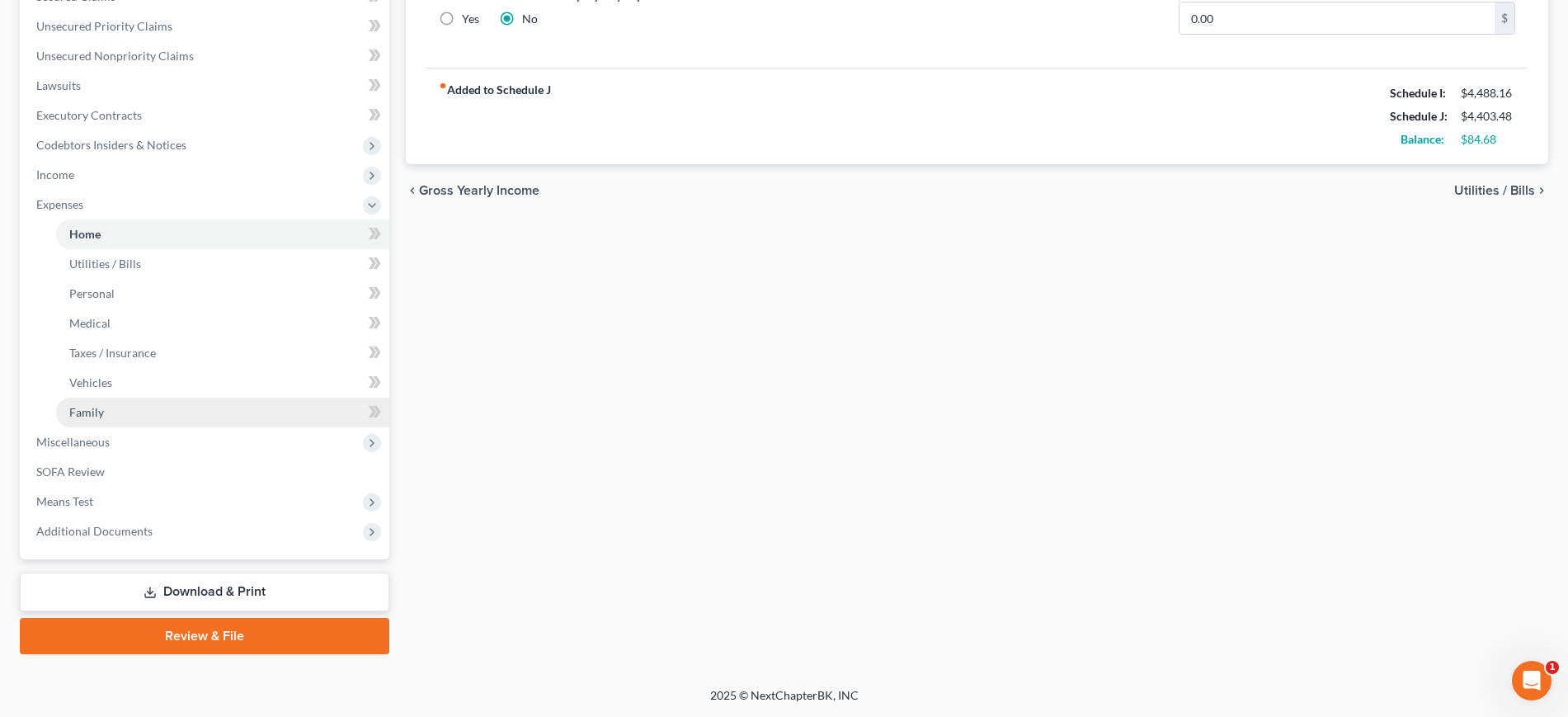
click at [193, 428] on link "Family" at bounding box center [223, 413] width 333 height 30
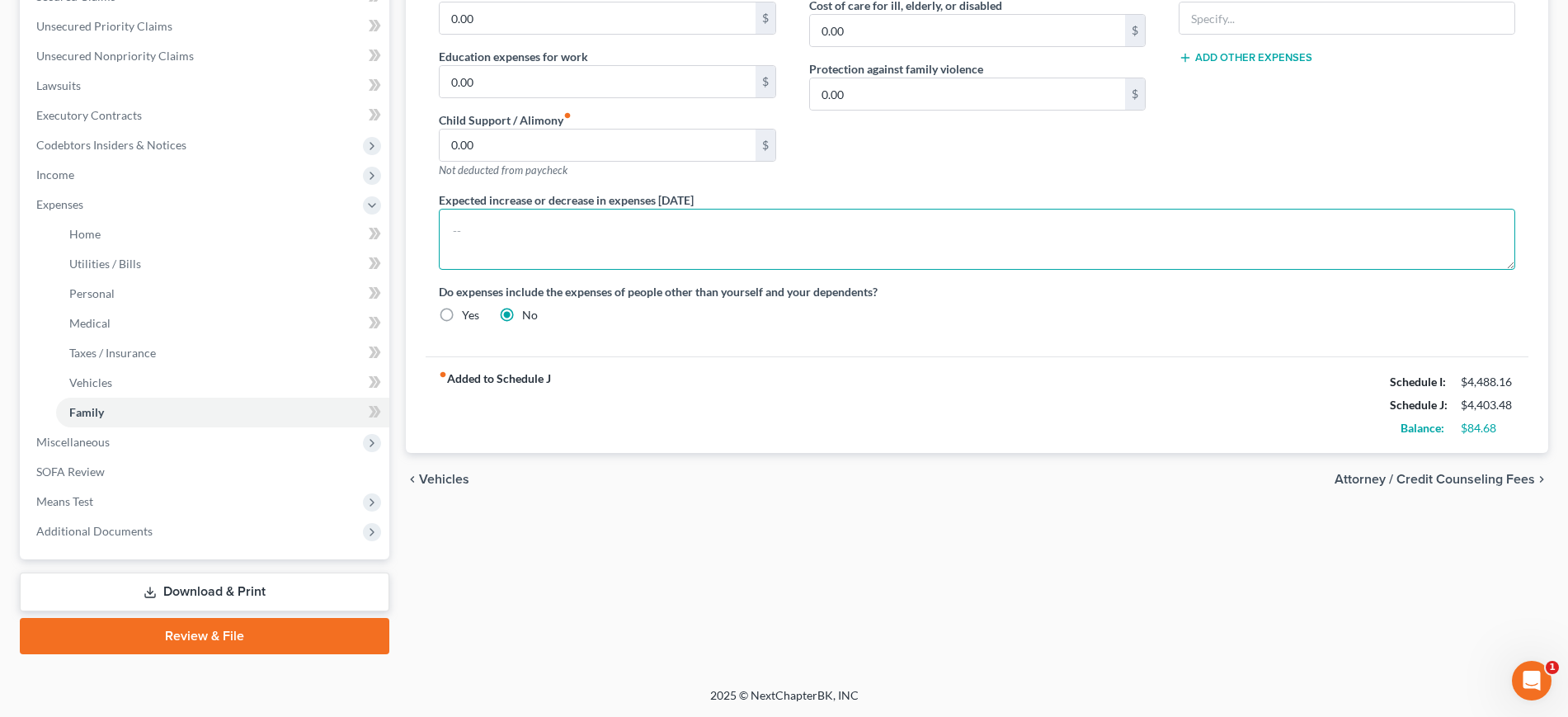
click at [609, 270] on textarea at bounding box center [977, 239] width 1077 height 61
click at [677, 270] on textarea "Expected increase due to birth of child." at bounding box center [977, 239] width 1077 height 61
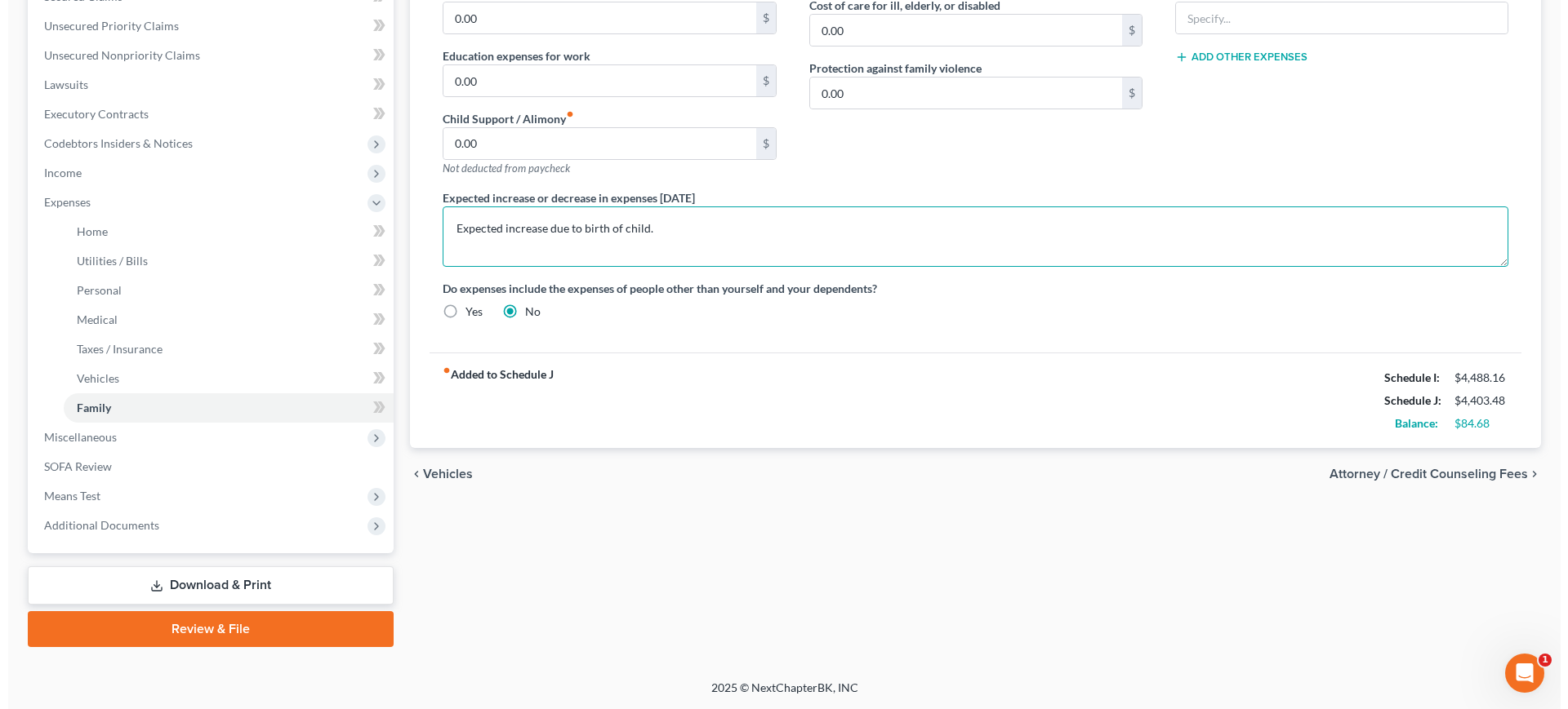
scroll to position [510, 0]
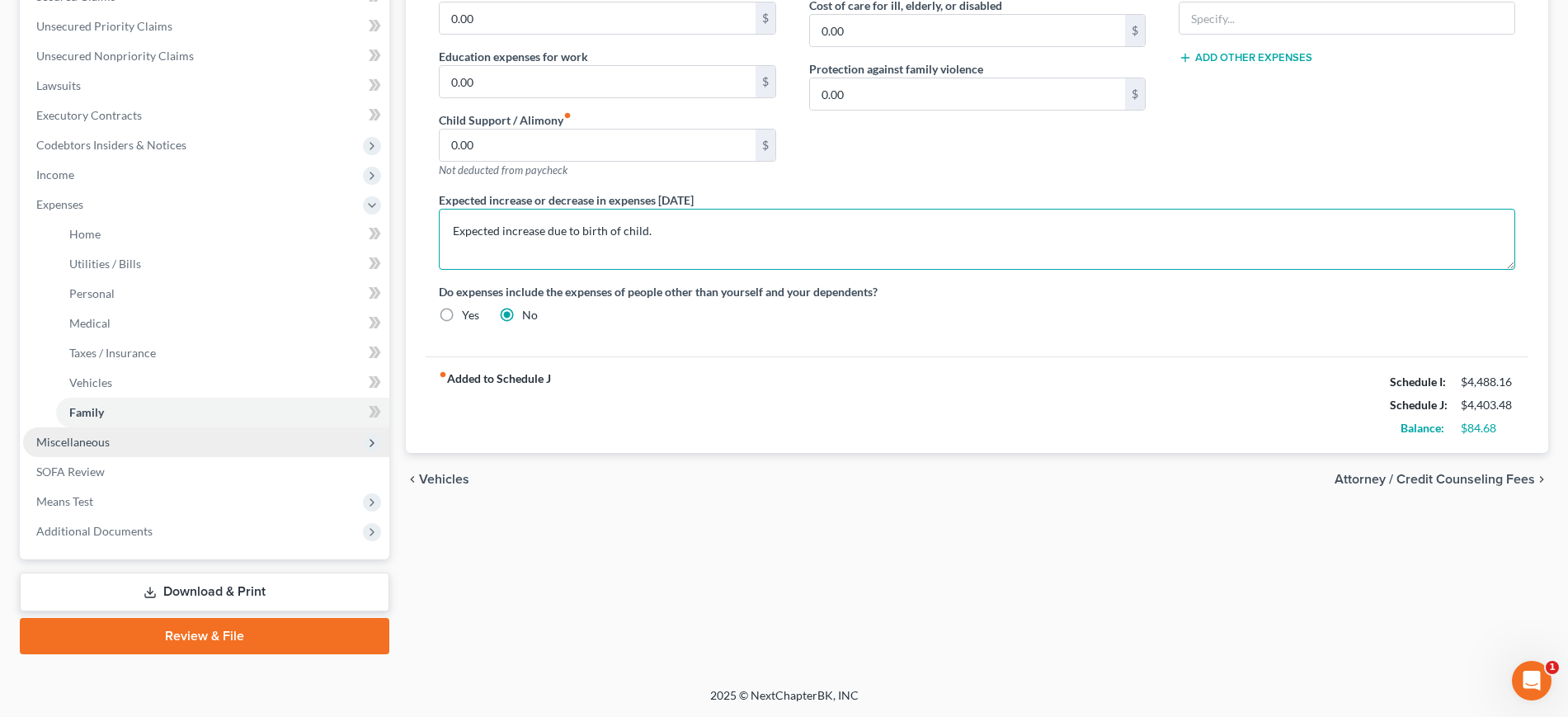
type textarea "Expected increase due to birth of child."
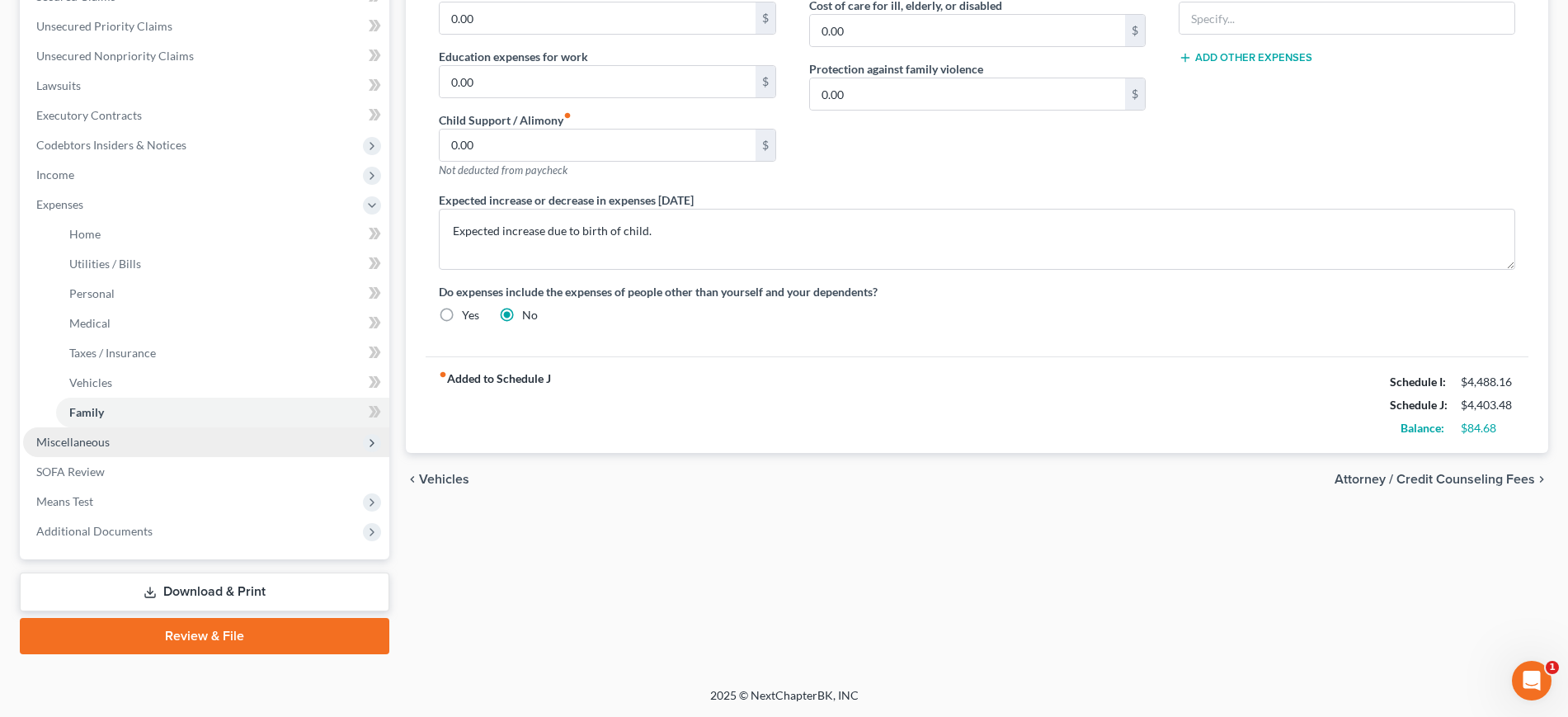
click at [153, 457] on span "Miscellaneous" at bounding box center [206, 443] width 367 height 30
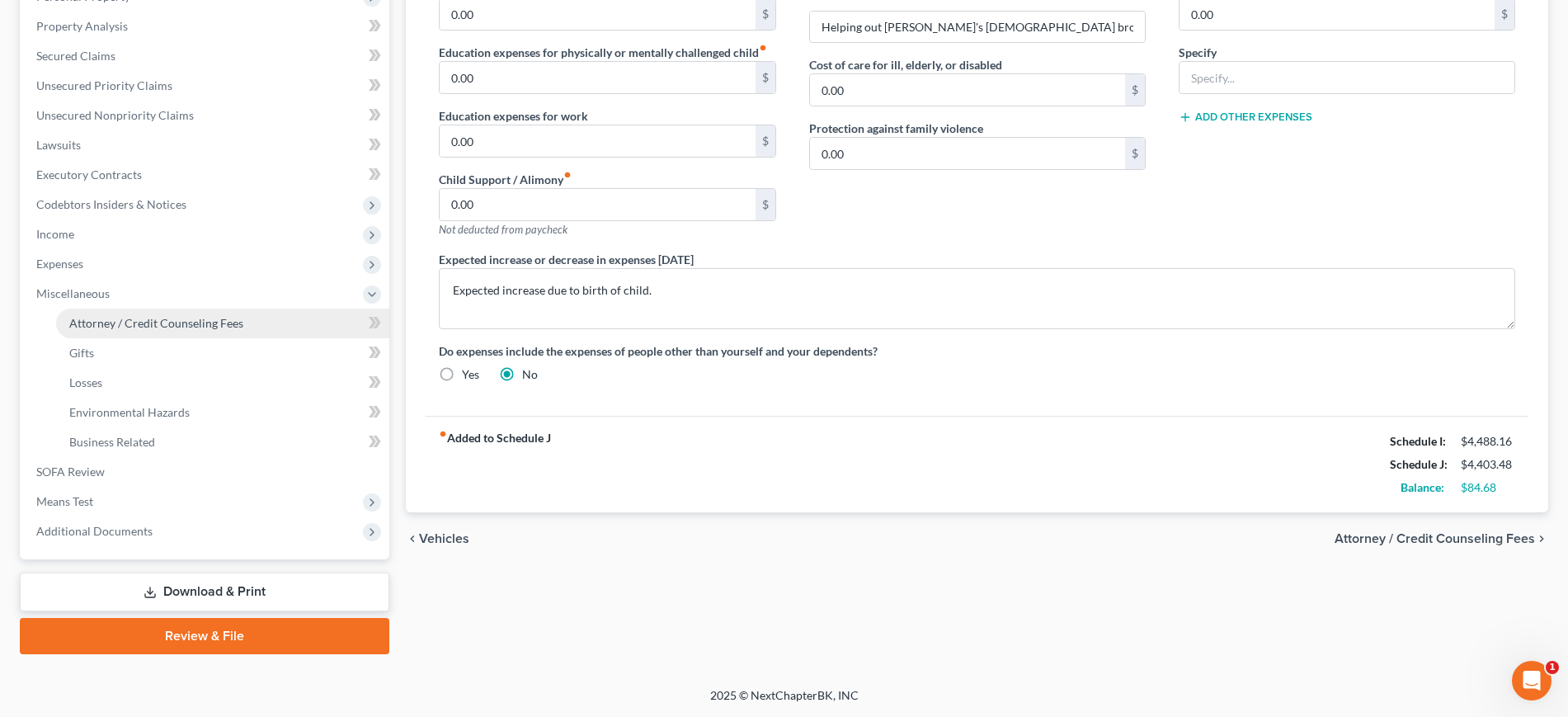
click at [163, 316] on span "Attorney / Credit Counseling Fees" at bounding box center [156, 322] width 174 height 14
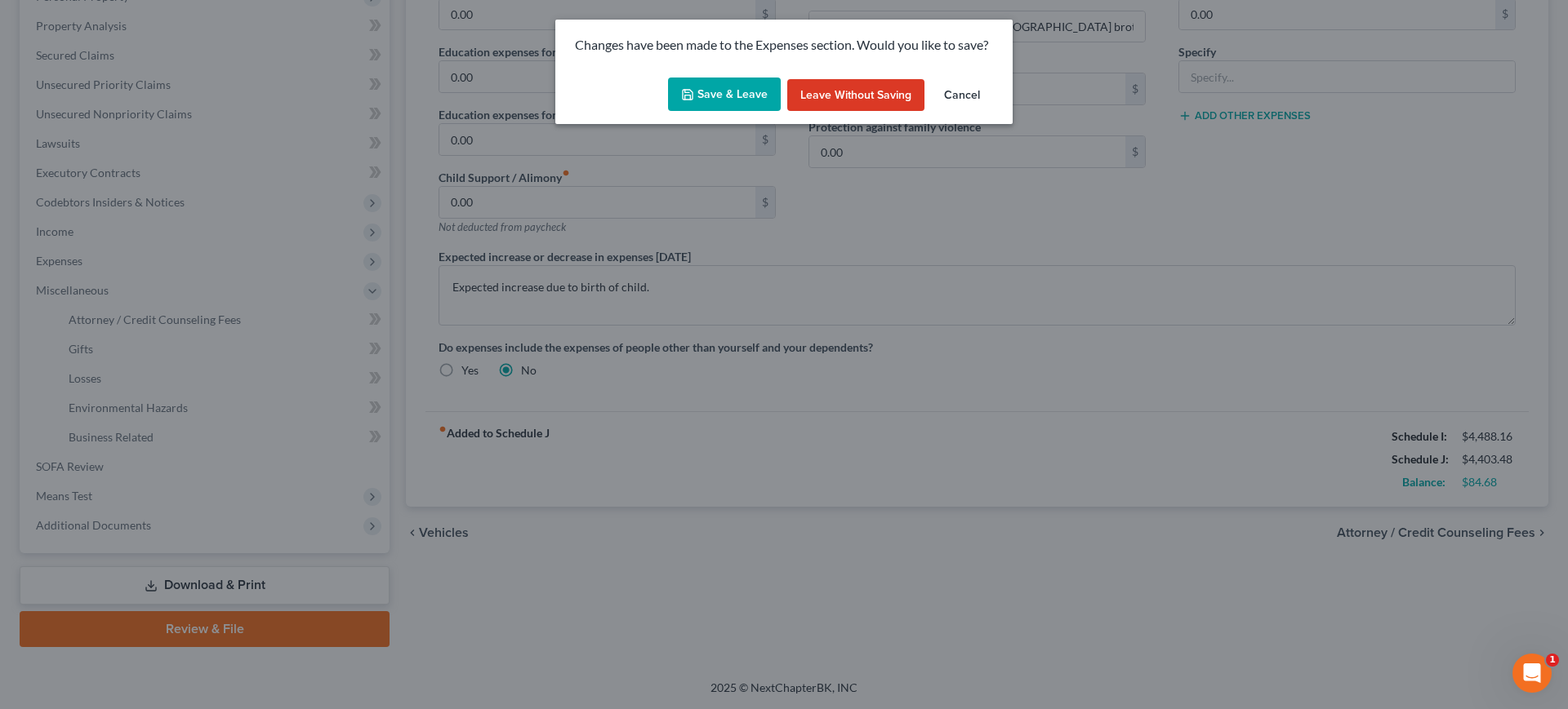
click at [749, 111] on button "Save & Leave" at bounding box center [724, 95] width 112 height 35
select select "0"
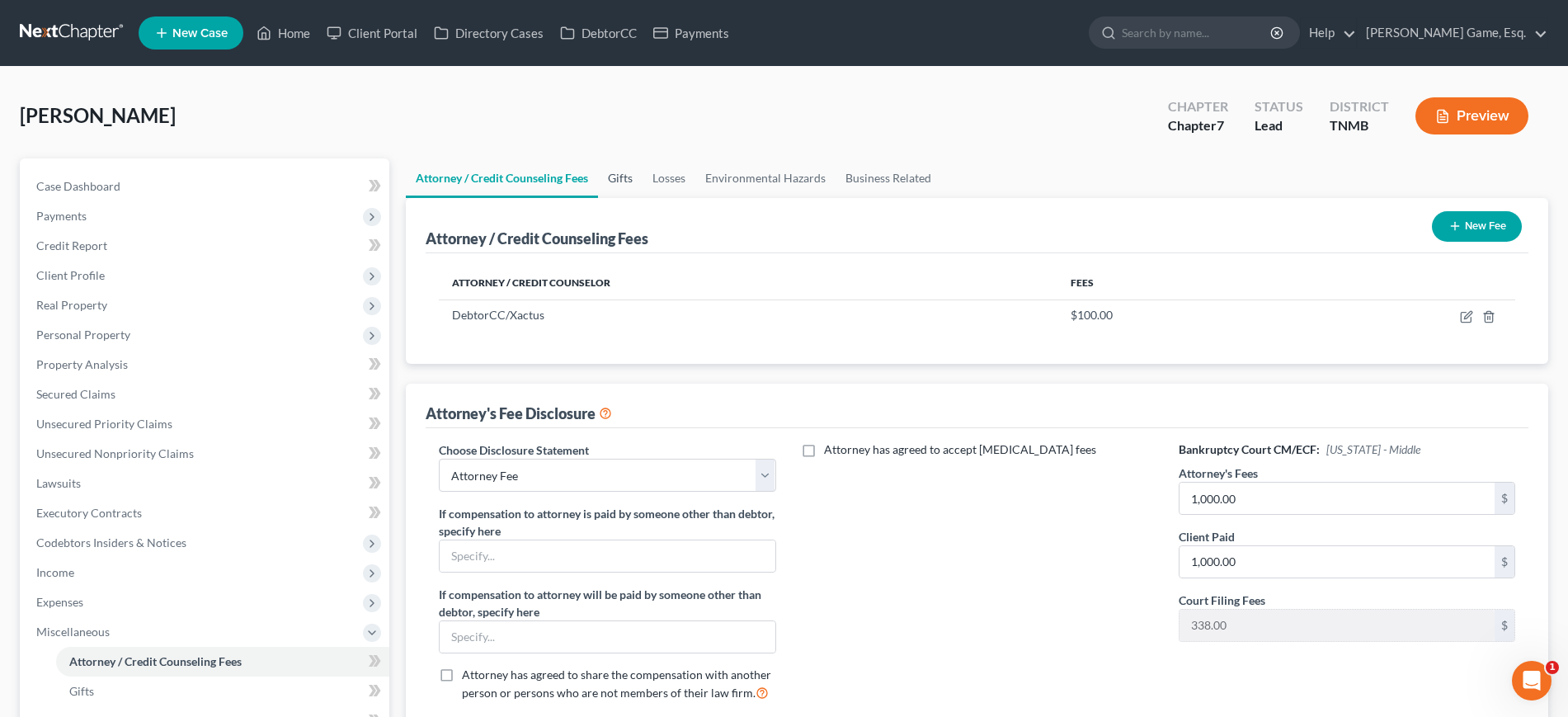
click at [643, 198] on link "Gifts" at bounding box center [621, 178] width 44 height 40
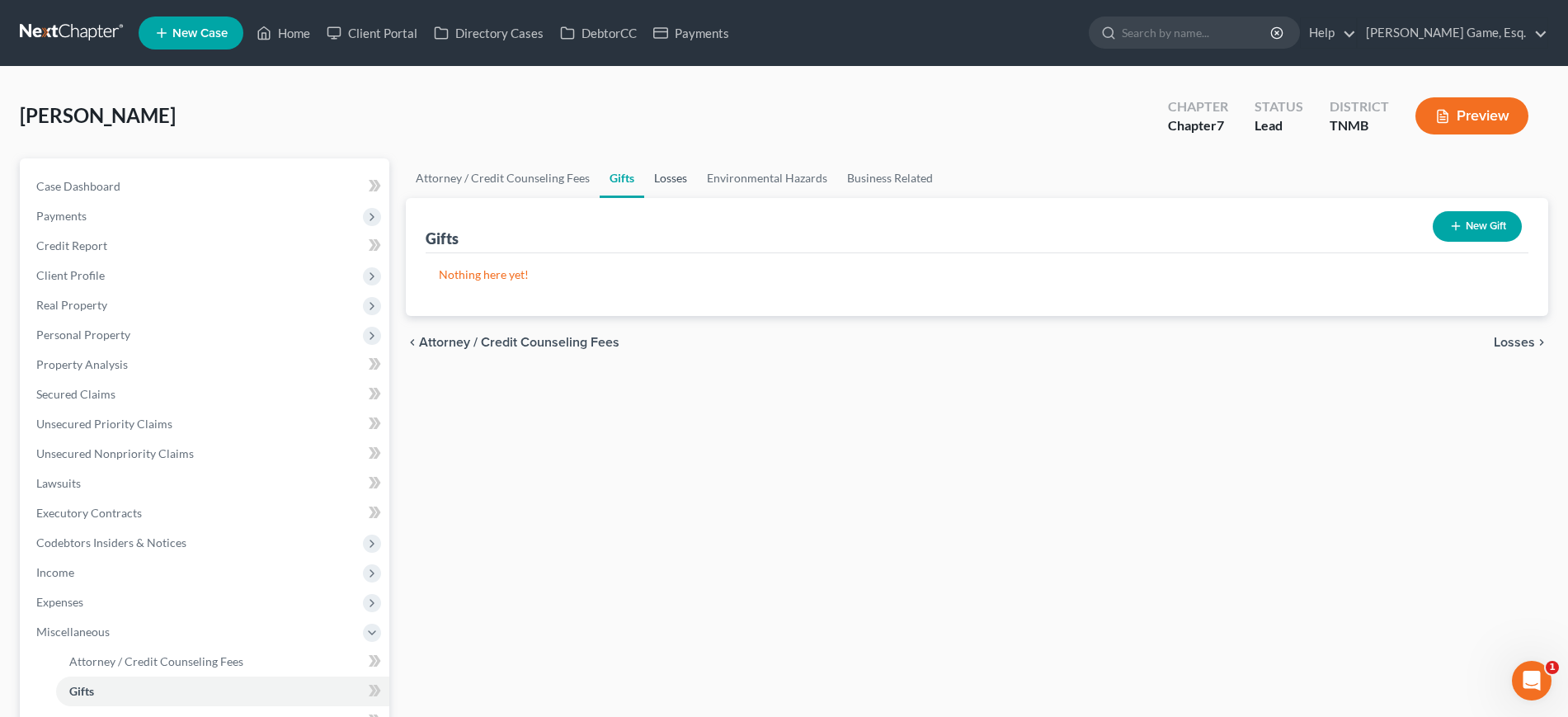
click at [697, 198] on link "Losses" at bounding box center [670, 178] width 53 height 40
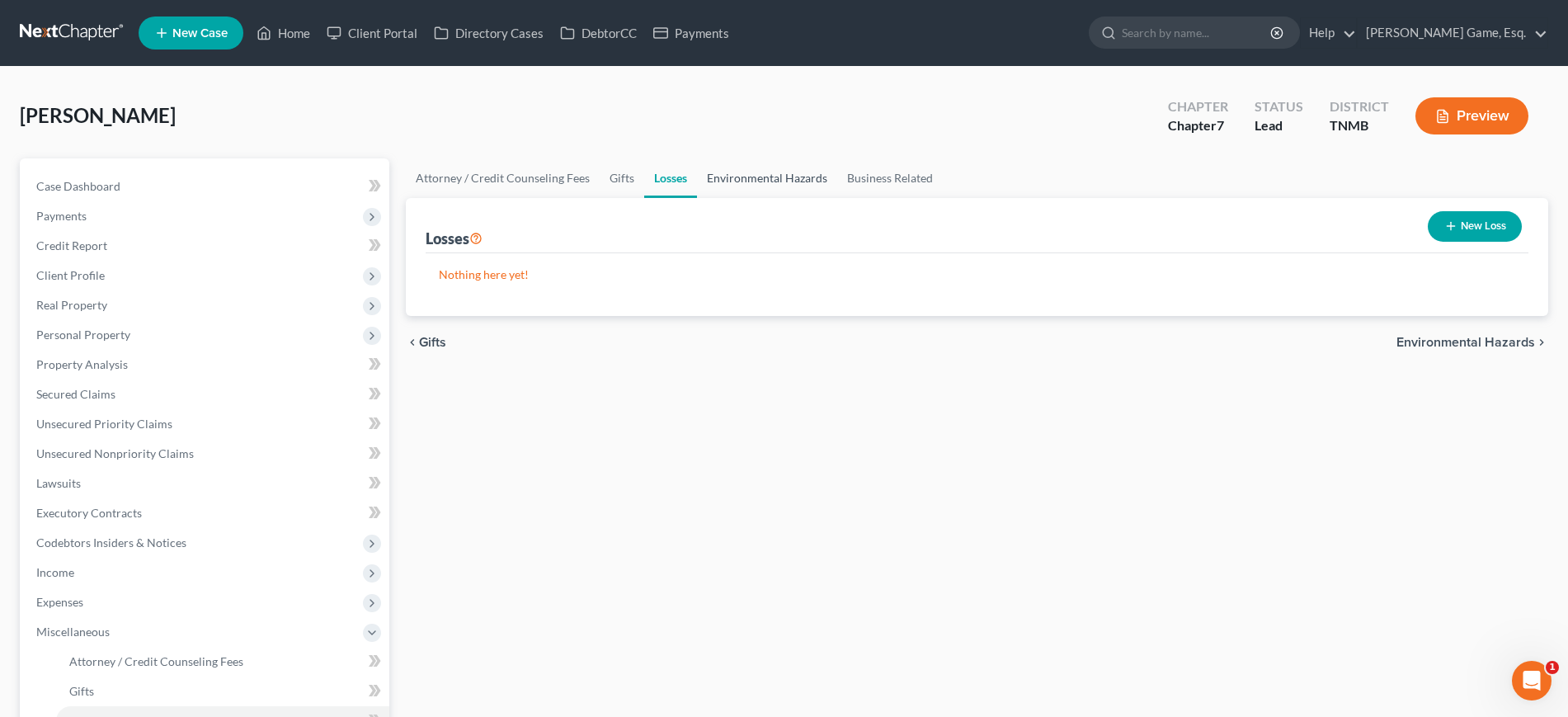
click at [838, 198] on link "Environmental Hazards" at bounding box center [767, 178] width 140 height 40
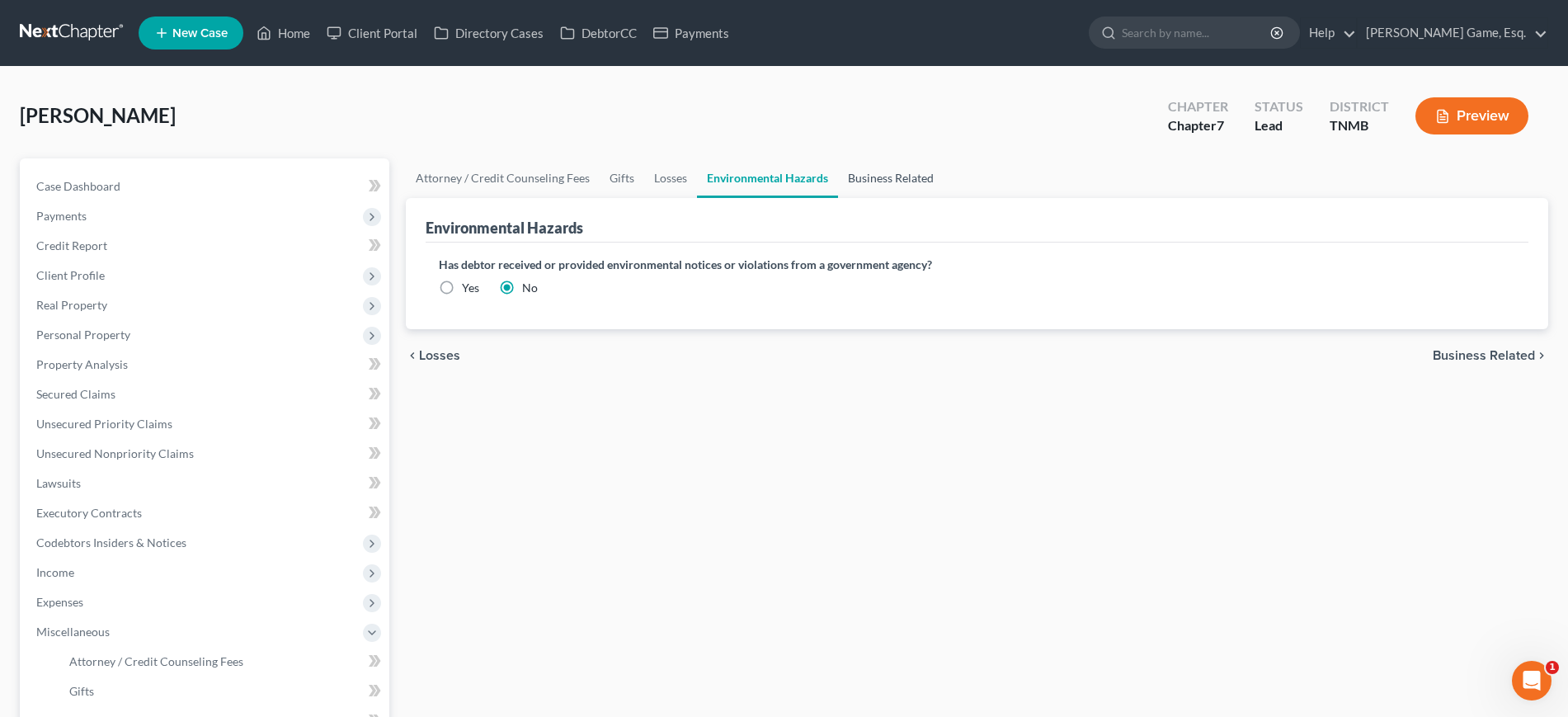
click at [944, 198] on link "Business Related" at bounding box center [891, 178] width 105 height 40
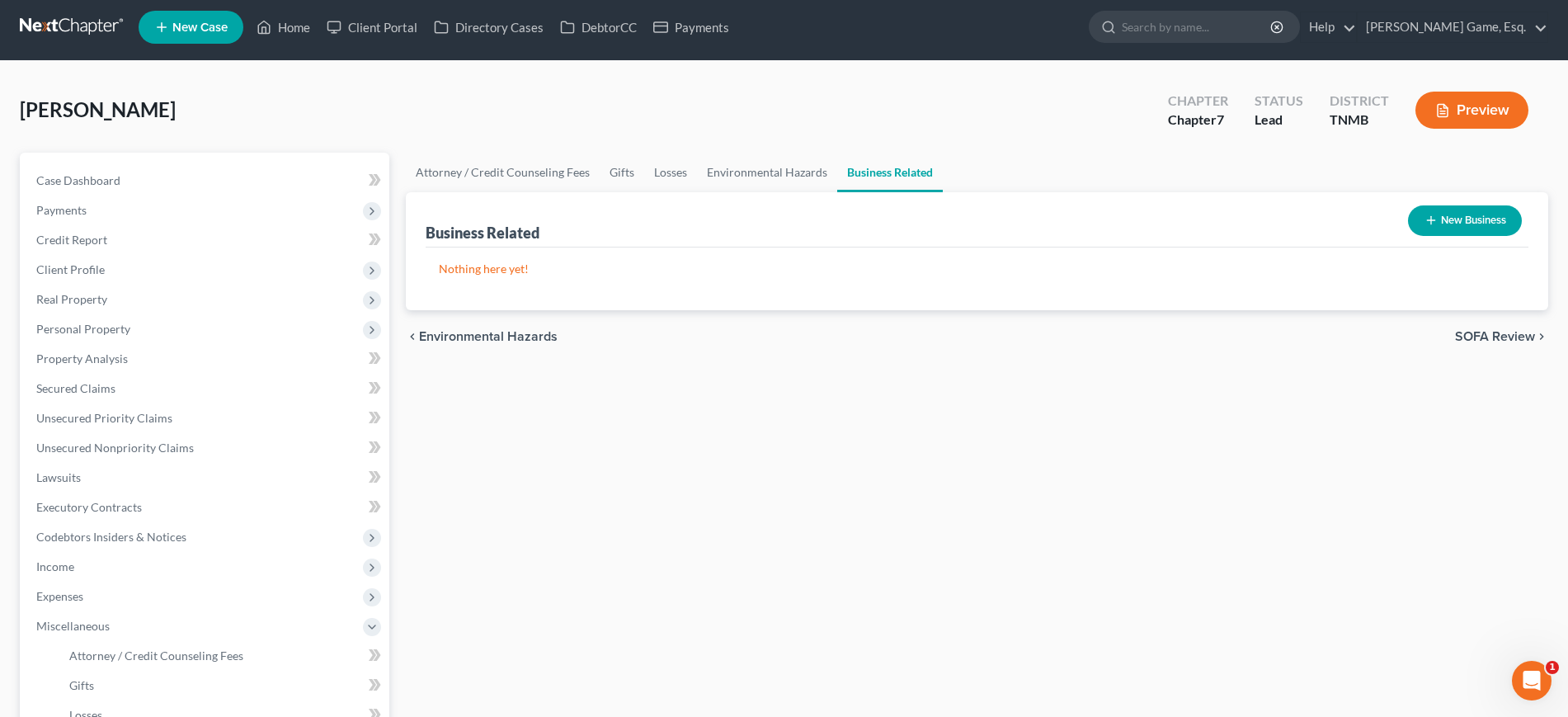
scroll to position [413, 0]
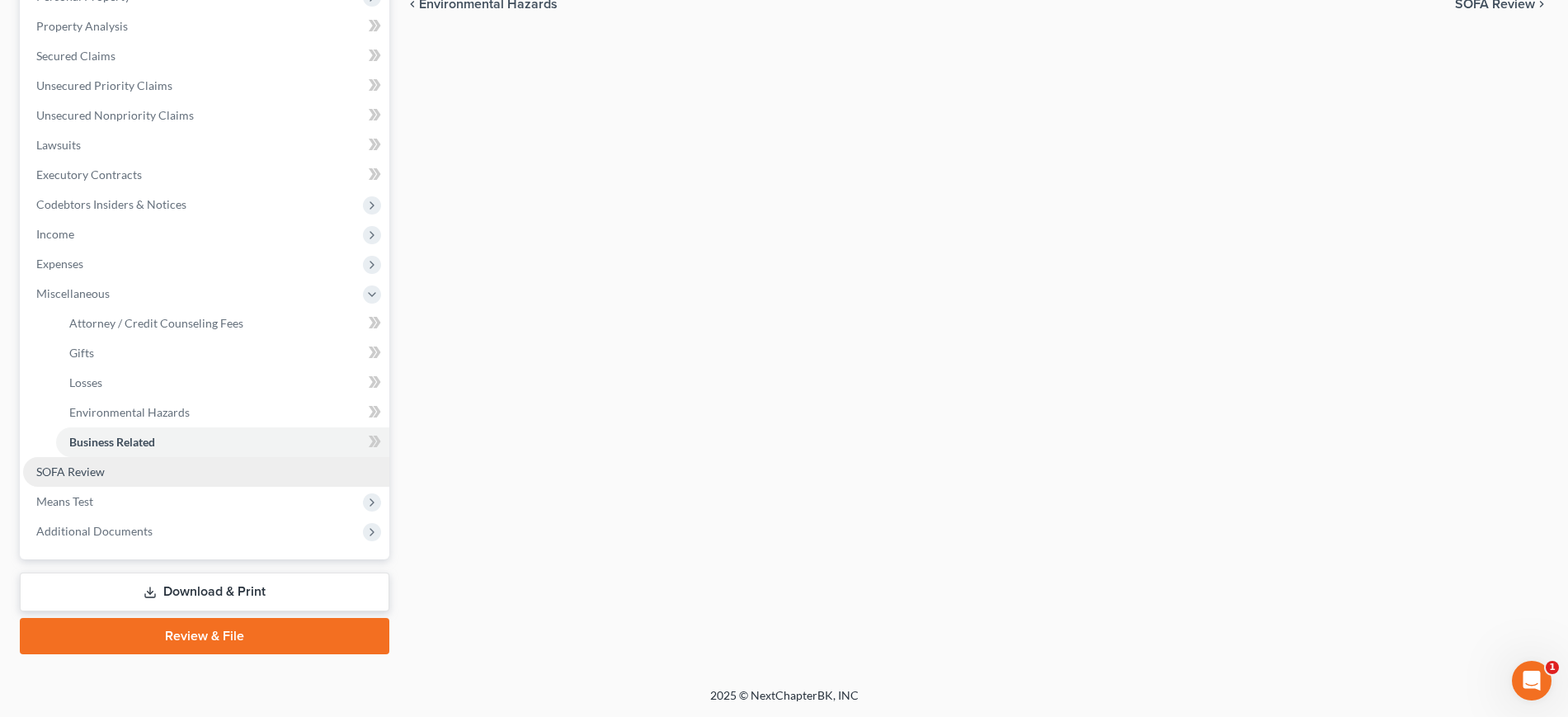
click at [104, 479] on span "SOFA Review" at bounding box center [70, 471] width 68 height 14
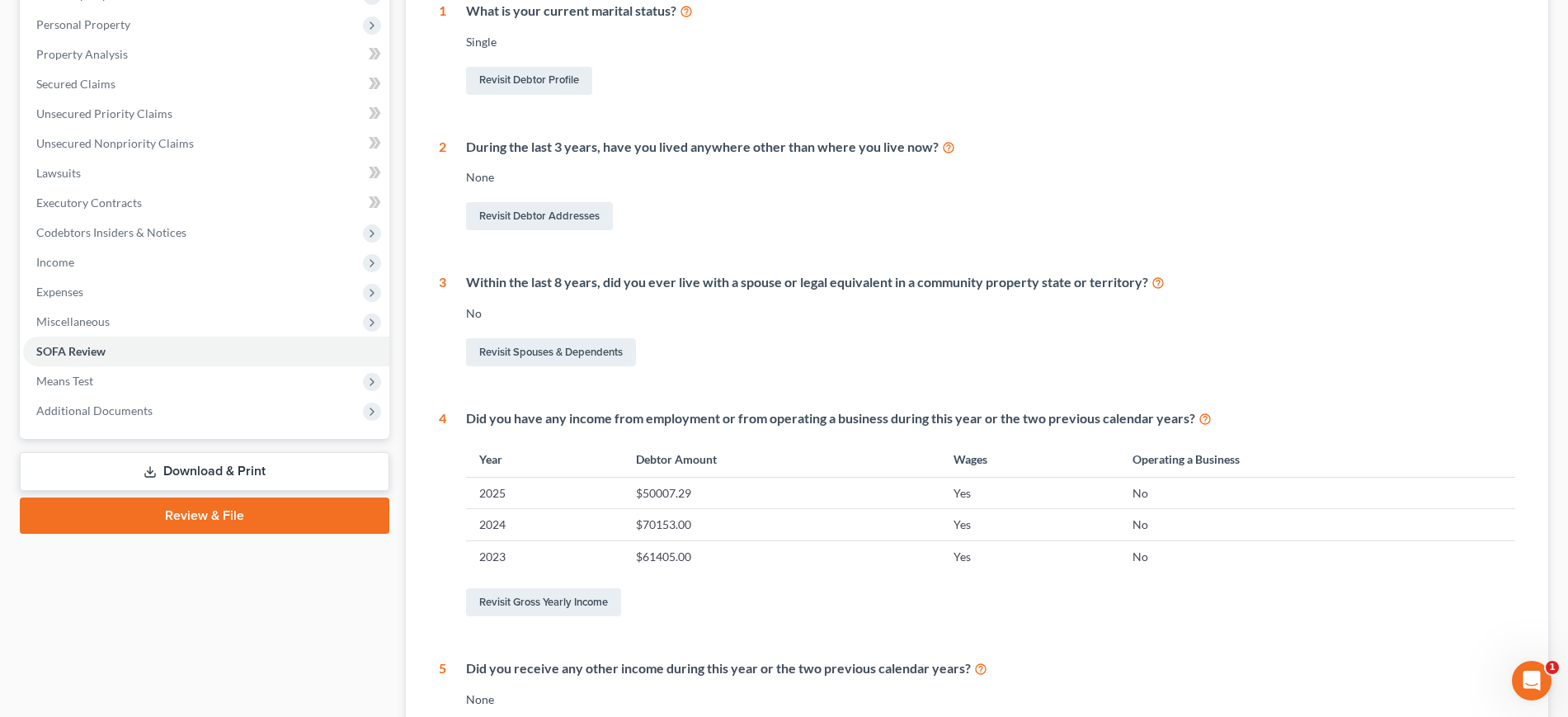
scroll to position [310, 0]
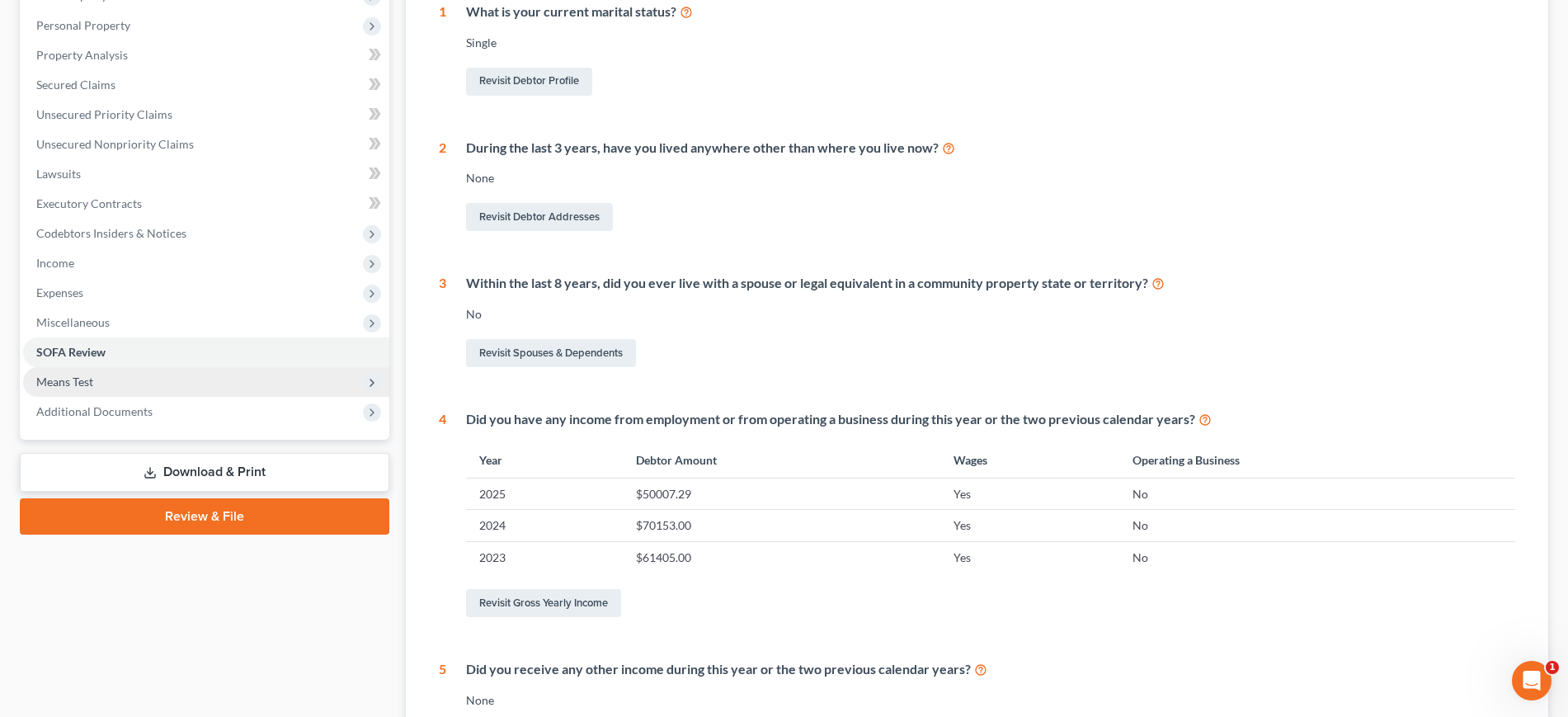
click at [129, 397] on span "Means Test" at bounding box center [206, 383] width 367 height 30
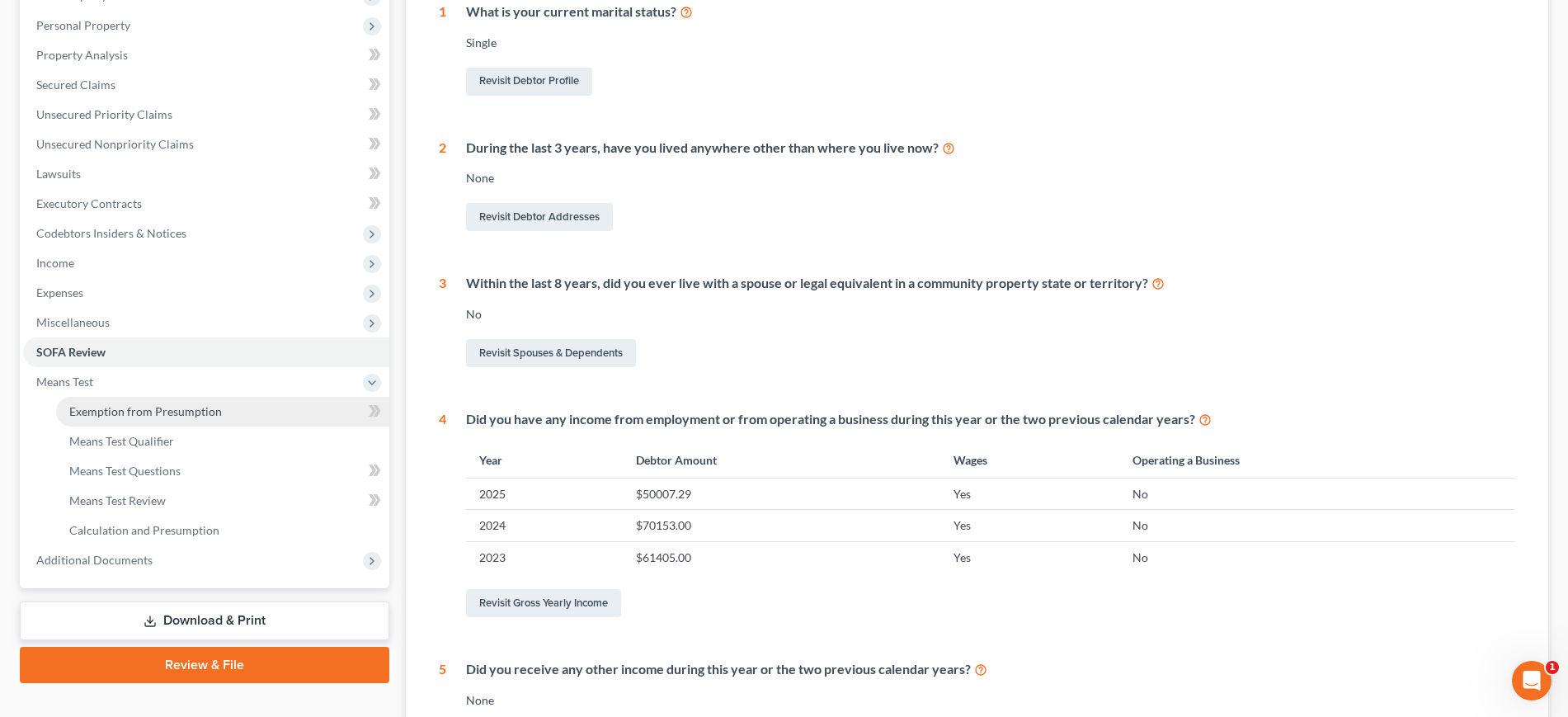
click at [172, 419] on span "Exemption from Presumption" at bounding box center [145, 411] width 152 height 14
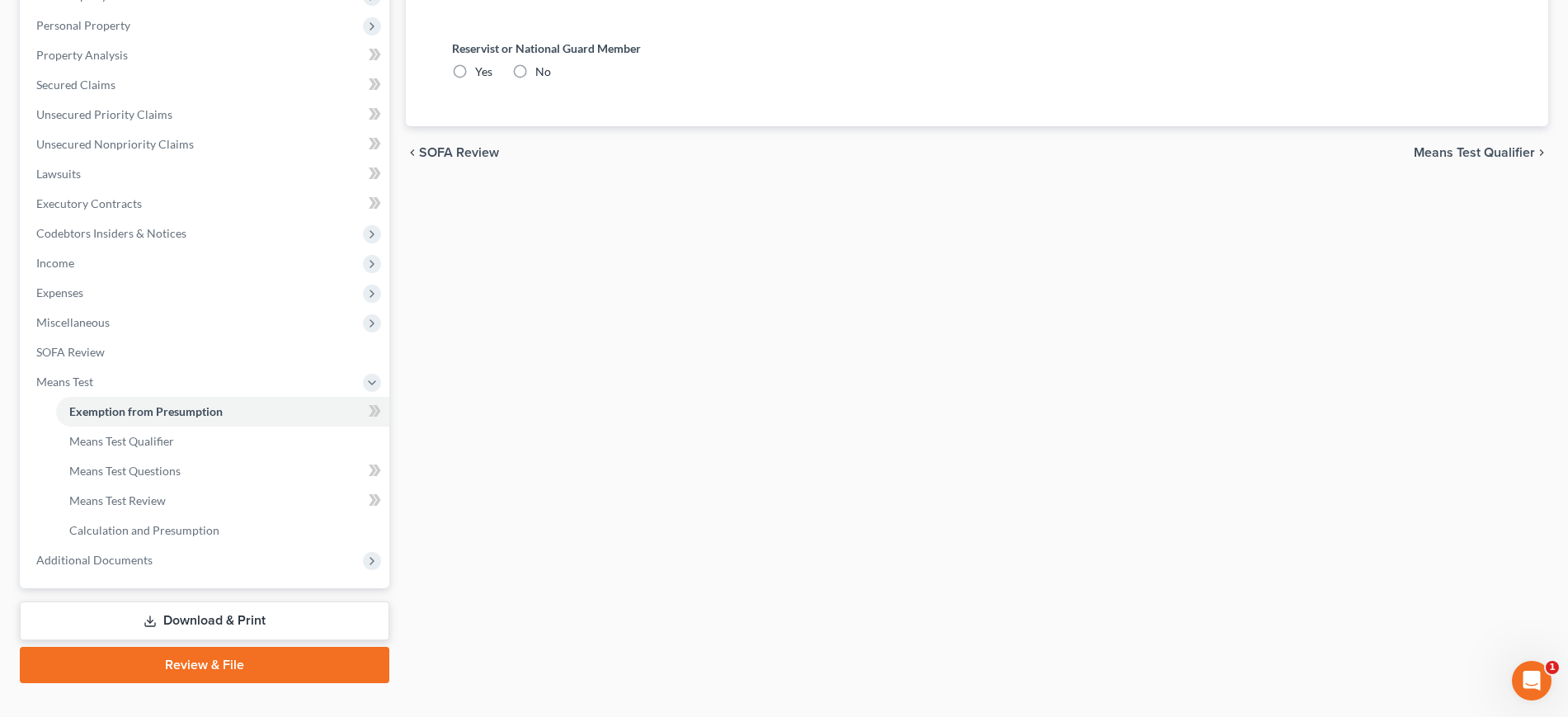
radio input "true"
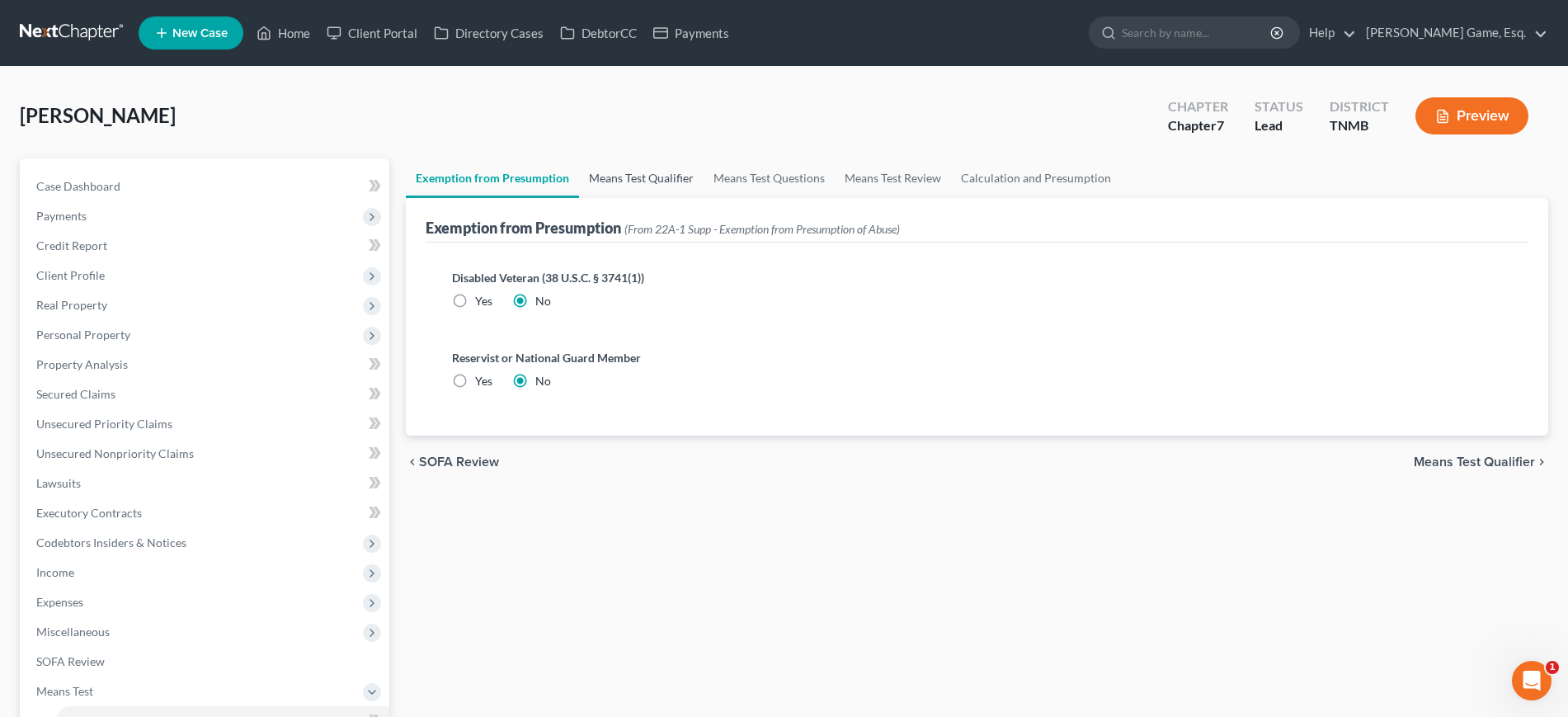
click at [681, 198] on link "Means Test Qualifier" at bounding box center [641, 178] width 125 height 40
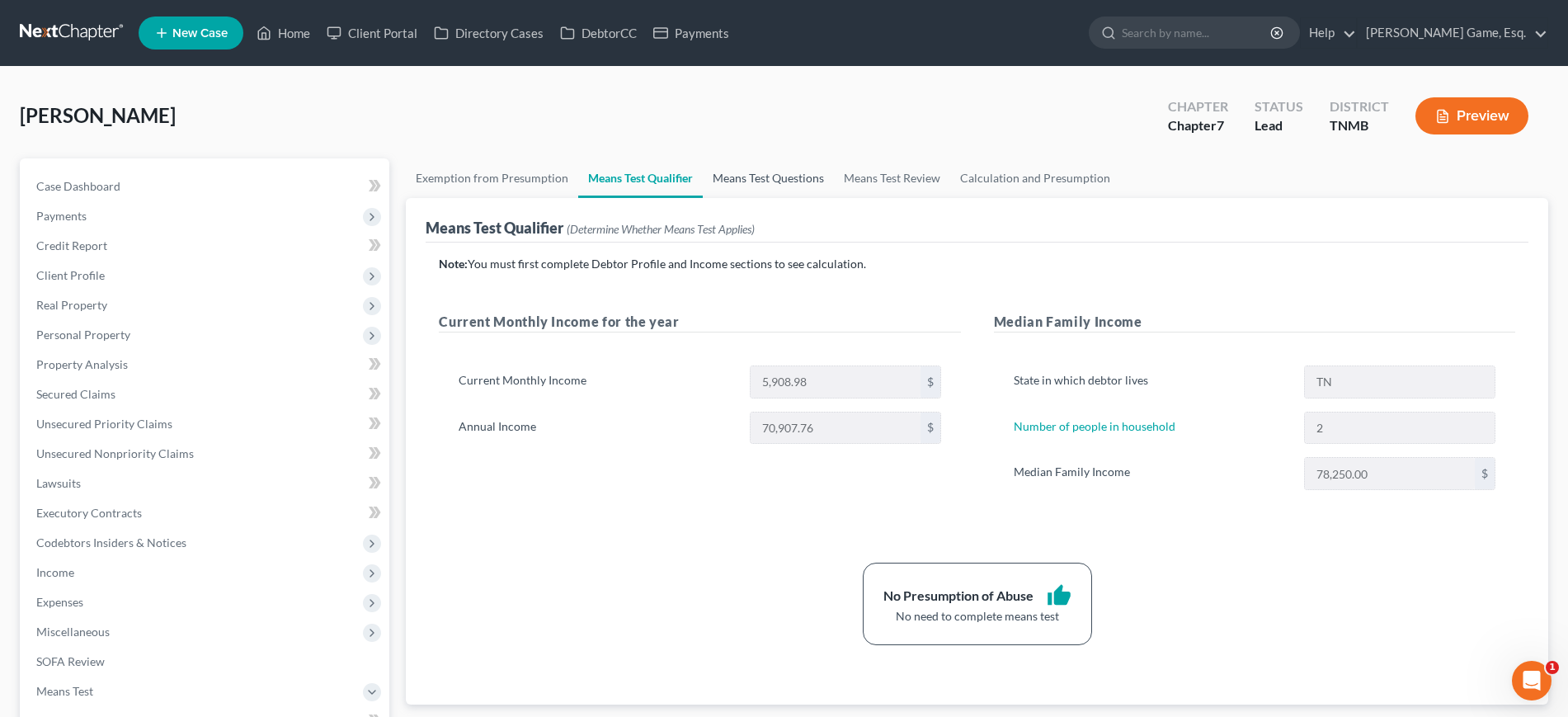
click at [834, 198] on link "Means Test Questions" at bounding box center [768, 178] width 131 height 40
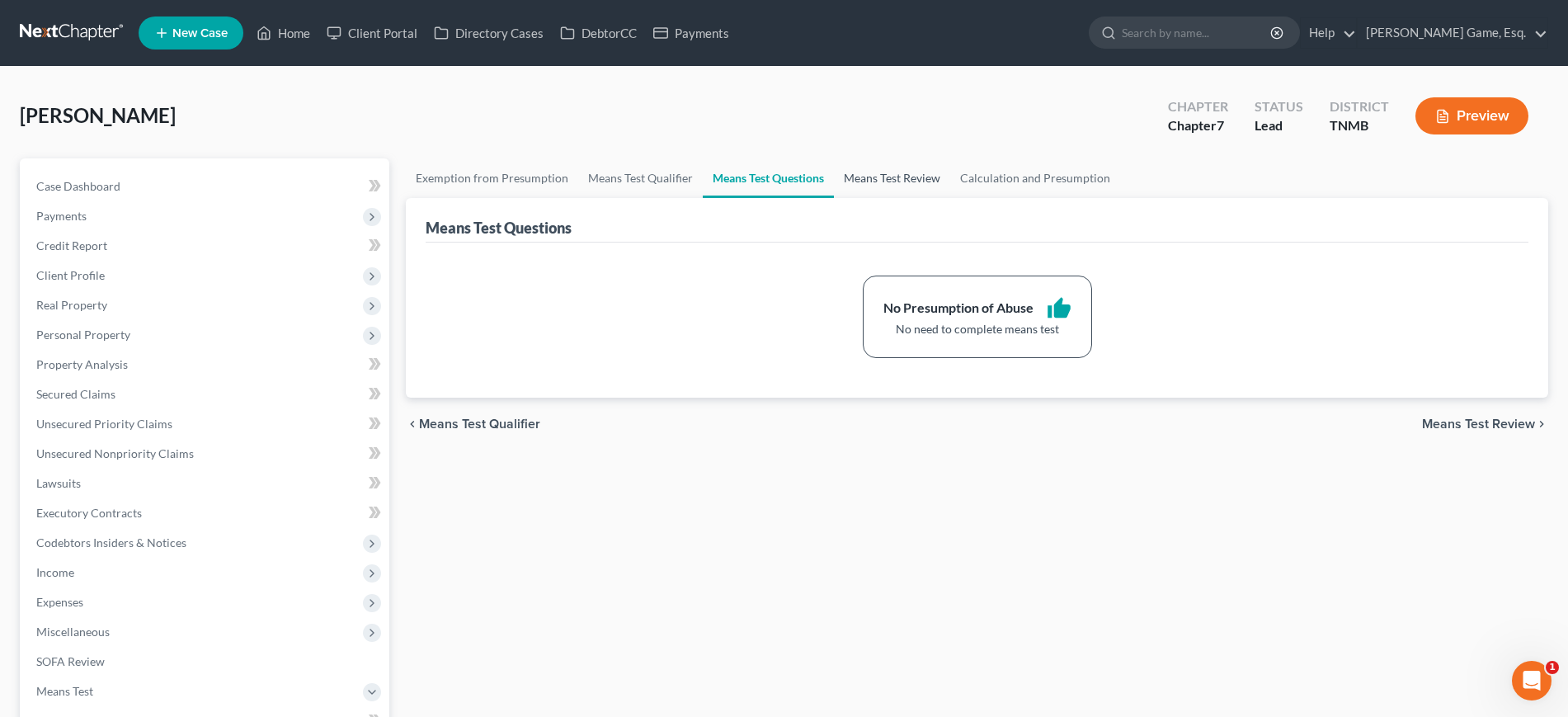
click at [950, 198] on link "Means Test Review" at bounding box center [892, 178] width 116 height 40
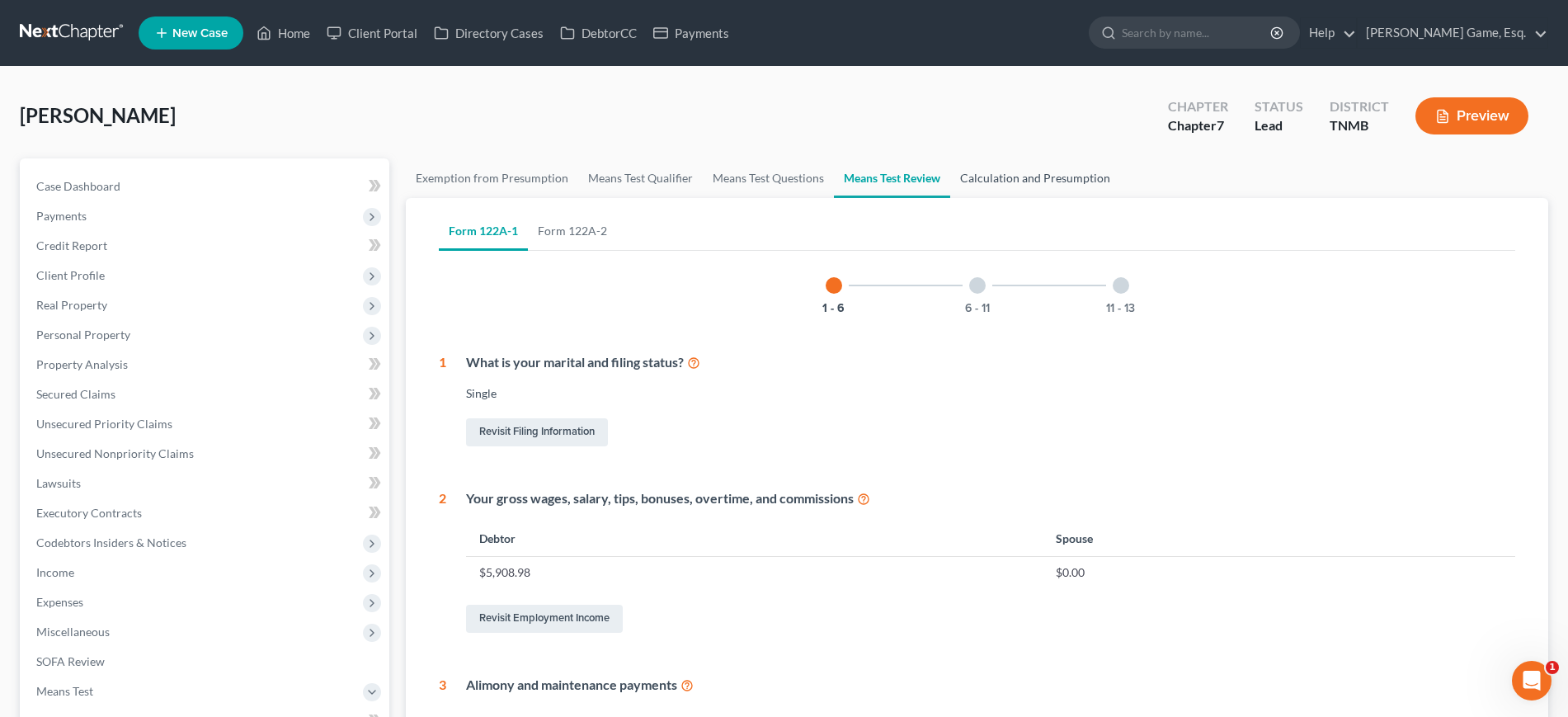
click at [1120, 198] on link "Calculation and Presumption" at bounding box center [1035, 178] width 170 height 40
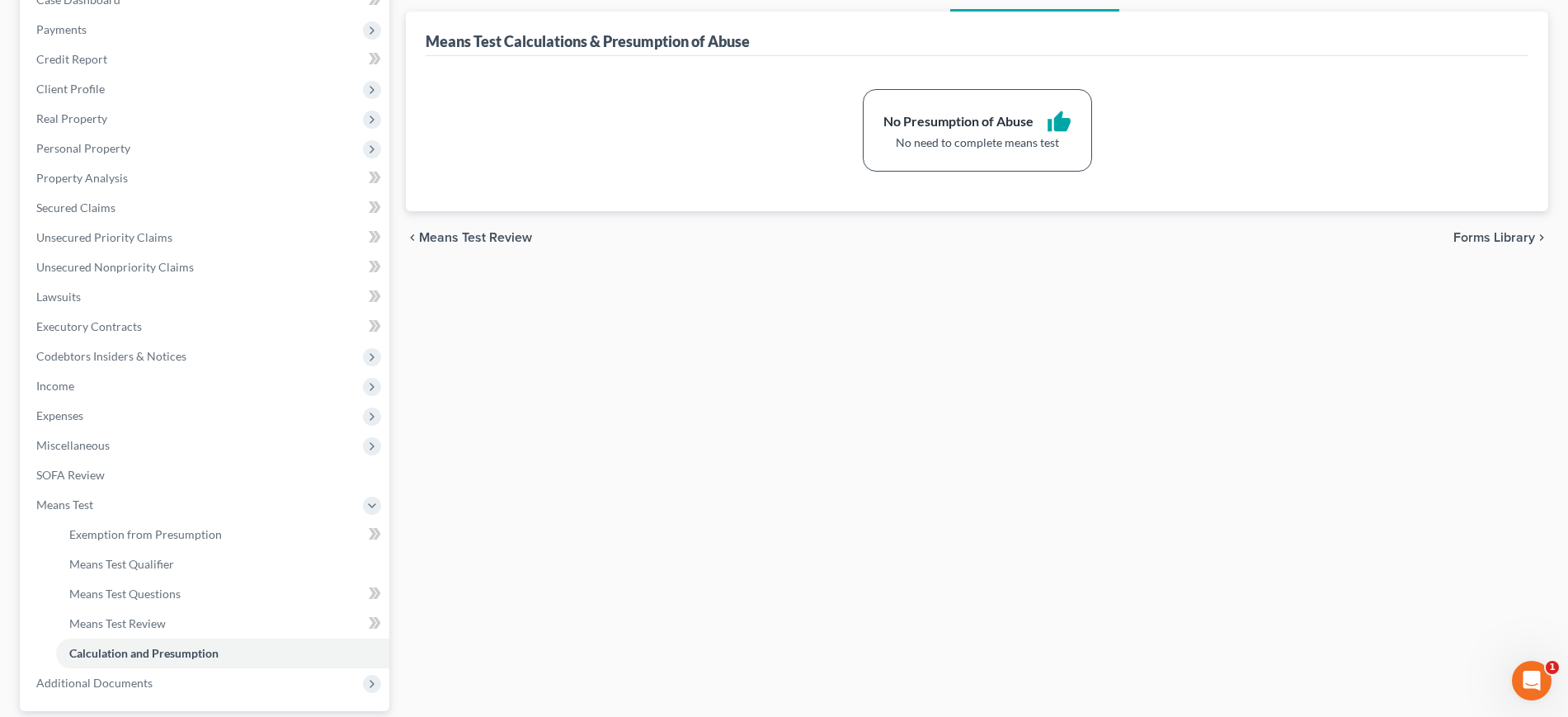
scroll to position [516, 0]
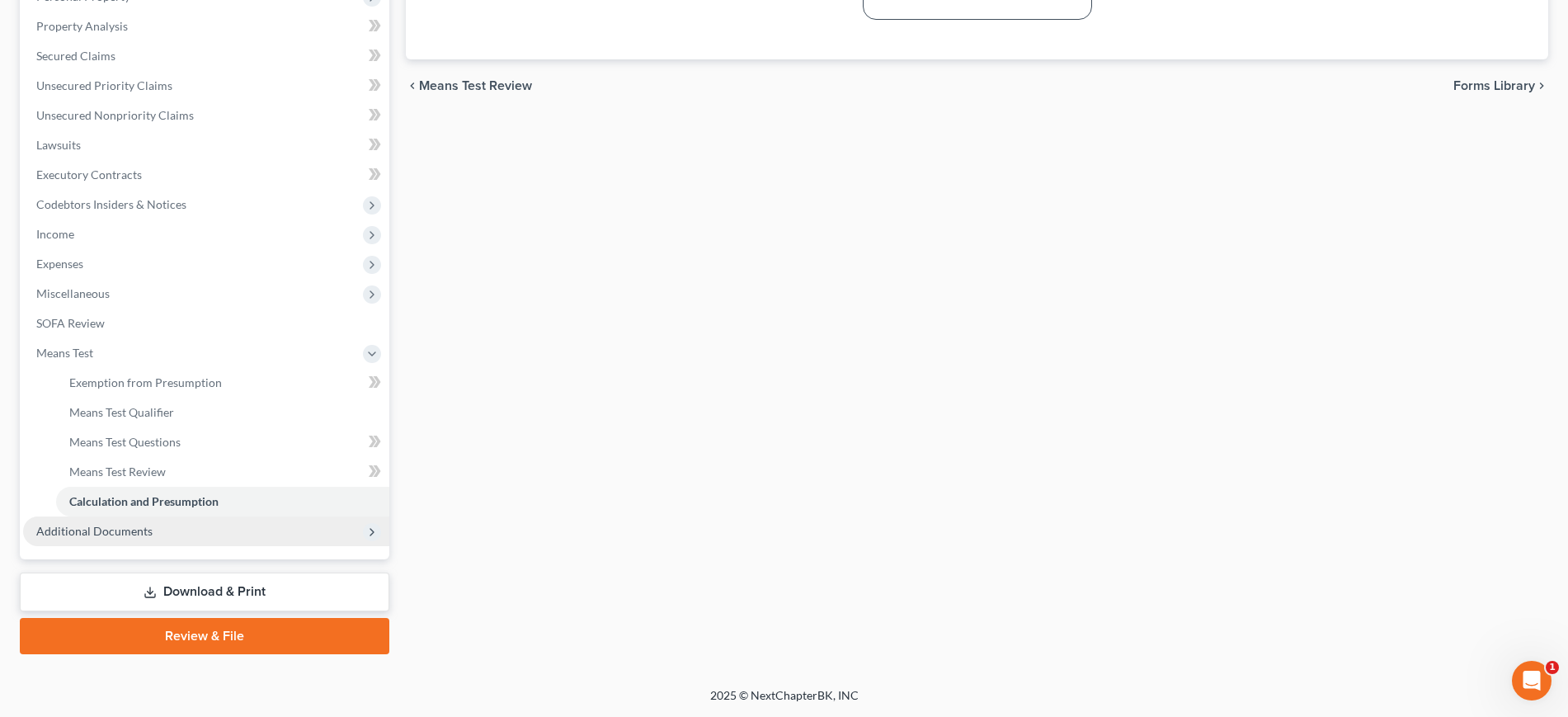
click at [152, 538] on span "Additional Documents" at bounding box center [94, 530] width 116 height 14
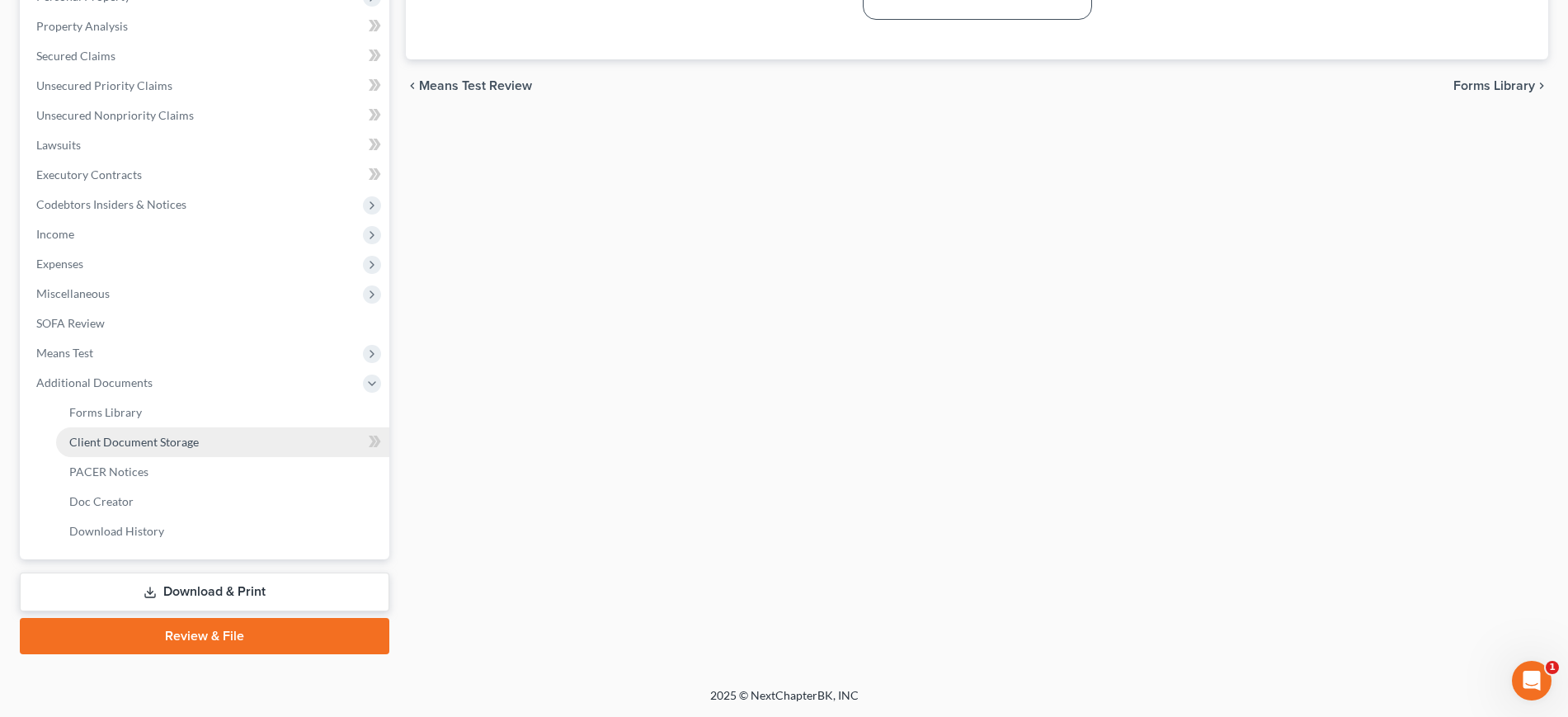
click at [199, 449] on span "Client Document Storage" at bounding box center [134, 442] width 129 height 14
select select "0"
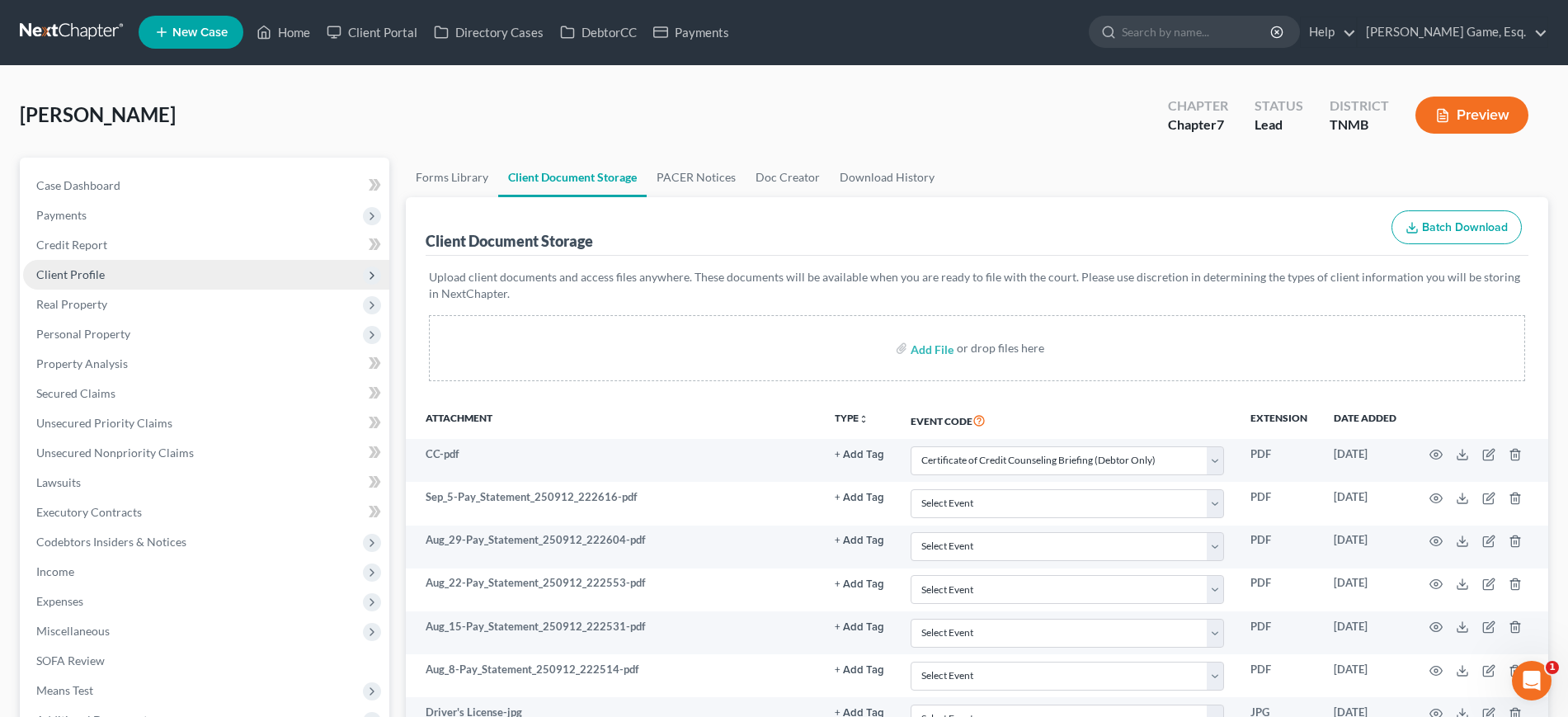
scroll to position [0, 0]
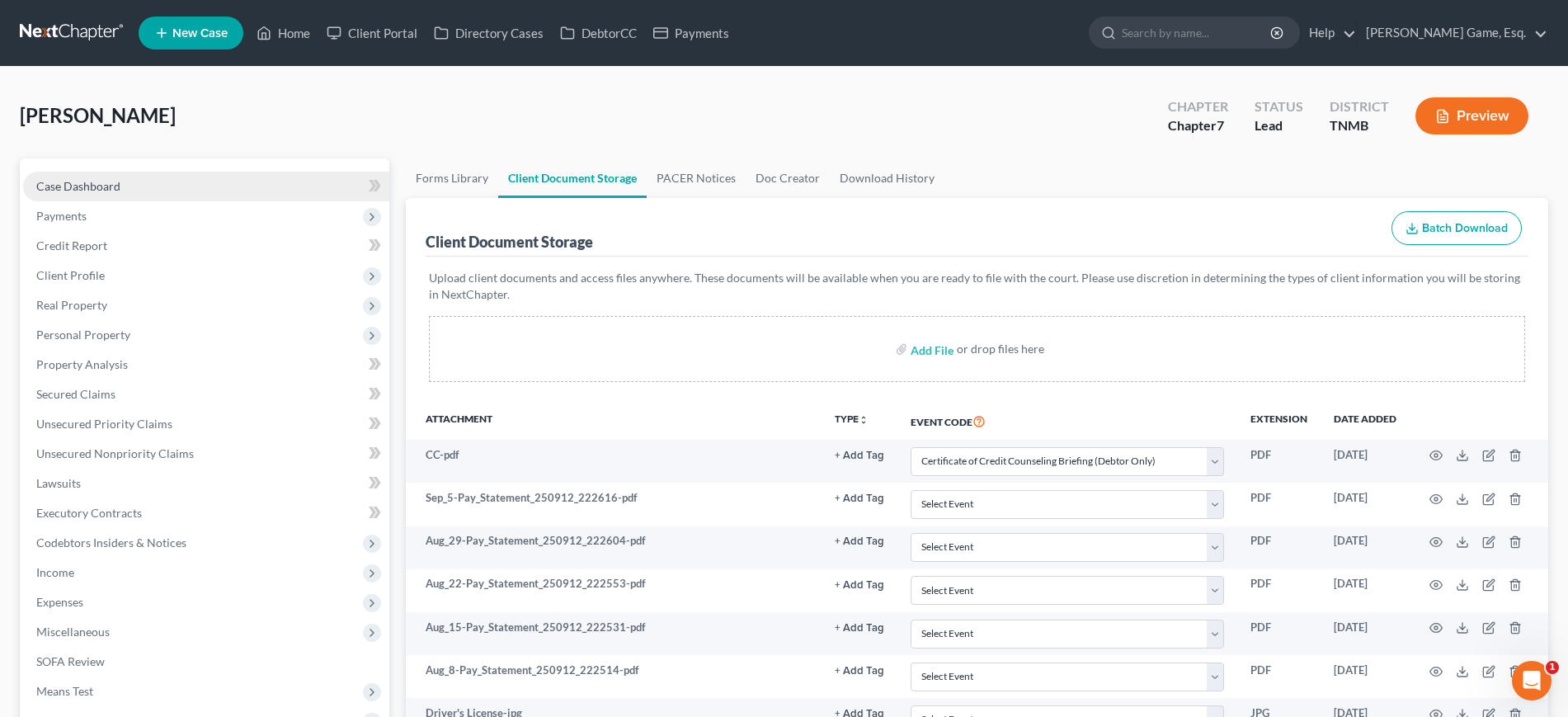
click at [120, 193] on span "Case Dashboard" at bounding box center [78, 186] width 84 height 14
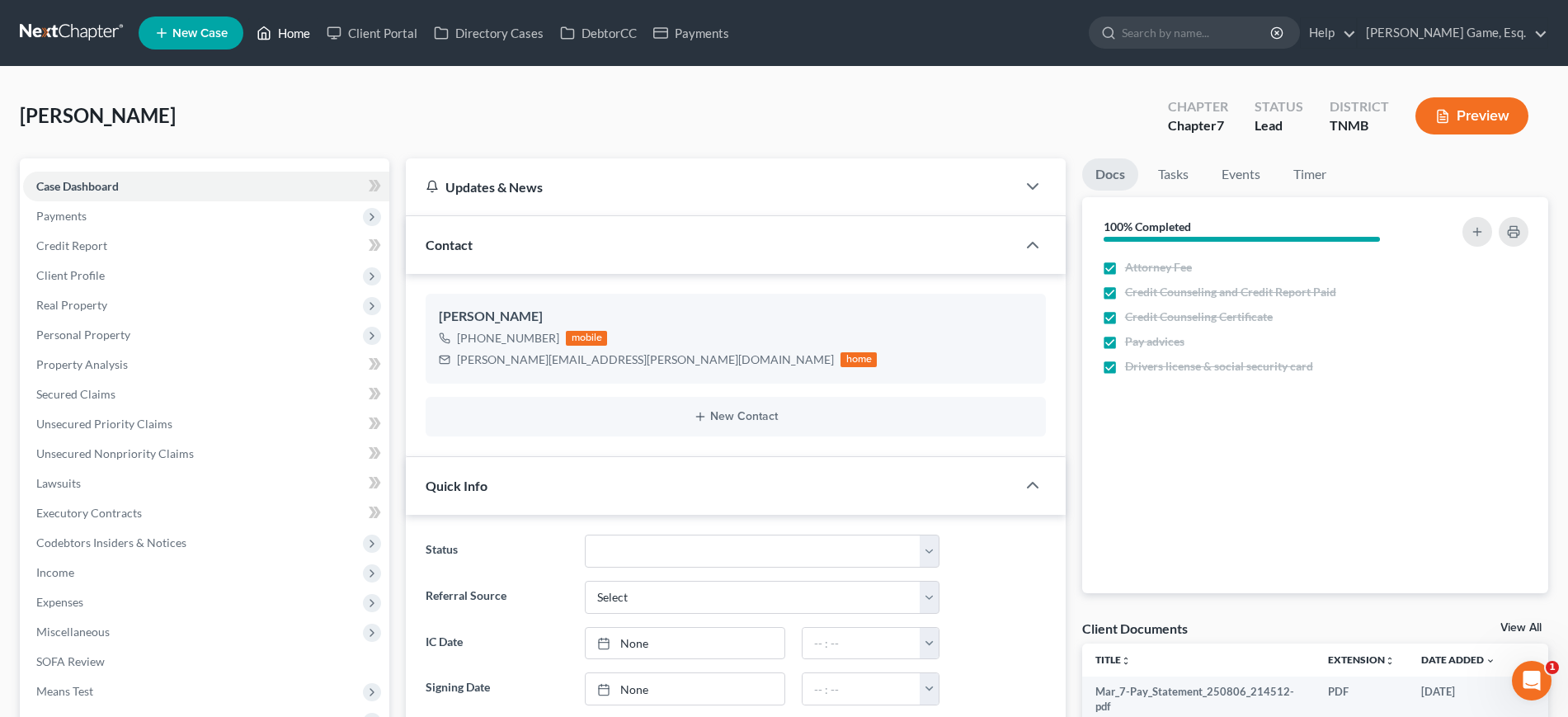
click at [271, 40] on icon at bounding box center [264, 32] width 15 height 19
